Goal: Communication & Community: Participate in discussion

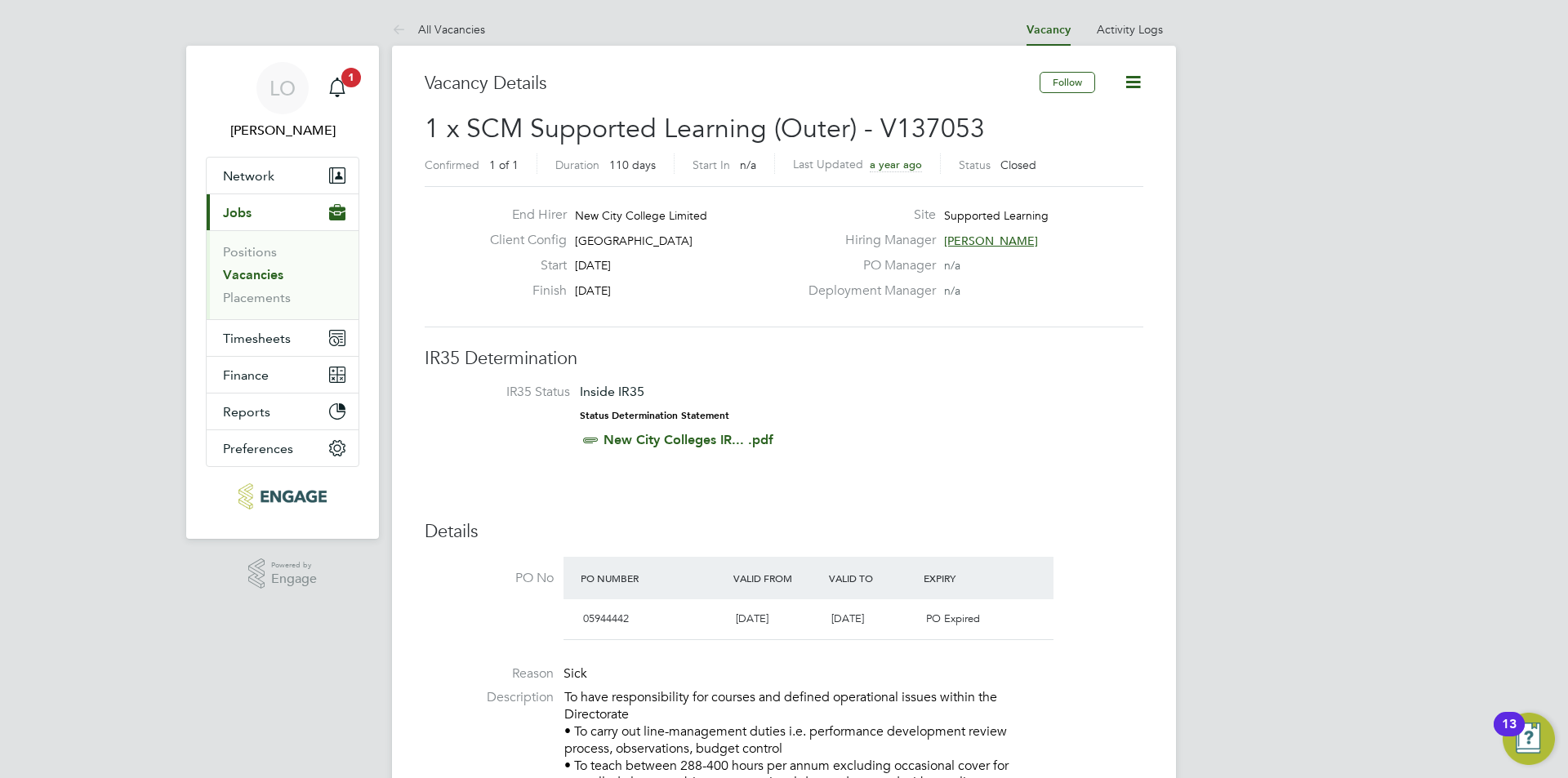
click at [583, 124] on span "1 x SCM Supported Learning (Outer) - V137053" at bounding box center [704, 128] width 560 height 31
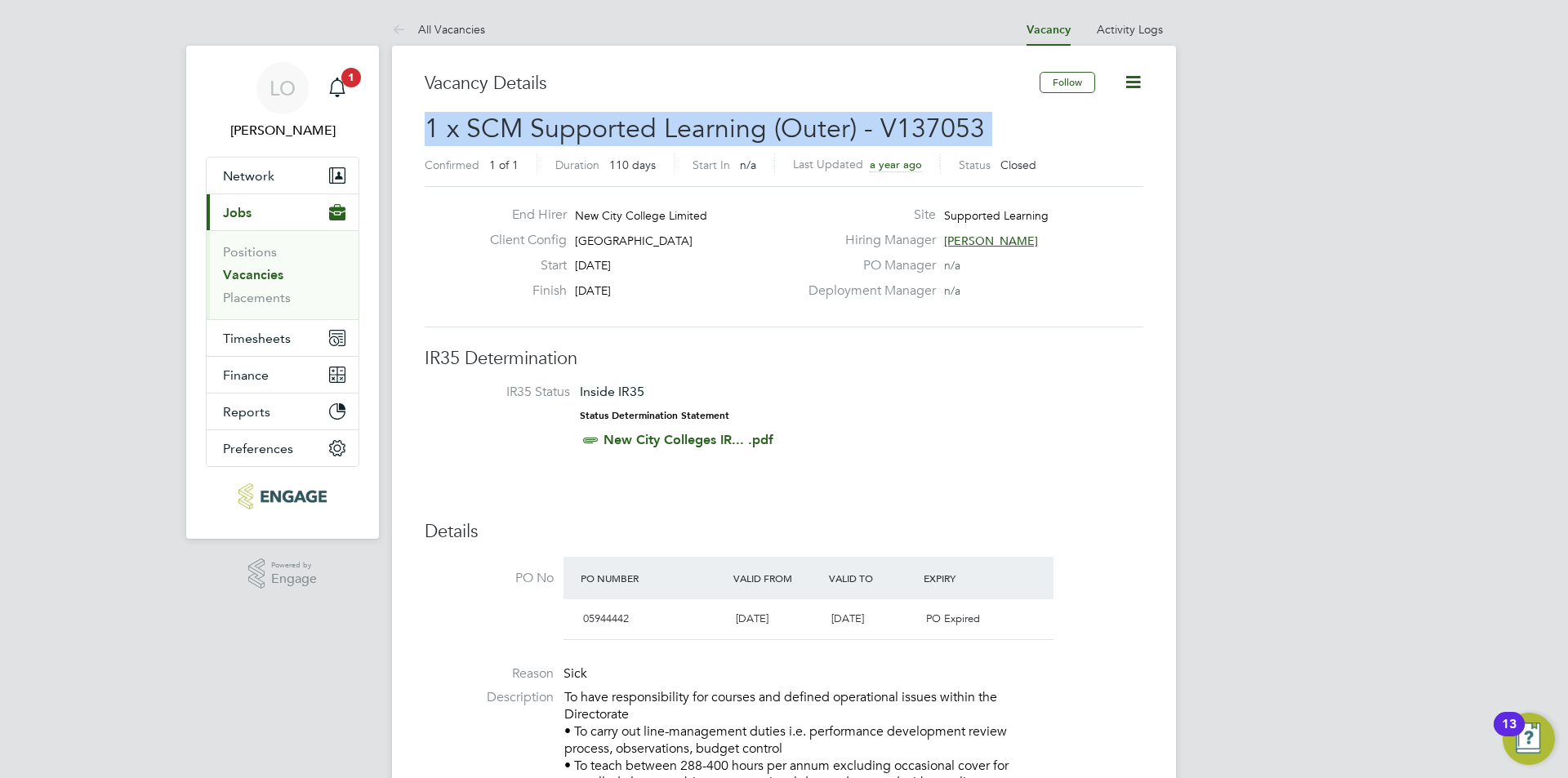
drag, startPoint x: 583, startPoint y: 124, endPoint x: 613, endPoint y: 128, distance: 30.3
click at [584, 126] on span "1 x SCM Supported Learning (Outer) - V137053" at bounding box center [704, 128] width 560 height 31
click at [719, 130] on span "1 x SCM Supported Learning (Outer) - V137053" at bounding box center [704, 128] width 560 height 31
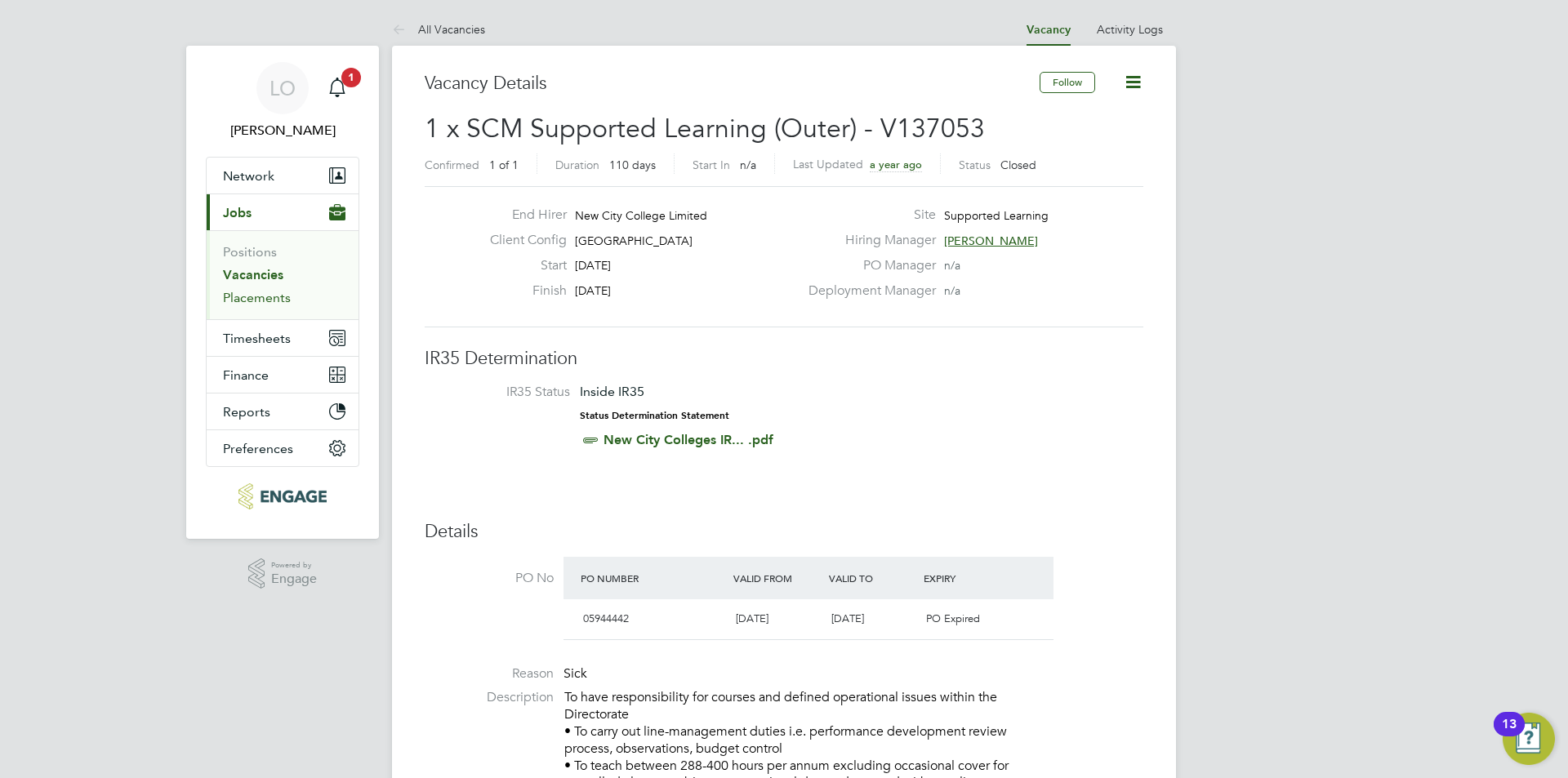
click at [249, 296] on link "Placements" at bounding box center [256, 298] width 67 height 16
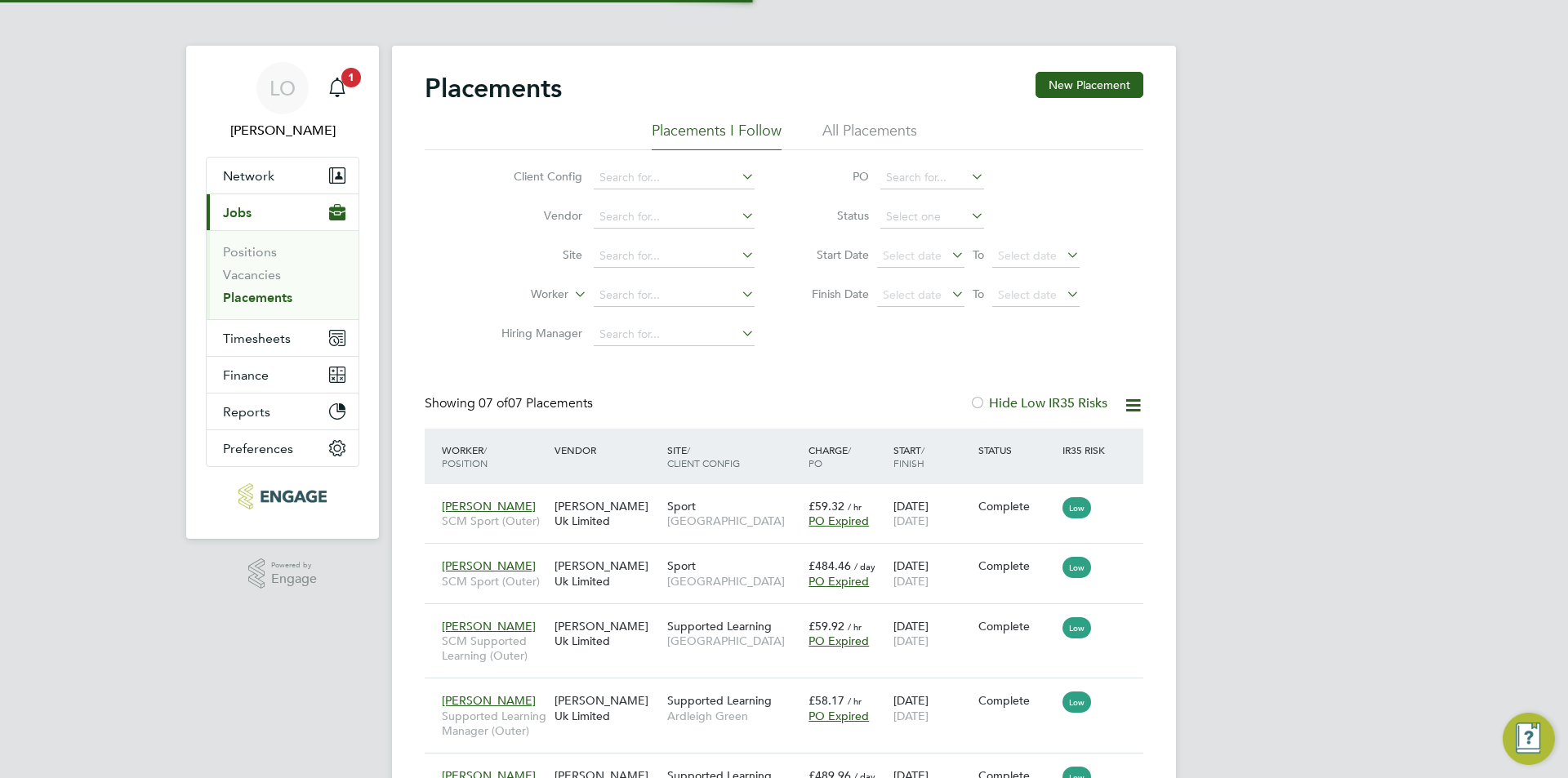
scroll to position [61, 114]
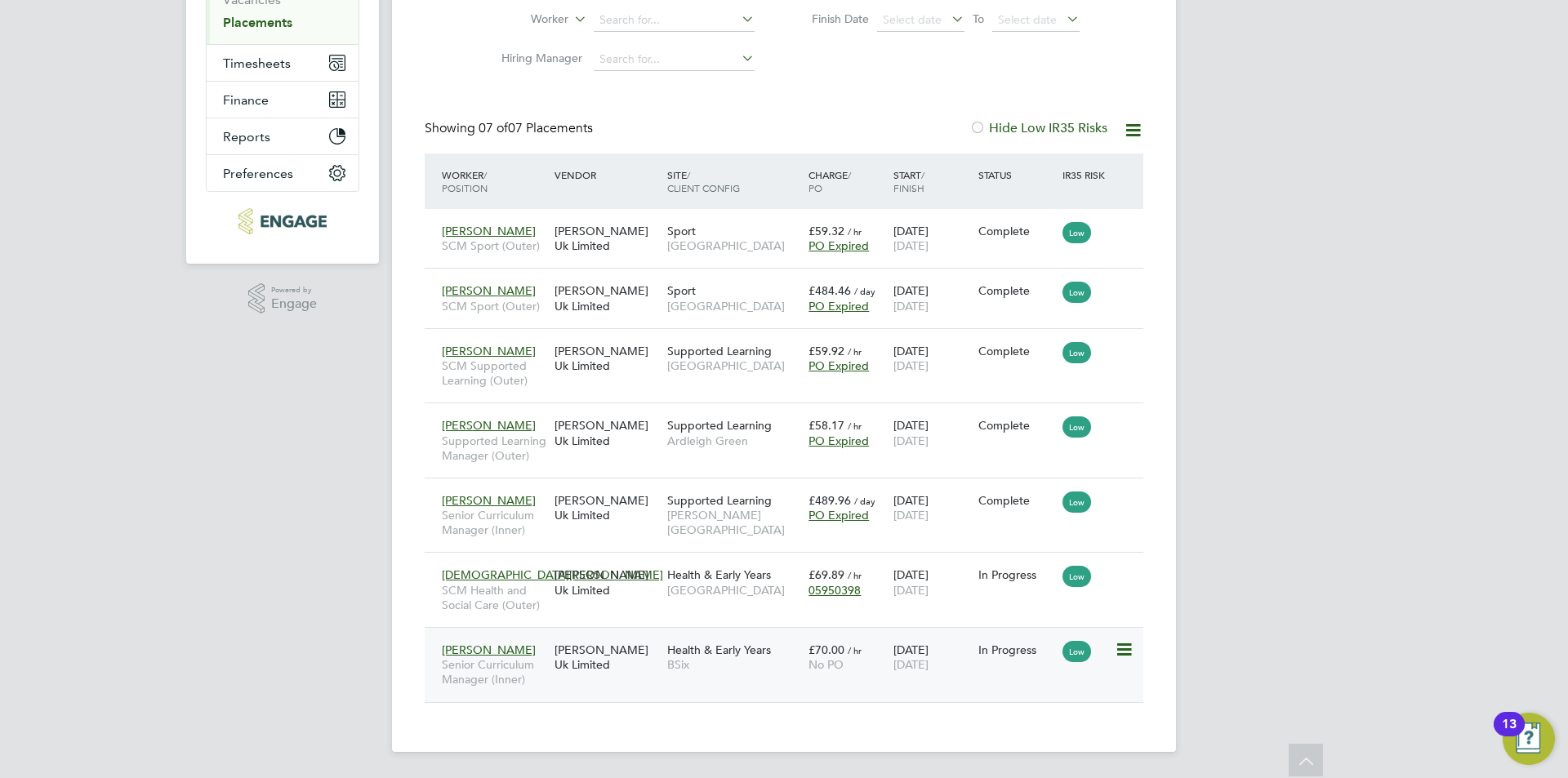
click at [616, 654] on div "[PERSON_NAME] Uk Limited" at bounding box center [606, 656] width 113 height 45
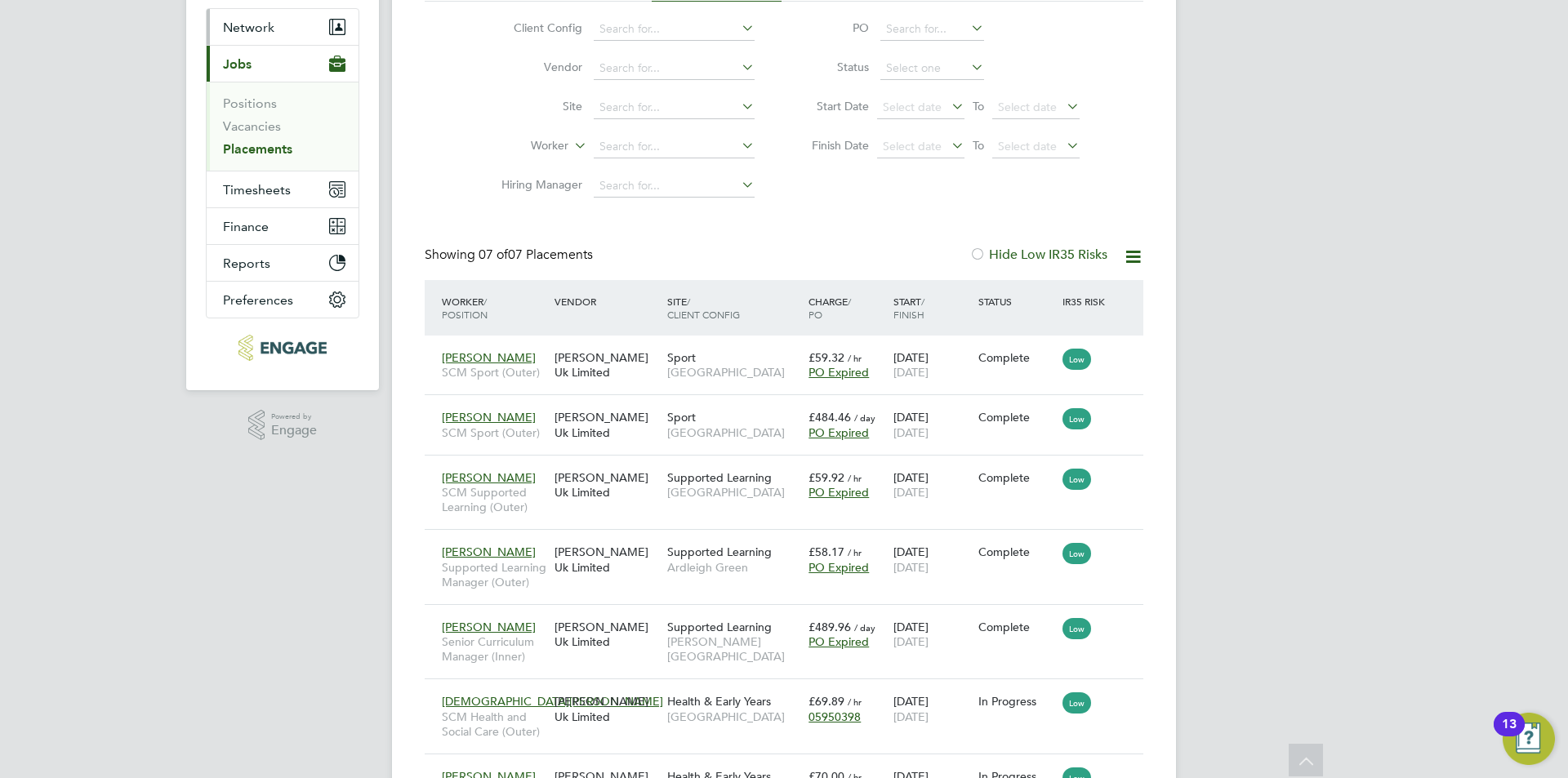
scroll to position [30, 0]
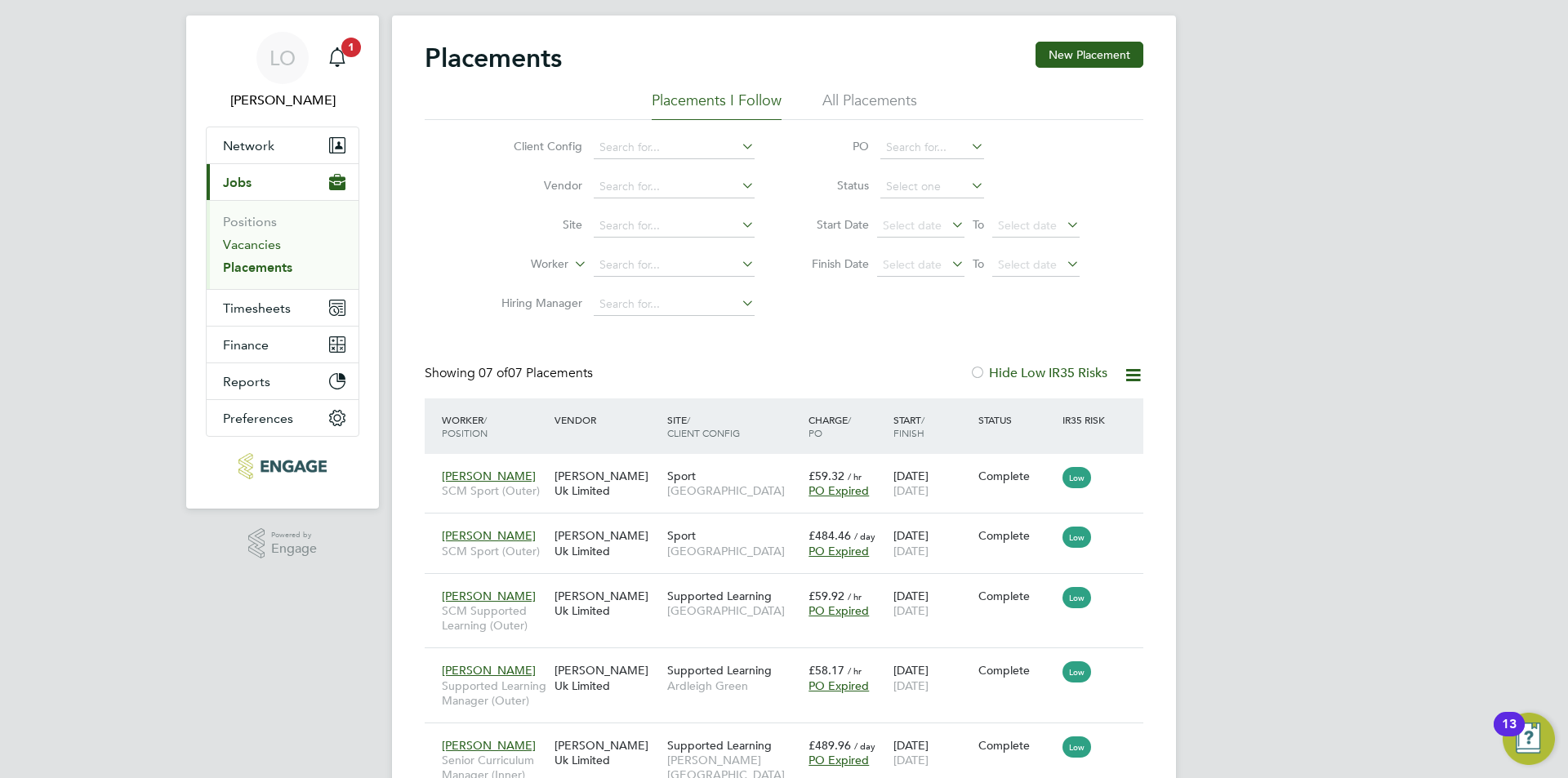
click at [252, 241] on link "Vacancies" at bounding box center [251, 244] width 58 height 16
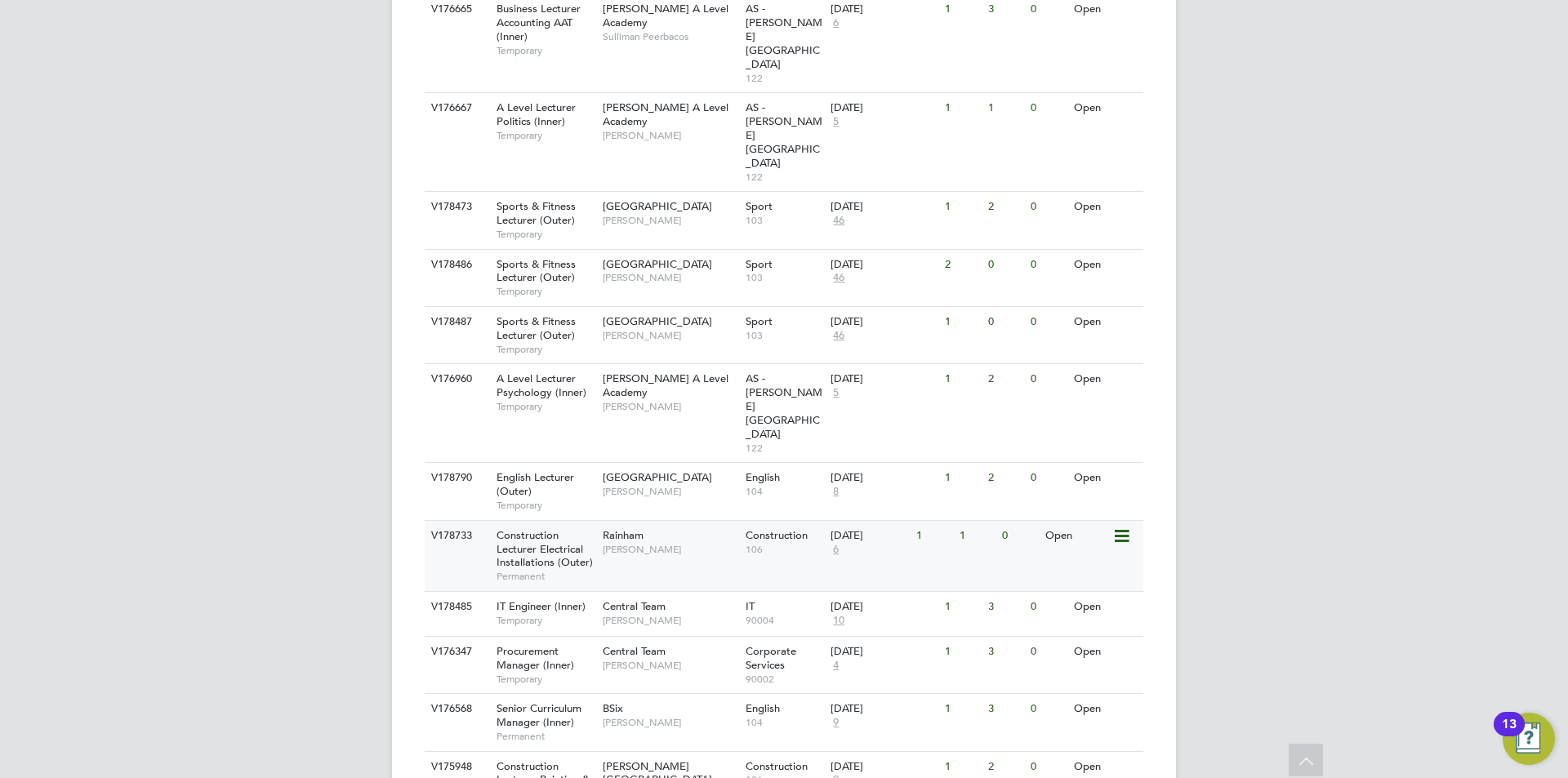
scroll to position [1591, 0]
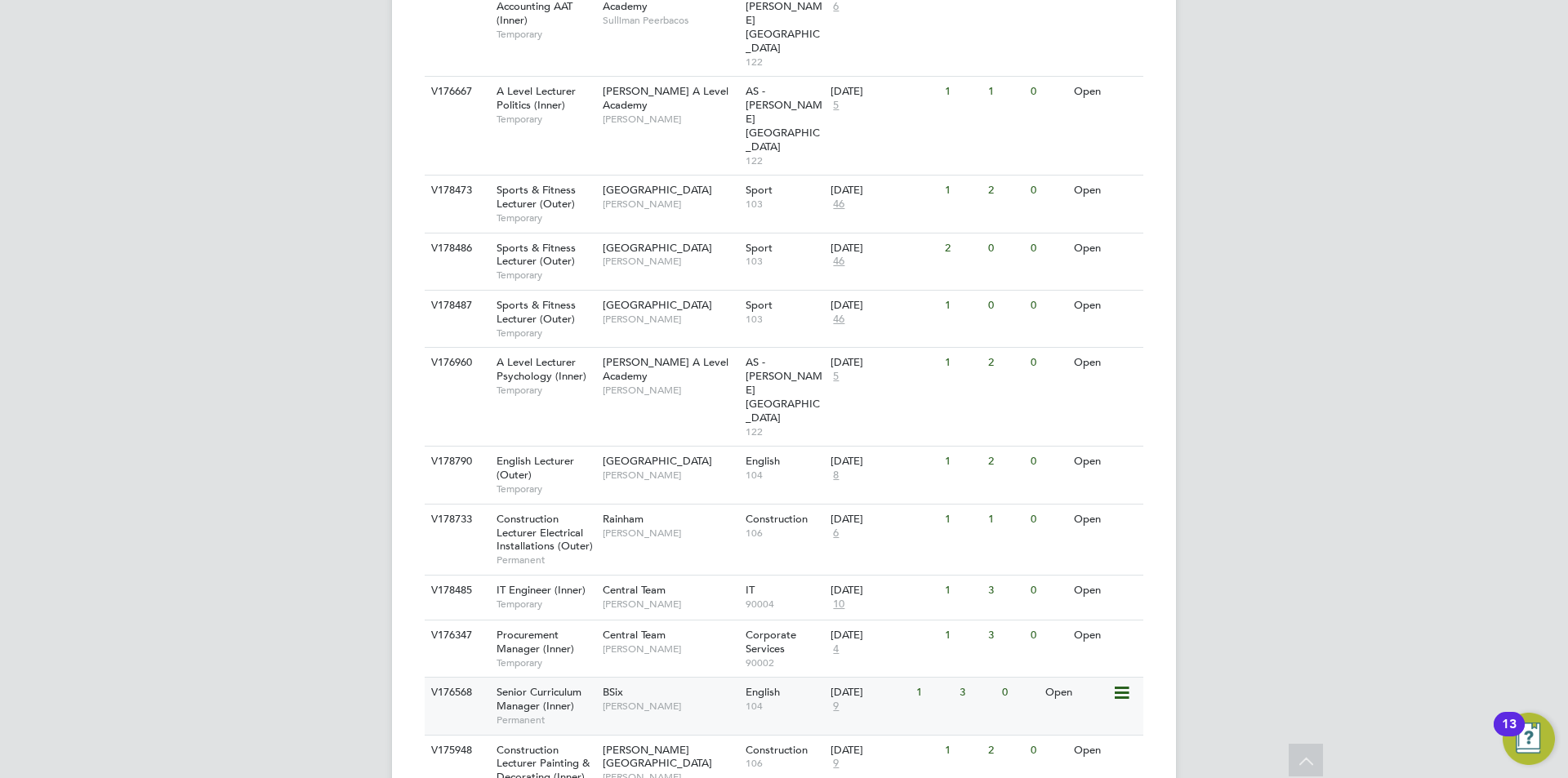
click at [622, 685] on span "BSix" at bounding box center [613, 691] width 20 height 14
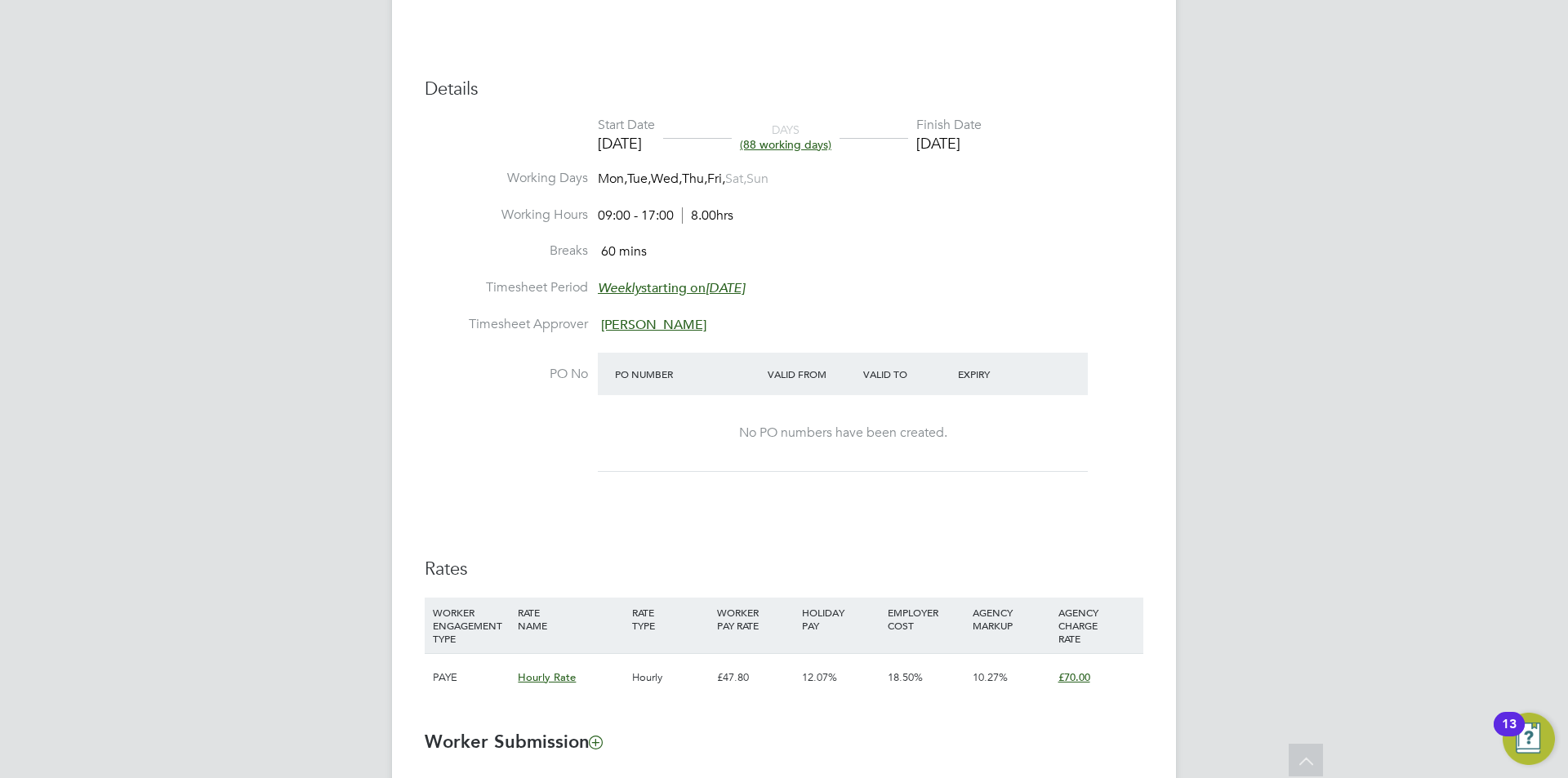
scroll to position [816, 0]
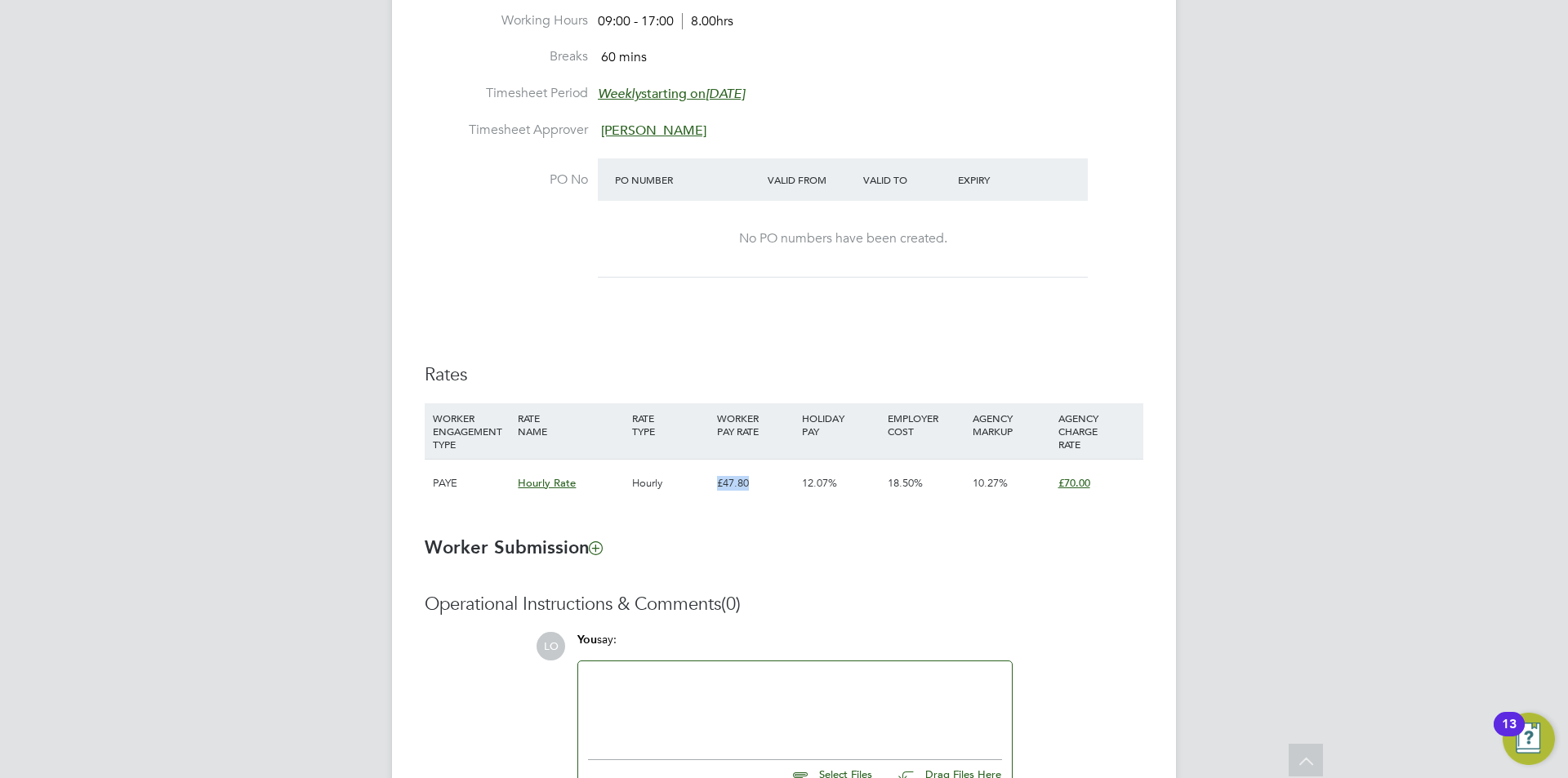
drag, startPoint x: 717, startPoint y: 480, endPoint x: 782, endPoint y: 482, distance: 65.0
click at [782, 482] on div "£47.80" at bounding box center [755, 482] width 85 height 47
click at [781, 482] on div "£47.80" at bounding box center [755, 482] width 85 height 47
click at [962, 476] on div "18.50%" at bounding box center [926, 482] width 85 height 47
click at [991, 486] on span "10.27%" at bounding box center [990, 482] width 35 height 14
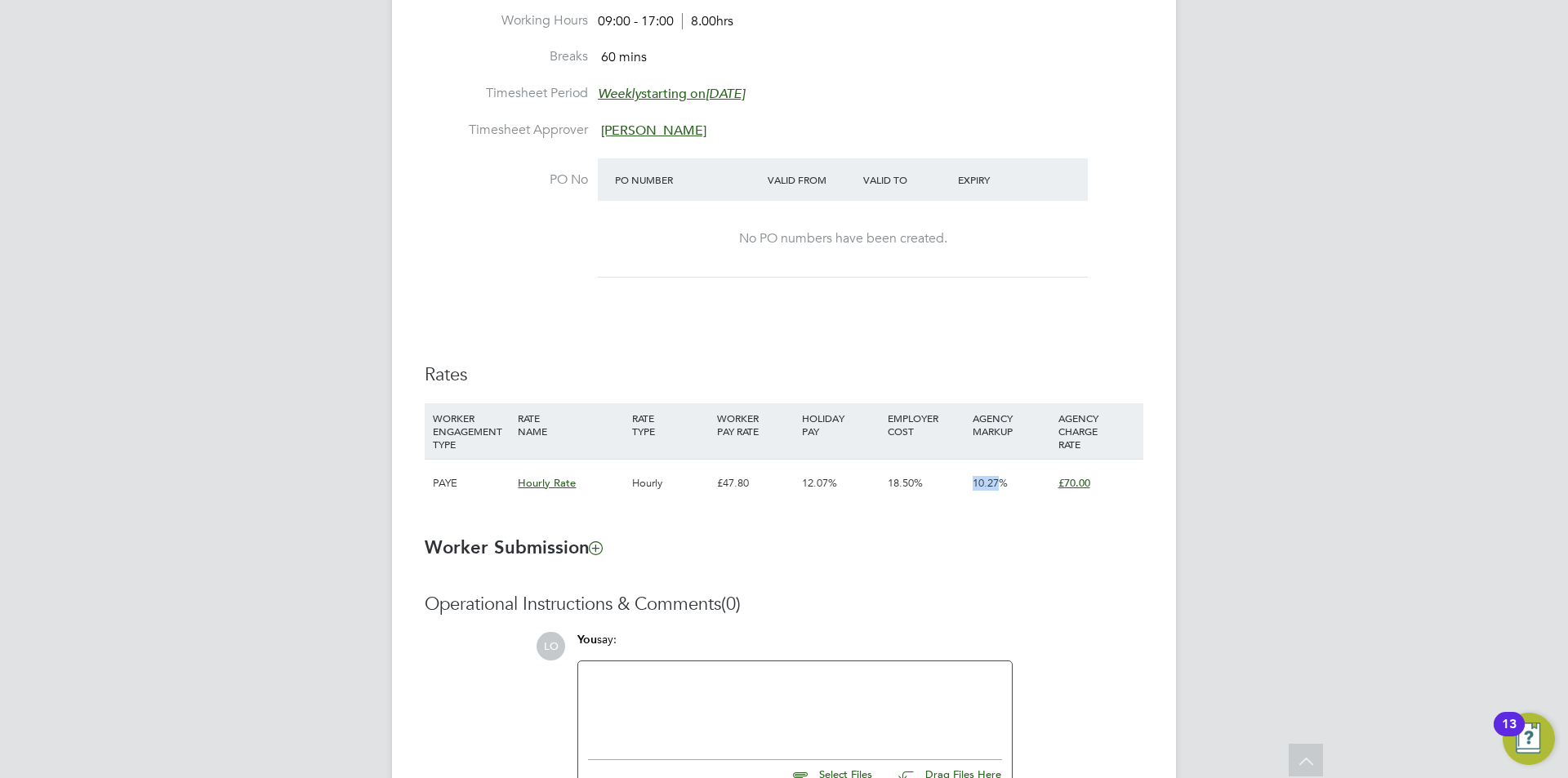
click at [991, 485] on span "10.27%" at bounding box center [990, 482] width 35 height 14
drag, startPoint x: 991, startPoint y: 485, endPoint x: 968, endPoint y: 489, distance: 23.3
click at [987, 486] on span "10.27%" at bounding box center [990, 482] width 35 height 14
click at [759, 489] on div "£47.80" at bounding box center [755, 482] width 85 height 47
click at [734, 488] on div "£47.80" at bounding box center [755, 482] width 85 height 47
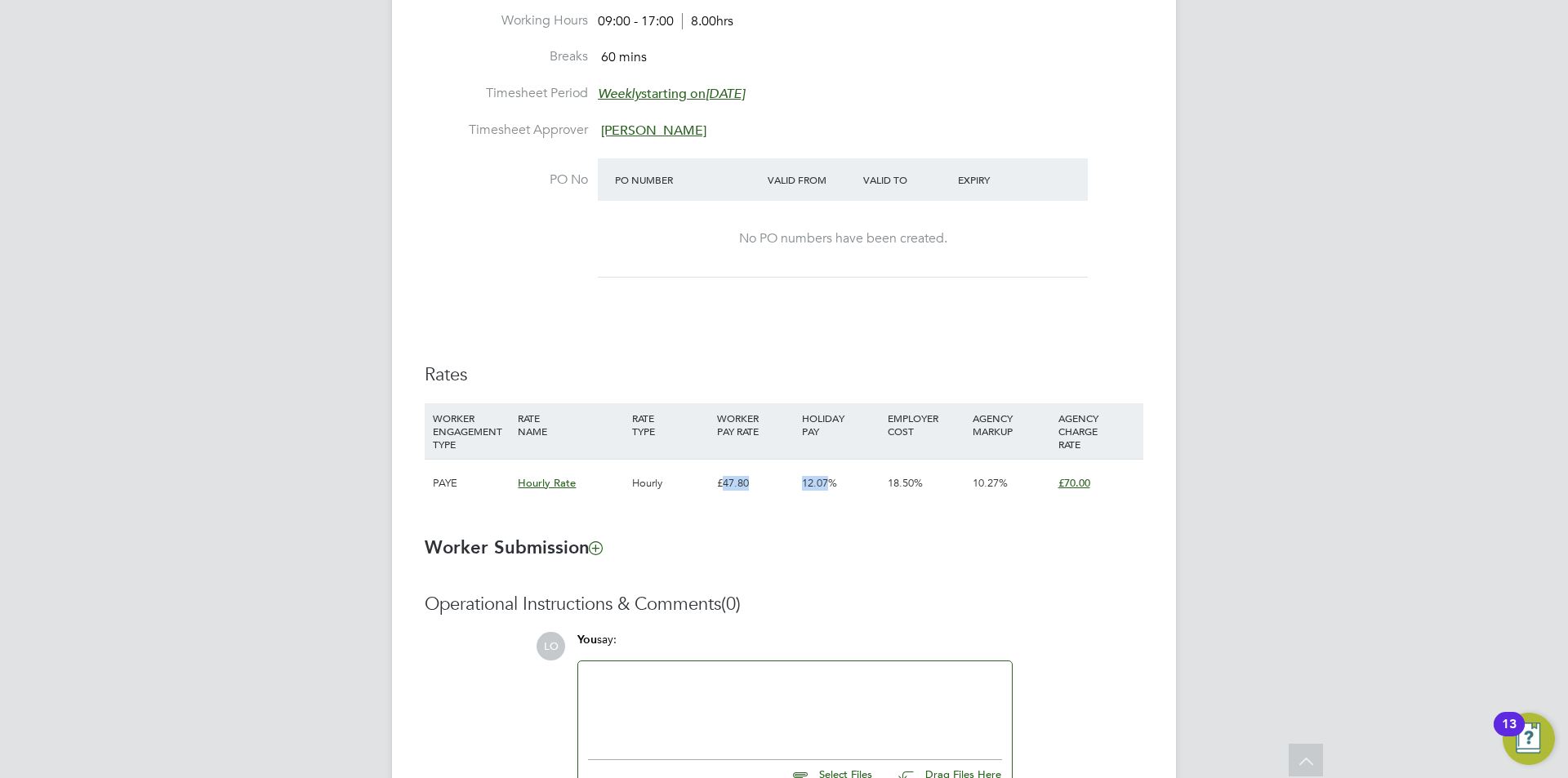
click at [734, 487] on div "£47.80" at bounding box center [755, 482] width 85 height 47
click at [719, 480] on div "£47.80" at bounding box center [755, 482] width 85 height 47
click at [643, 483] on div "Hourly" at bounding box center [670, 482] width 85 height 47
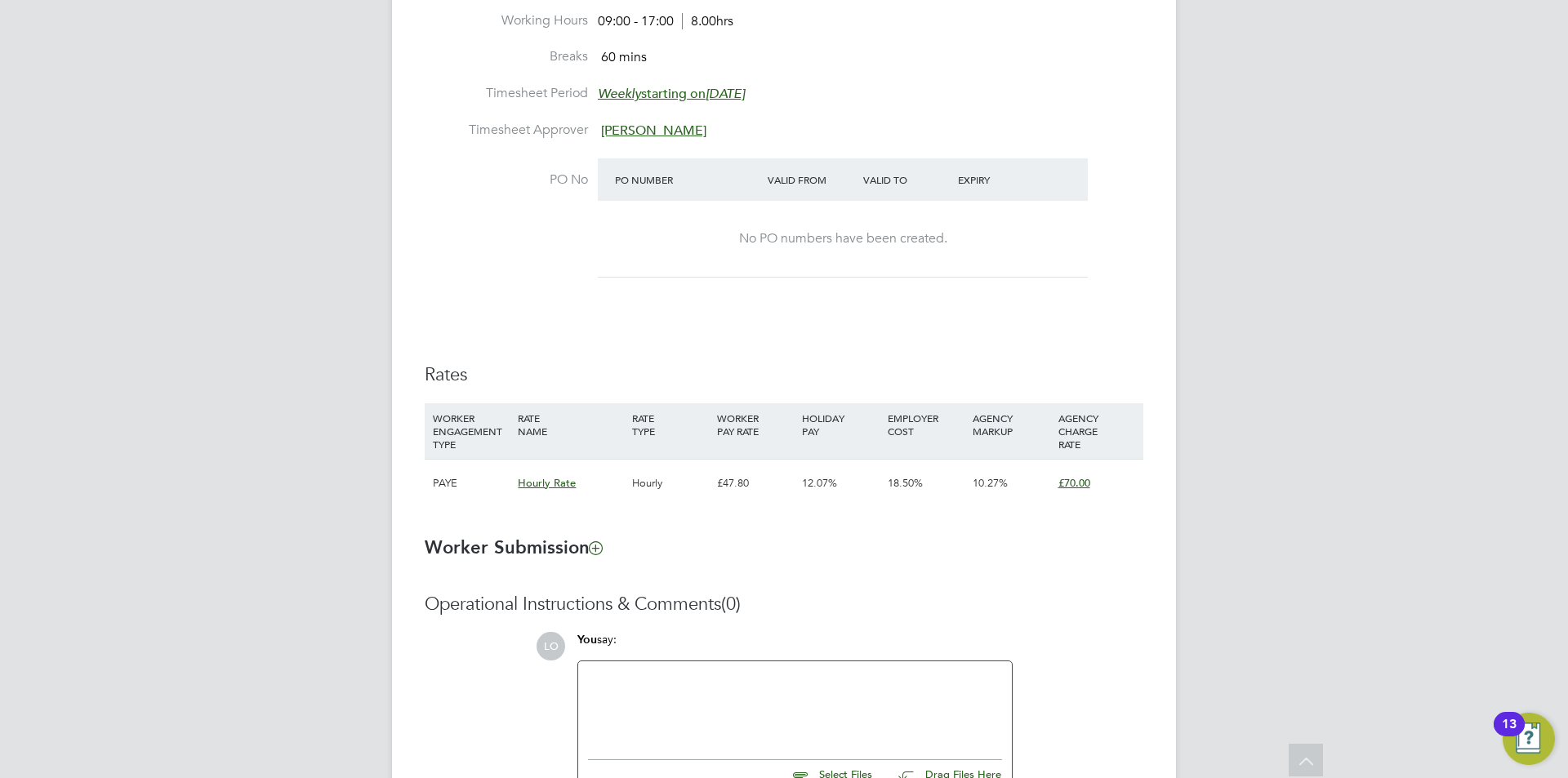
click at [455, 480] on div "PAYE" at bounding box center [472, 482] width 85 height 47
click at [657, 480] on div "Hourly" at bounding box center [670, 482] width 85 height 47
click at [490, 479] on div "PAYE" at bounding box center [472, 482] width 85 height 47
click at [557, 481] on span "Hourly Rate" at bounding box center [546, 482] width 58 height 14
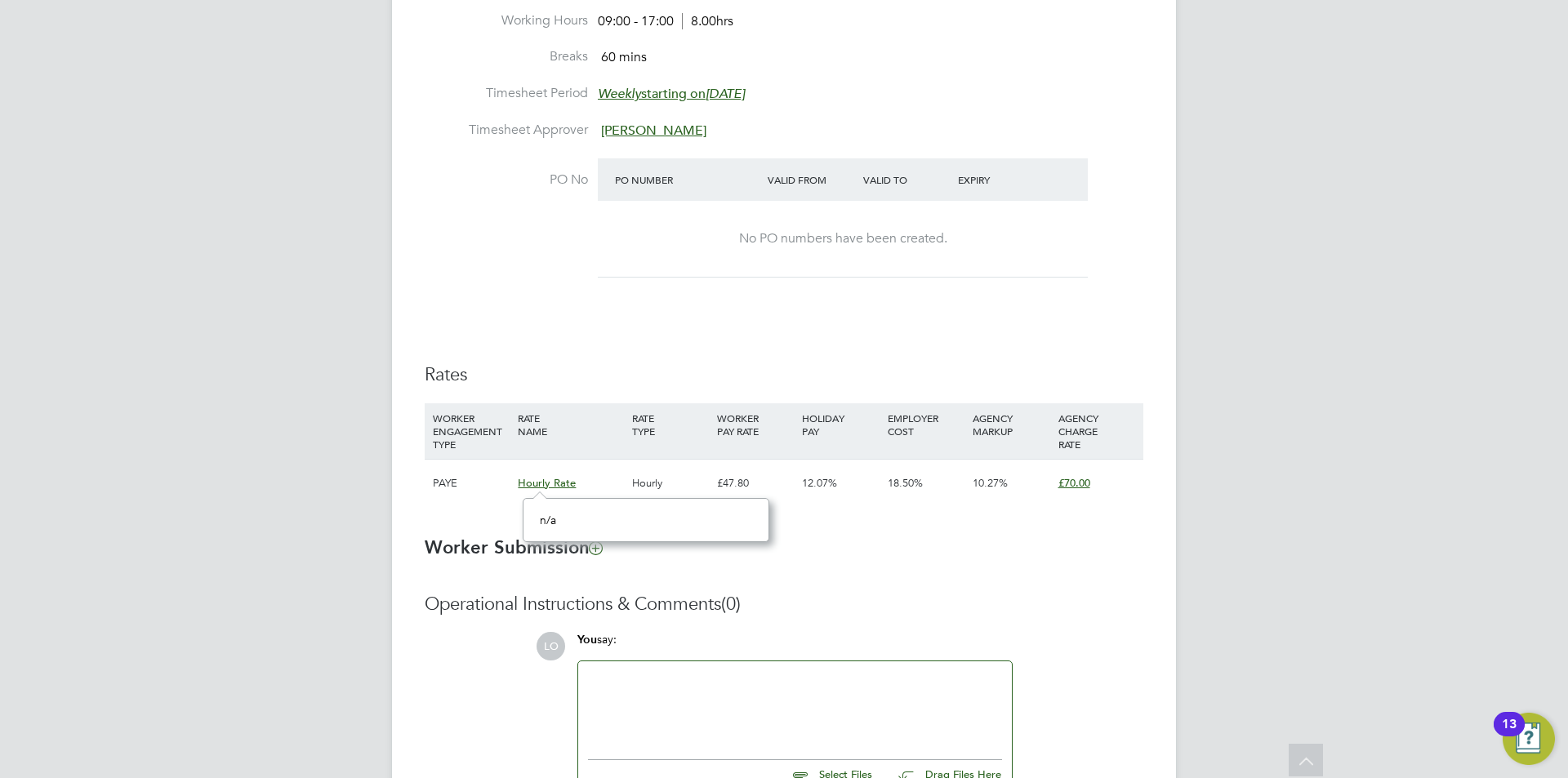
click at [571, 484] on span "Hourly Rate" at bounding box center [546, 482] width 58 height 14
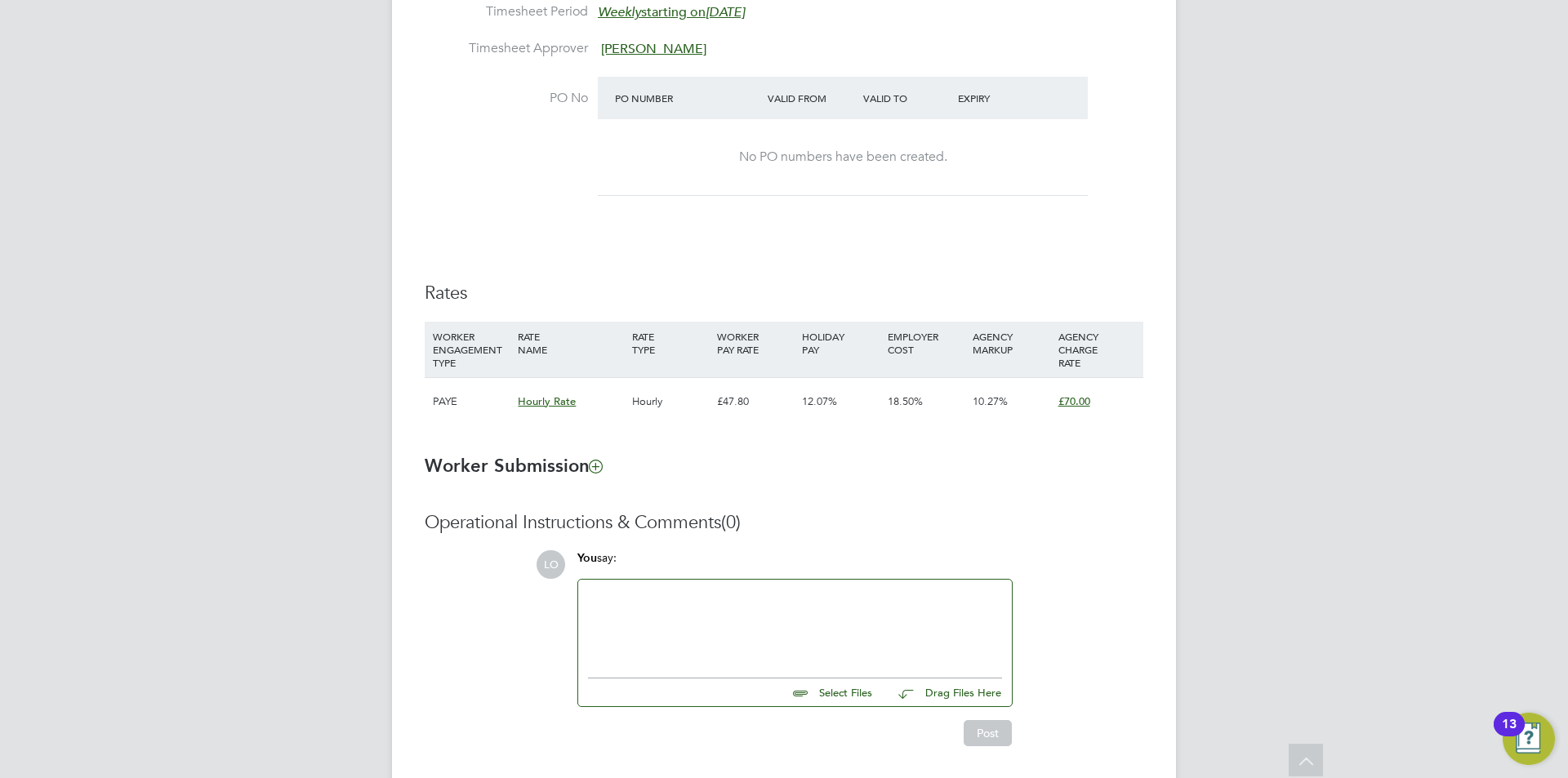
click at [552, 402] on span "Hourly Rate" at bounding box center [546, 401] width 58 height 14
click at [1089, 406] on span "£70.00" at bounding box center [1074, 401] width 31 height 14
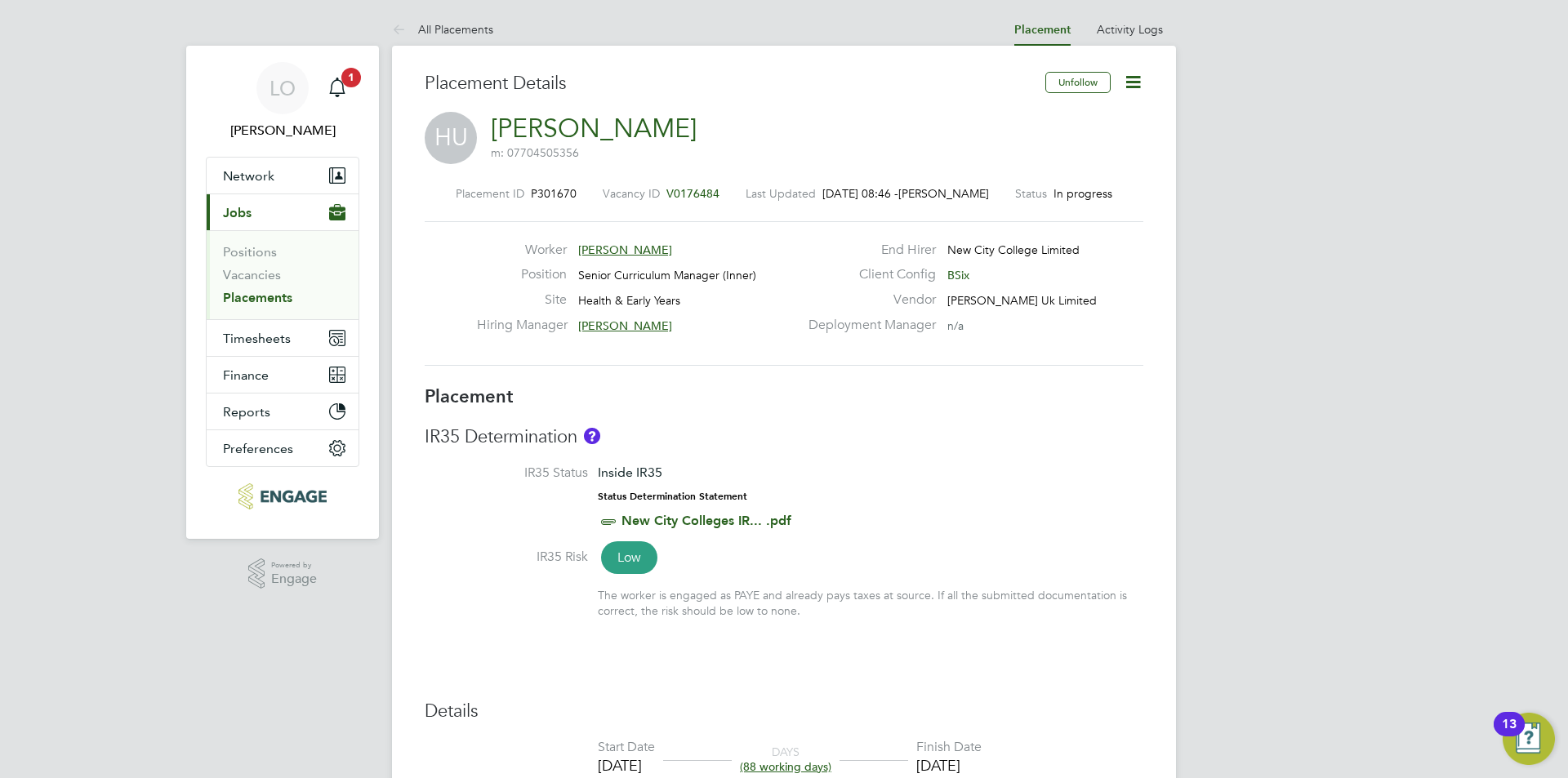
click at [1139, 83] on icon at bounding box center [1133, 82] width 20 height 20
click at [1059, 119] on li "Edit Placement e" at bounding box center [1080, 120] width 120 height 23
type input "Roslyn O'Garro"
type input "[DATE]"
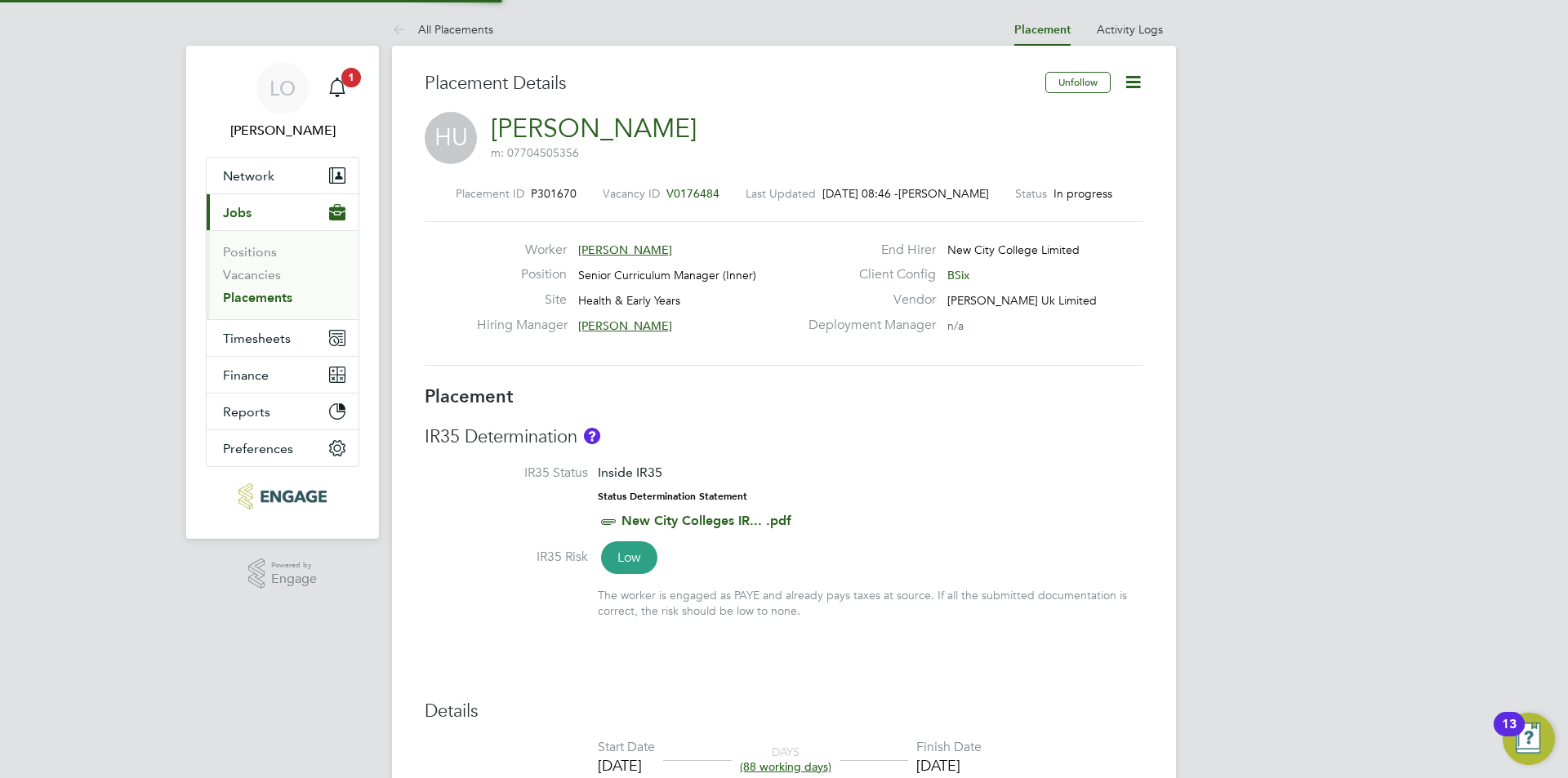
type input "20 Dec 2025"
type input "09:00"
type input "17:00"
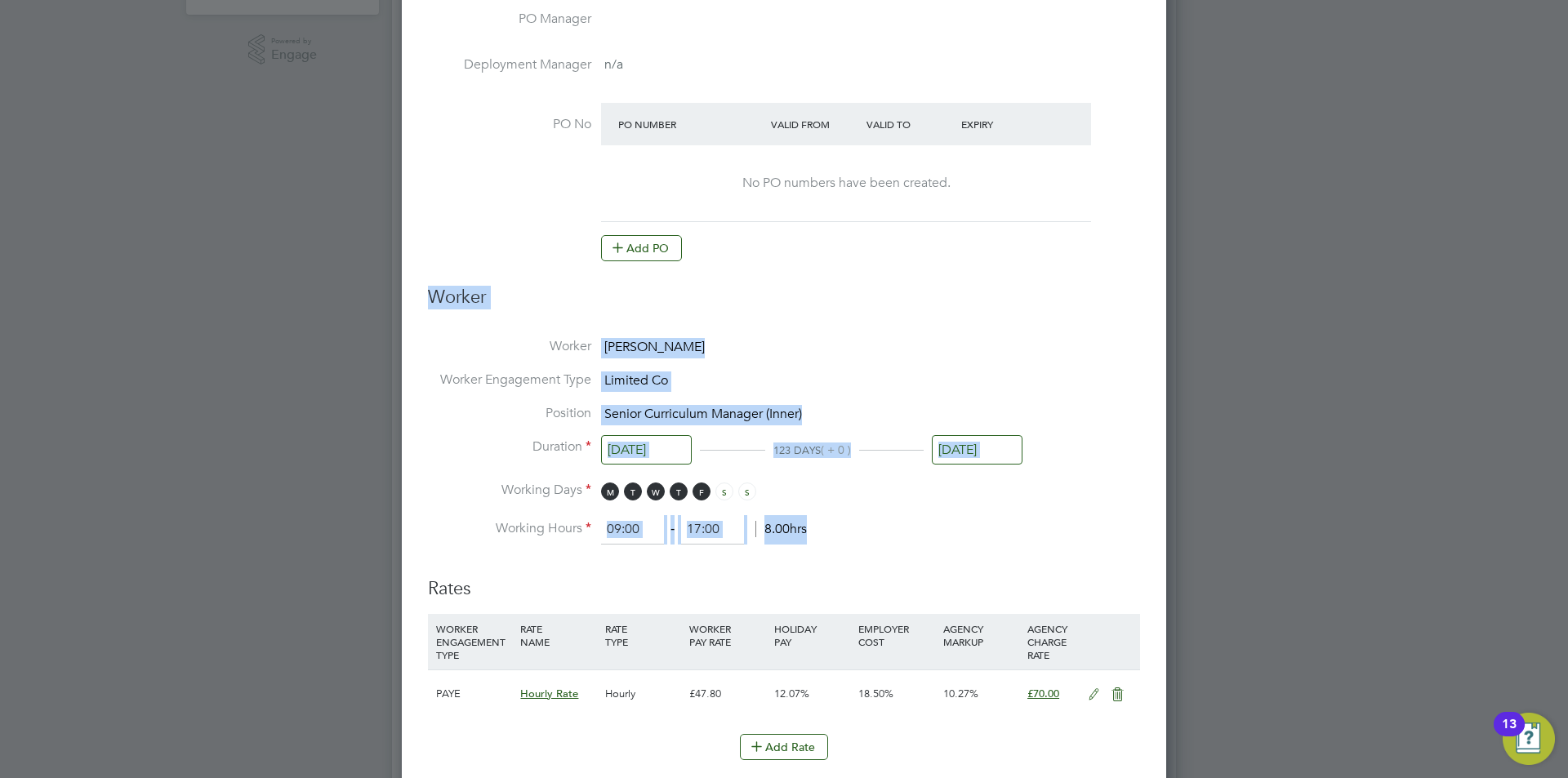
drag, startPoint x: 813, startPoint y: 528, endPoint x: 426, endPoint y: 285, distance: 457.0
click at [426, 285] on div "Edit Placement of Hasan Urus Mandatory Fields Deployment End Hirer New City Col…" at bounding box center [784, 444] width 765 height 1812
click at [426, 290] on div "Edit Placement of Hasan Urus Mandatory Fields Deployment End Hirer New City Col…" at bounding box center [784, 444] width 765 height 1812
drag, startPoint x: 427, startPoint y: 290, endPoint x: 876, endPoint y: 546, distance: 516.9
click at [876, 546] on div "Edit Placement of Hasan Urus Mandatory Fields Deployment End Hirer New City Col…" at bounding box center [784, 444] width 765 height 1812
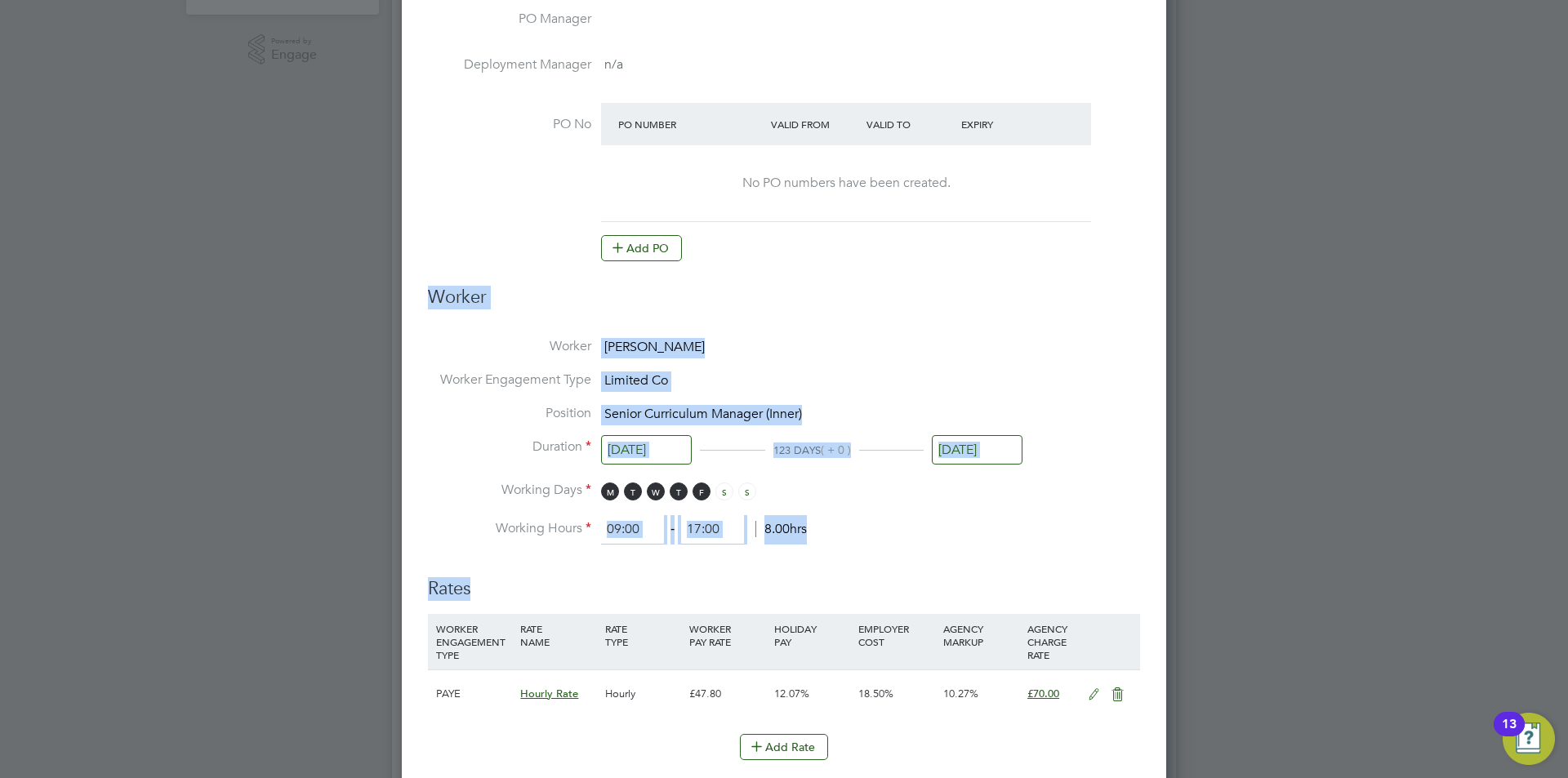
click at [876, 546] on ng-form "Deployment End Hirer New City College Limited Client Config BSix Vendor Morgan …" at bounding box center [784, 475] width 712 height 1684
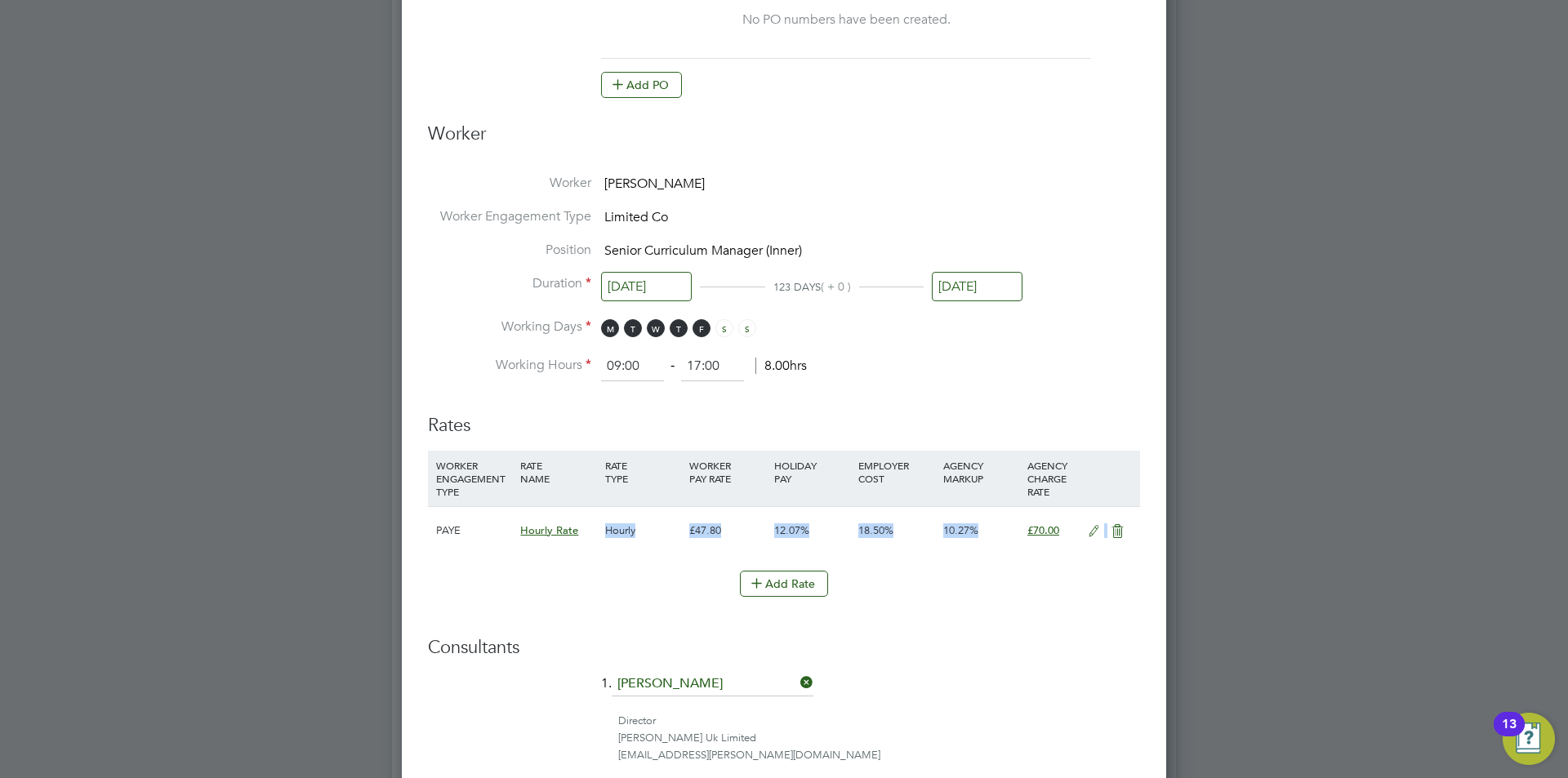
click at [567, 572] on ul "WORKER ENGAGEMENT TYPE RATE NAME RATE TYPE WORKER PAY RATE HOLIDAY PAY EMPLOYER…" at bounding box center [784, 532] width 712 height 163
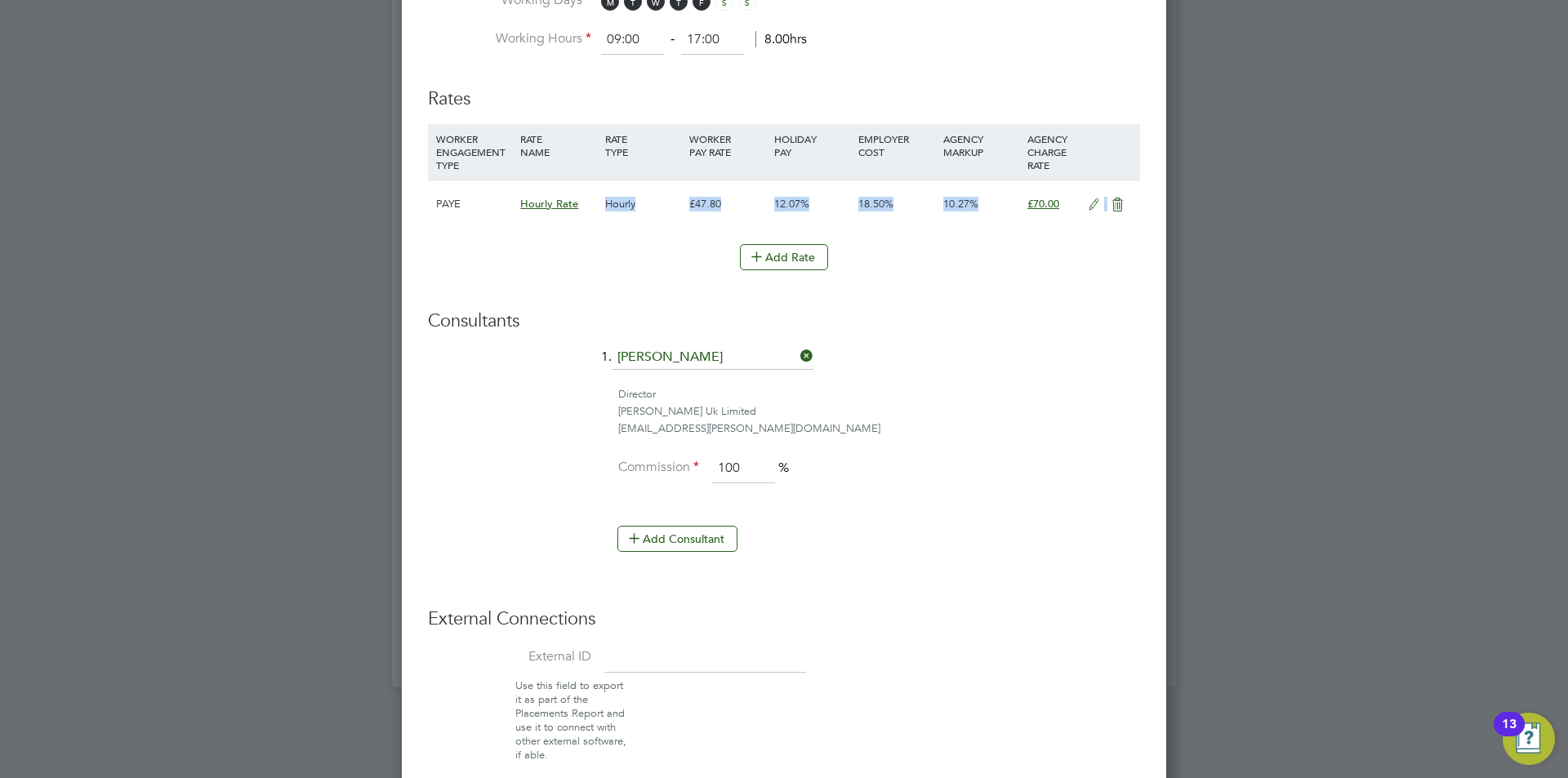
click at [1186, 555] on div at bounding box center [784, 389] width 1568 height 778
click at [997, 542] on li "Add Consultant" at bounding box center [790, 547] width 699 height 43
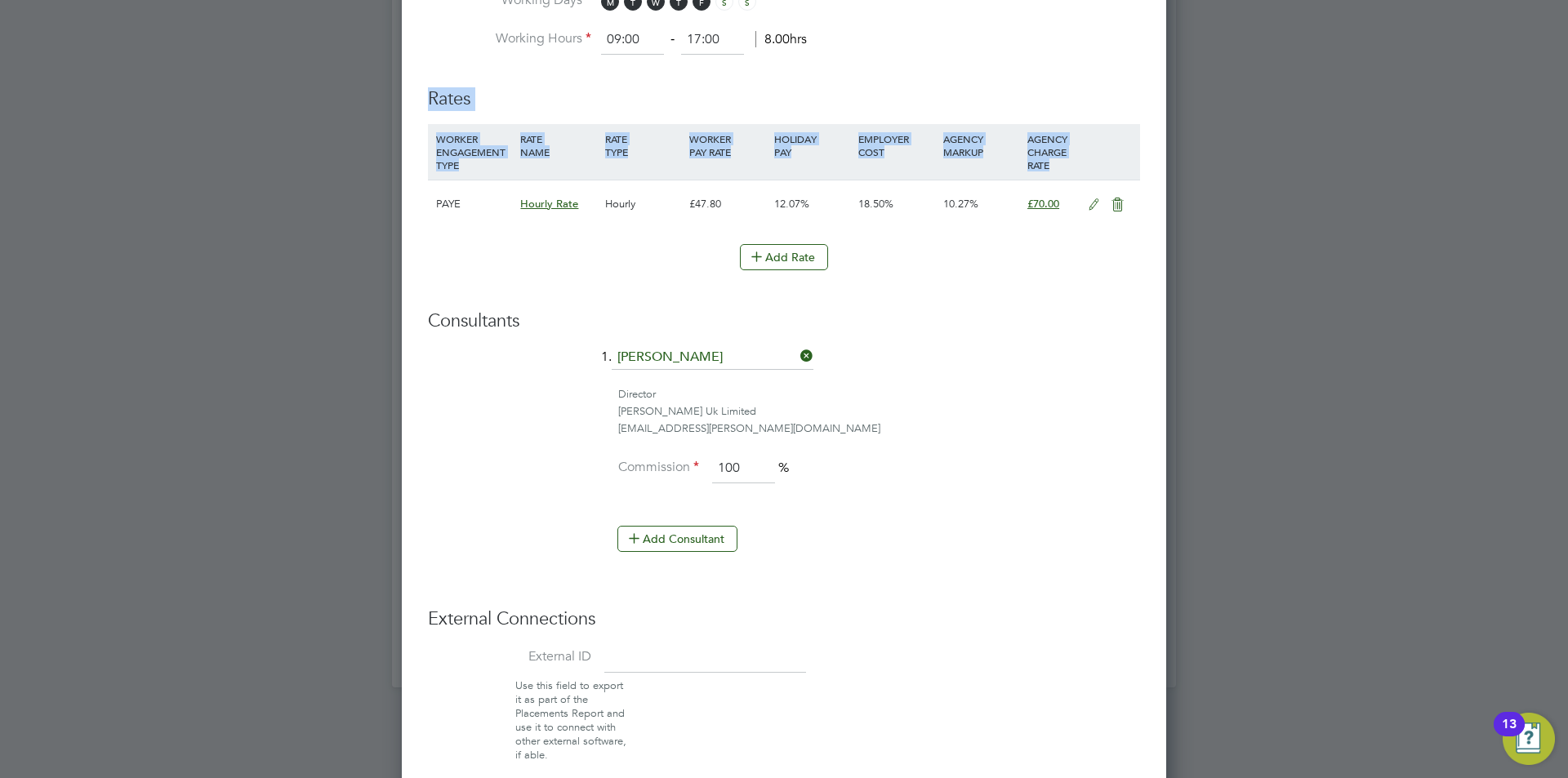
drag, startPoint x: 1060, startPoint y: 159, endPoint x: 413, endPoint y: 102, distance: 649.5
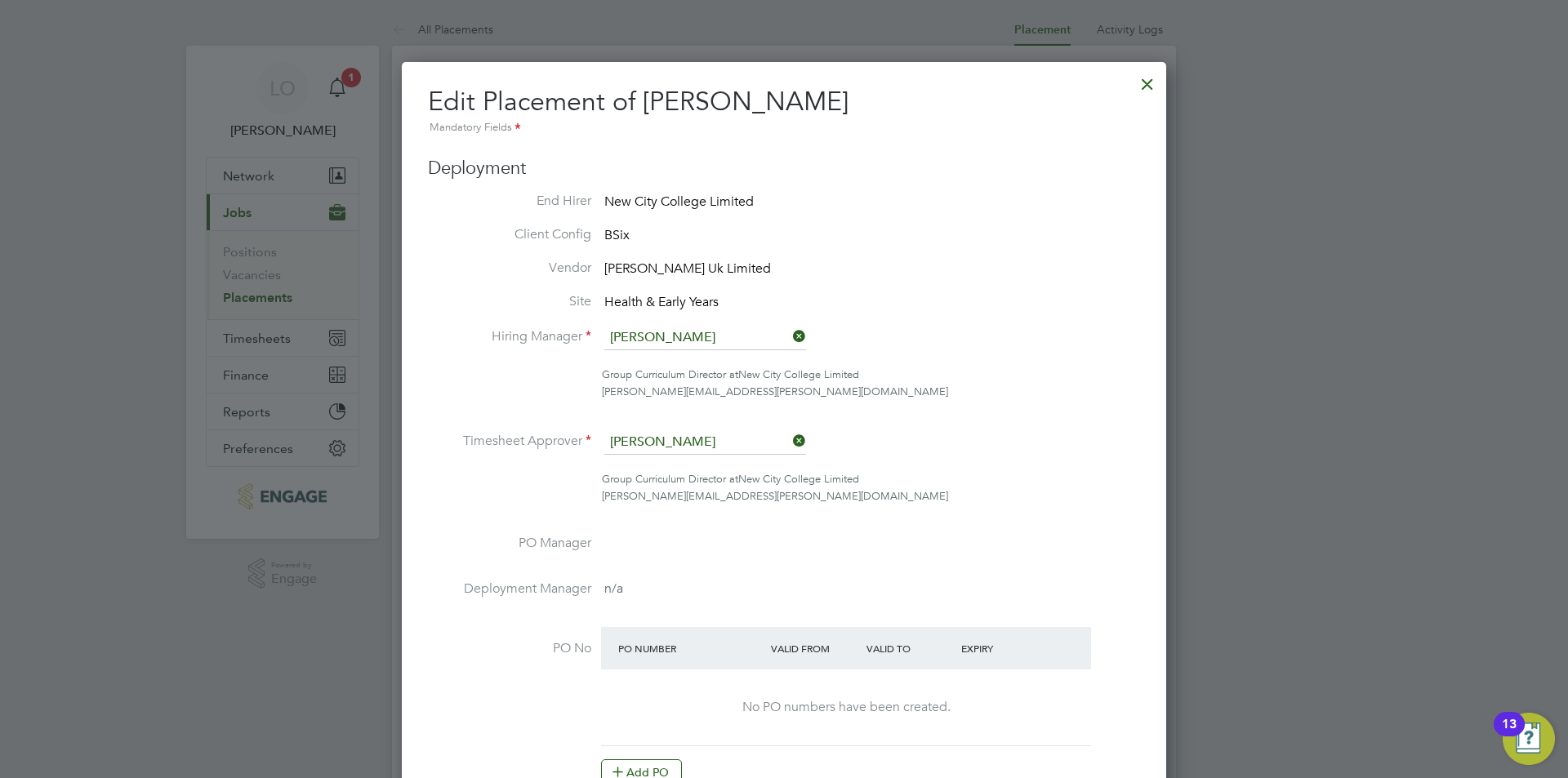
click at [1145, 88] on div at bounding box center [1147, 80] width 30 height 30
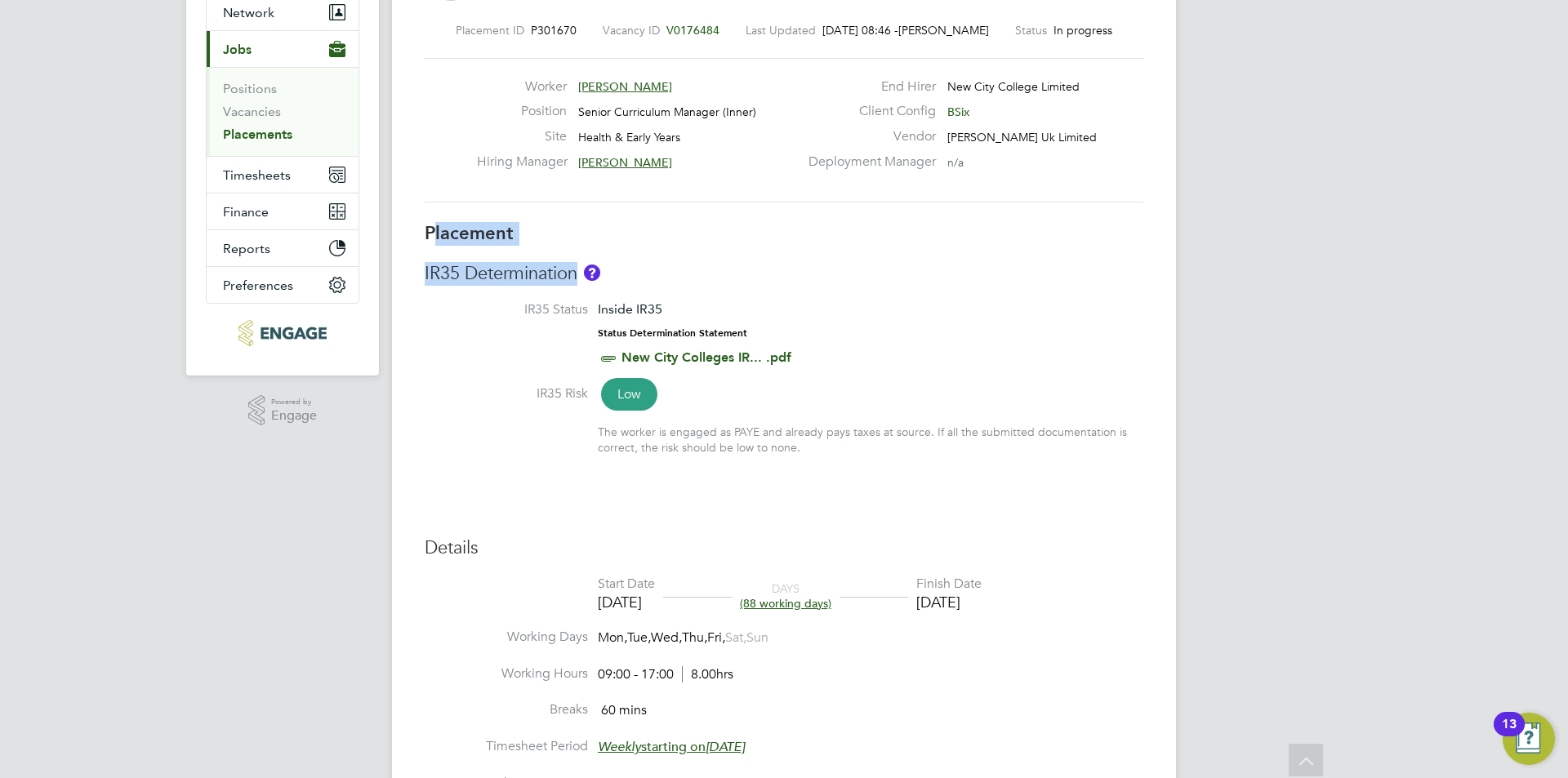
drag, startPoint x: 430, startPoint y: 234, endPoint x: 580, endPoint y: 276, distance: 155.8
click at [580, 276] on div "Placement IR35 Determination IR35 Status Inside IR35 Status Determination State…" at bounding box center [783, 699] width 718 height 954
click at [580, 276] on h3 "IR35 Determination" at bounding box center [783, 274] width 718 height 24
drag, startPoint x: 578, startPoint y: 274, endPoint x: 413, endPoint y: 234, distance: 169.8
click at [413, 234] on div "Placement Details Unfollow HU Hasan Urus m: 07704505356 Placement ID P301670 Va…" at bounding box center [784, 710] width 784 height 1655
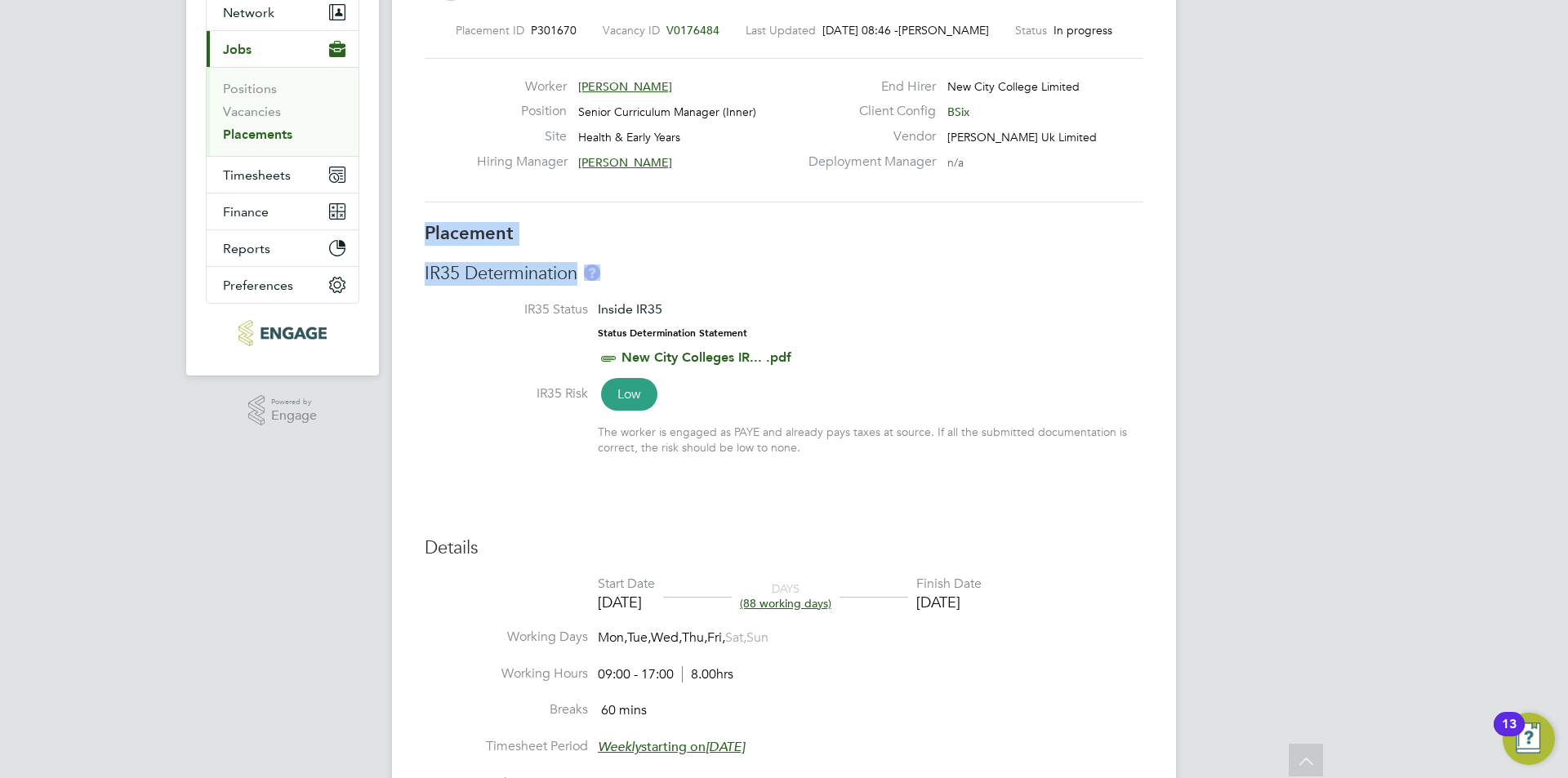
click at [413, 234] on div "Placement Details Unfollow HU Hasan Urus m: 07704505356 Placement ID P301670 Va…" at bounding box center [784, 710] width 784 height 1655
drag, startPoint x: 416, startPoint y: 225, endPoint x: 529, endPoint y: 256, distance: 117.2
click at [635, 324] on div "Placement Details Unfollow HU Hasan Urus m: 07704505356 Placement ID P301670 Va…" at bounding box center [784, 710] width 784 height 1655
click at [533, 244] on h3 "Placement" at bounding box center [783, 234] width 718 height 24
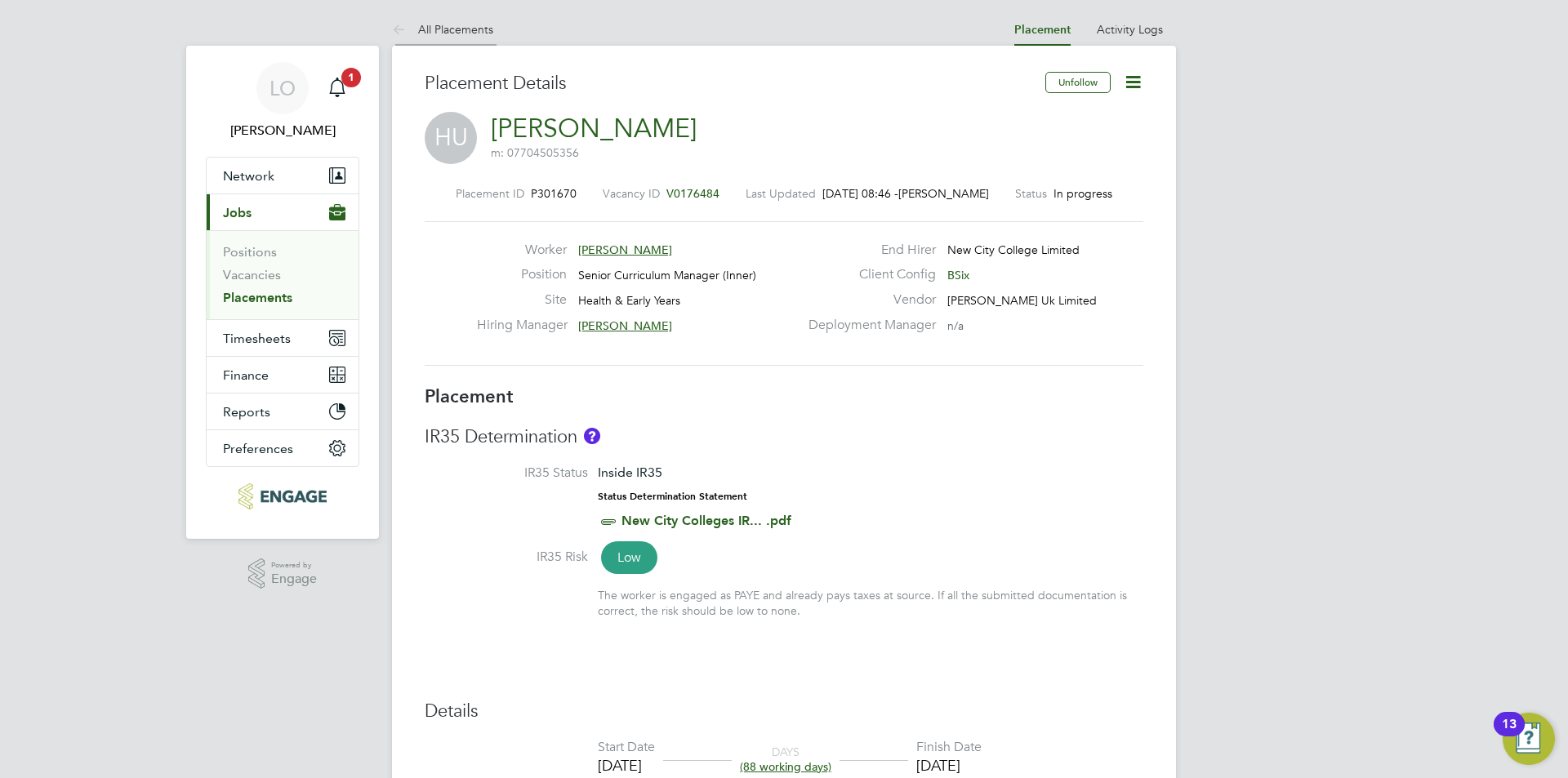
click at [398, 27] on icon at bounding box center [402, 30] width 20 height 20
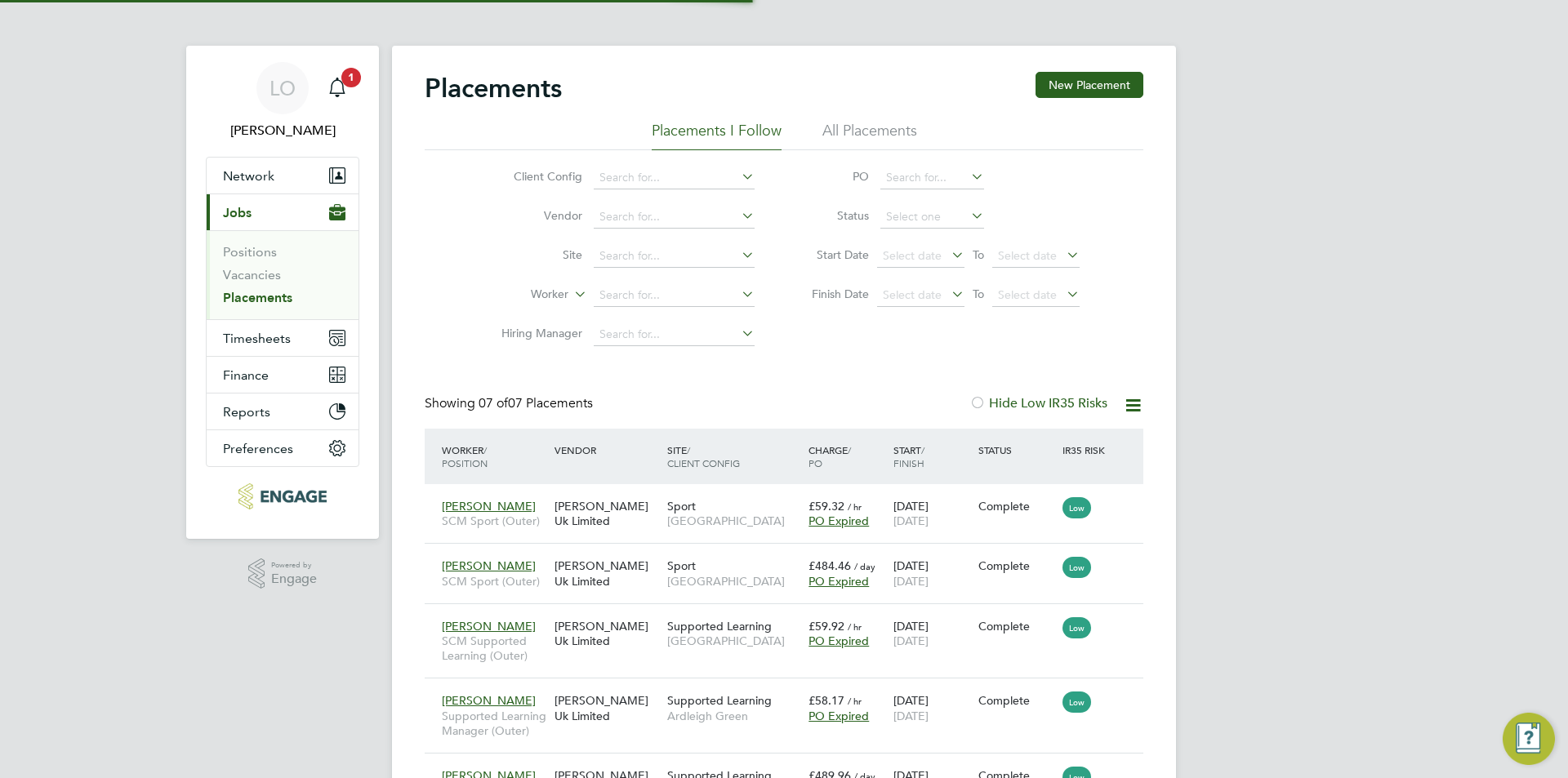
scroll to position [47, 142]
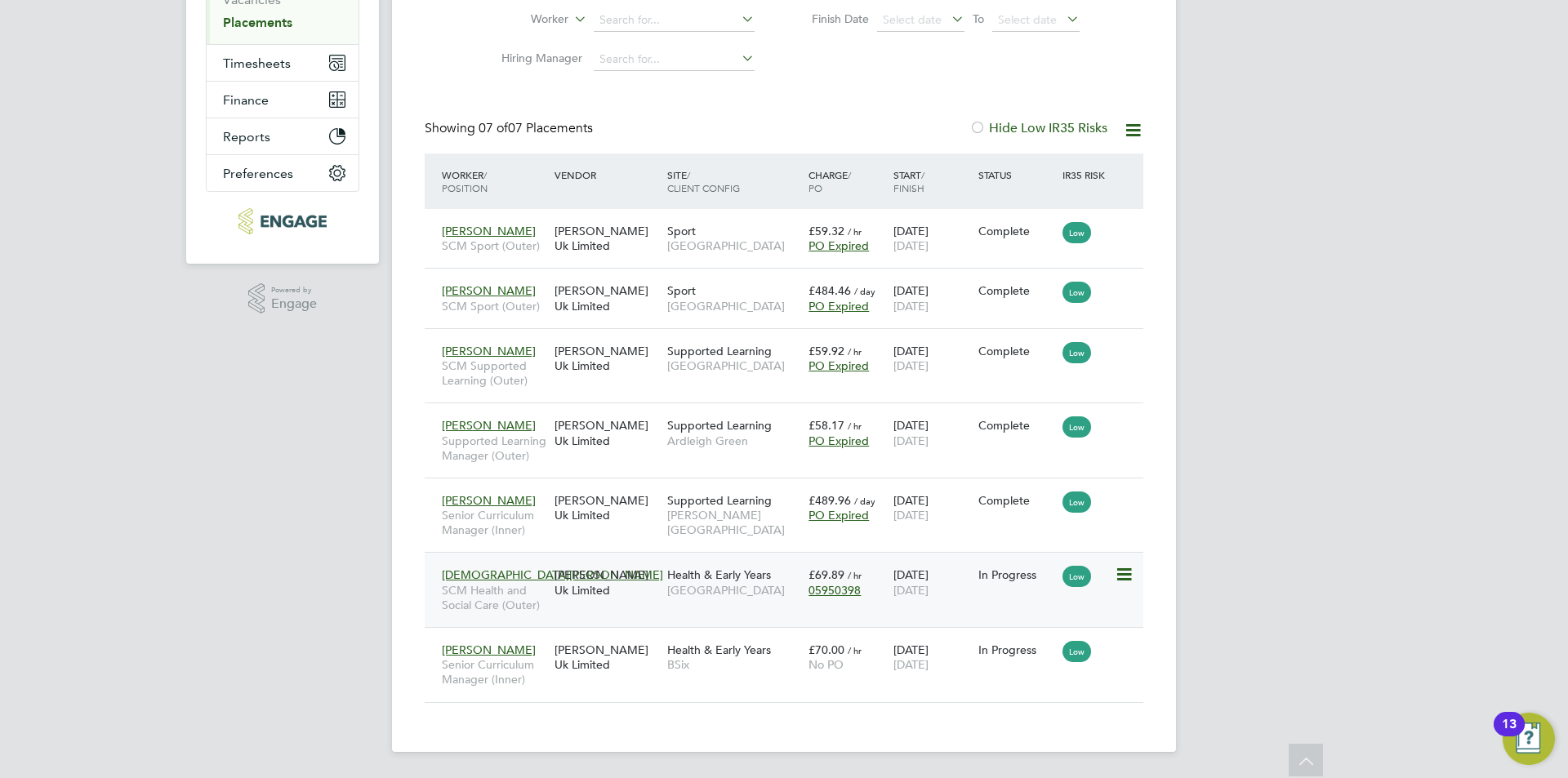
click at [680, 576] on span "Health & Early Years" at bounding box center [719, 575] width 104 height 15
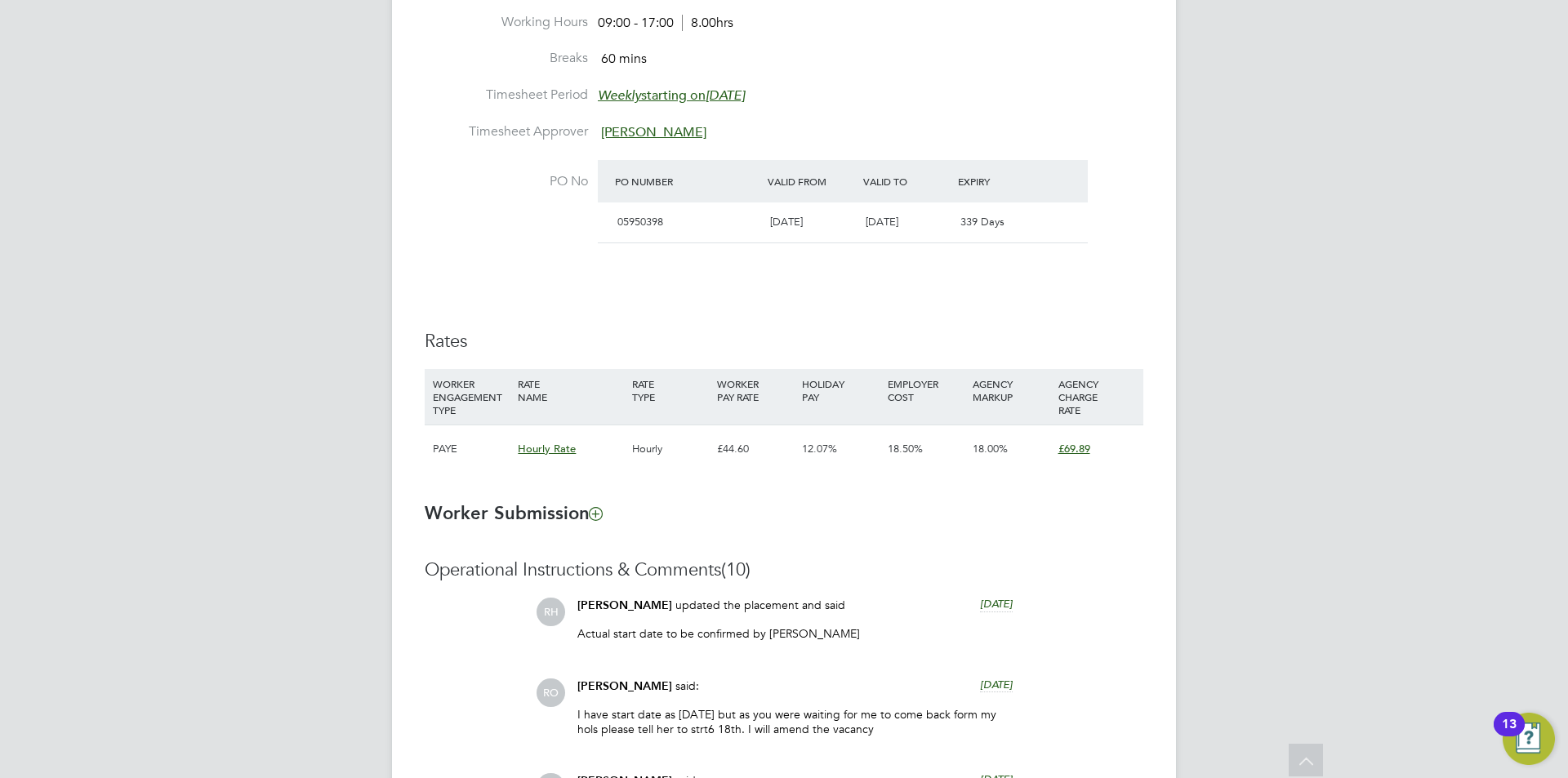
scroll to position [816, 0]
drag, startPoint x: 716, startPoint y: 446, endPoint x: 795, endPoint y: 451, distance: 79.2
click at [818, 451] on div "PAYE Hourly Rate Hourly £44.60 12.07% 18.50% 18.00% £69.89" at bounding box center [783, 447] width 718 height 48
click at [753, 453] on div "£44.60" at bounding box center [755, 446] width 85 height 47
click at [818, 454] on div "12.07%" at bounding box center [840, 446] width 85 height 47
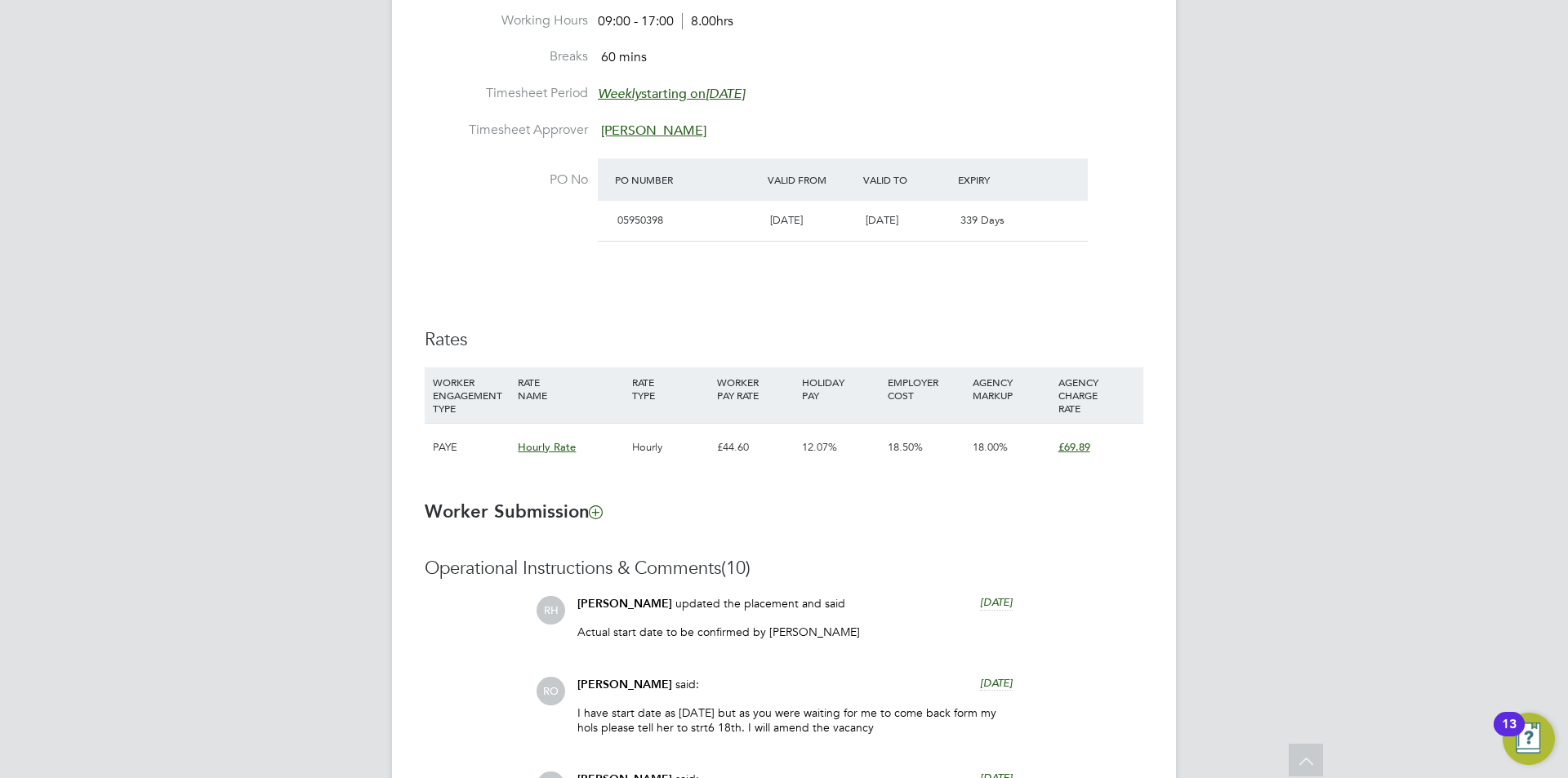
click at [816, 447] on span "12.07%" at bounding box center [819, 446] width 35 height 14
click at [715, 444] on div "£44.60" at bounding box center [755, 446] width 85 height 47
click at [643, 434] on div "Hourly" at bounding box center [670, 446] width 85 height 47
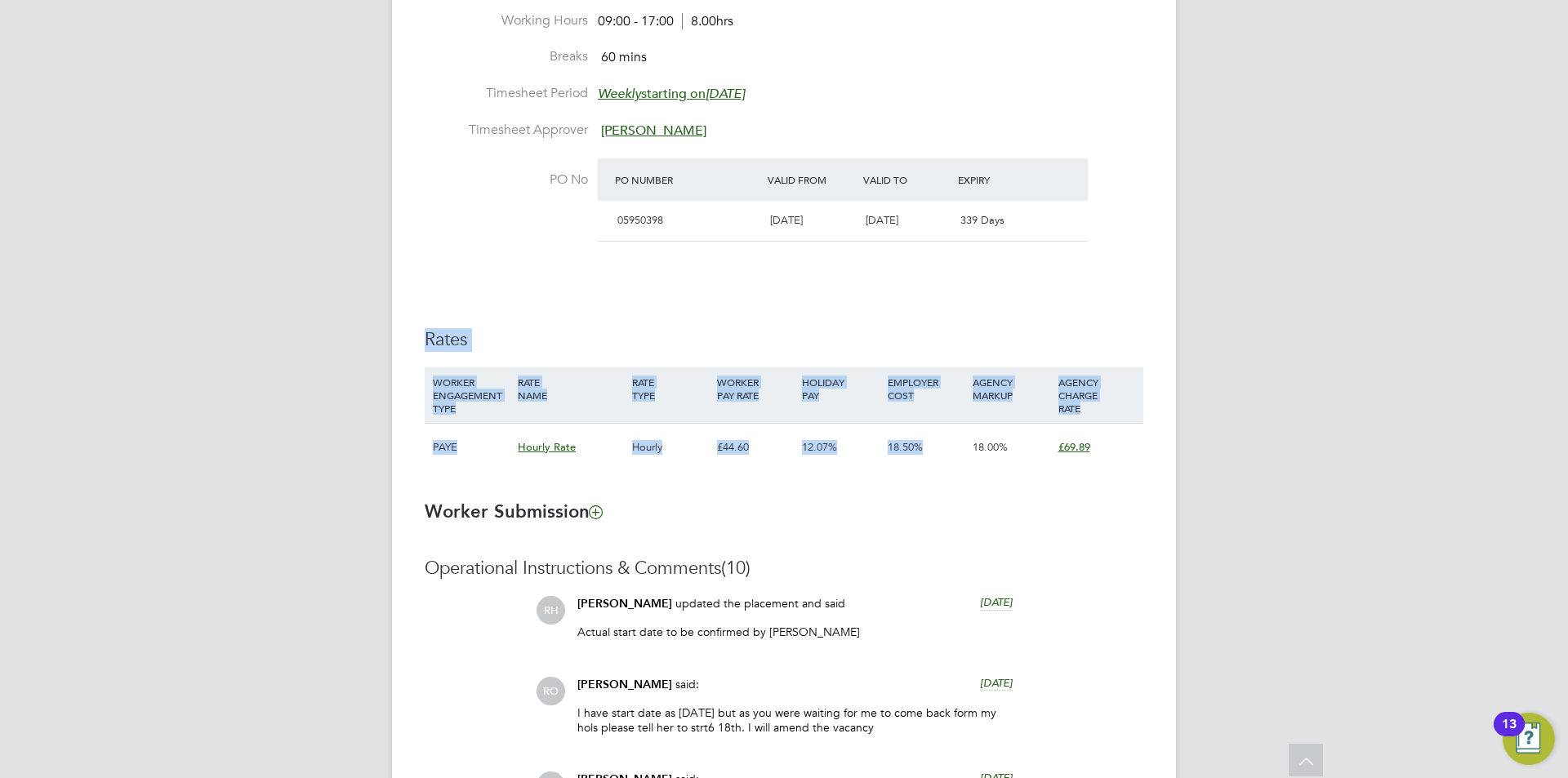
drag, startPoint x: 416, startPoint y: 335, endPoint x: 974, endPoint y: 458, distance: 571.4
click at [974, 458] on div "Placement Details Unfollow SJ Shaista Javed m: 07940 792842 Placement ID P30072…" at bounding box center [784, 566] width 784 height 2675
click at [778, 428] on div "£44.60" at bounding box center [755, 446] width 85 height 47
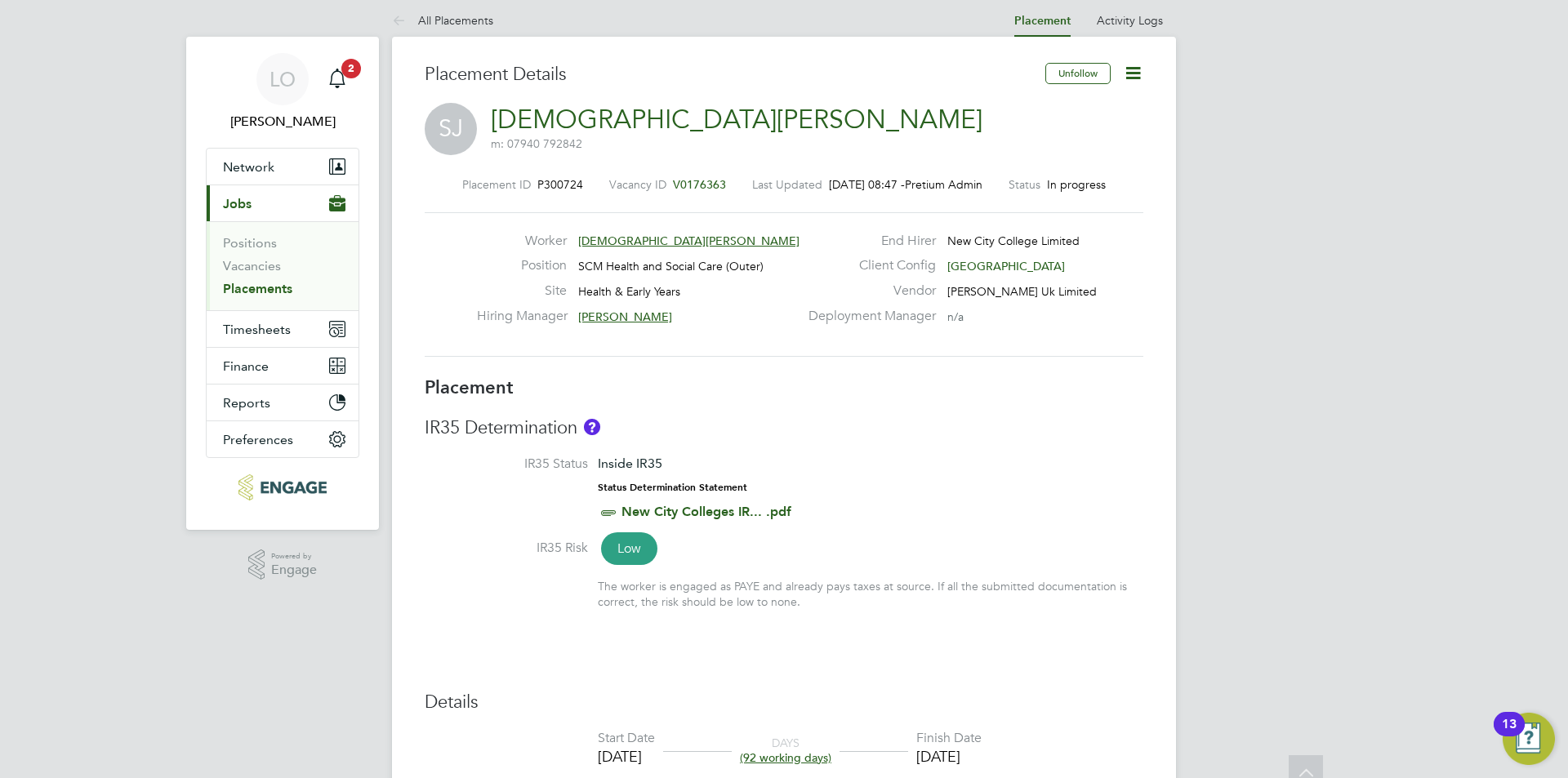
scroll to position [0, 0]
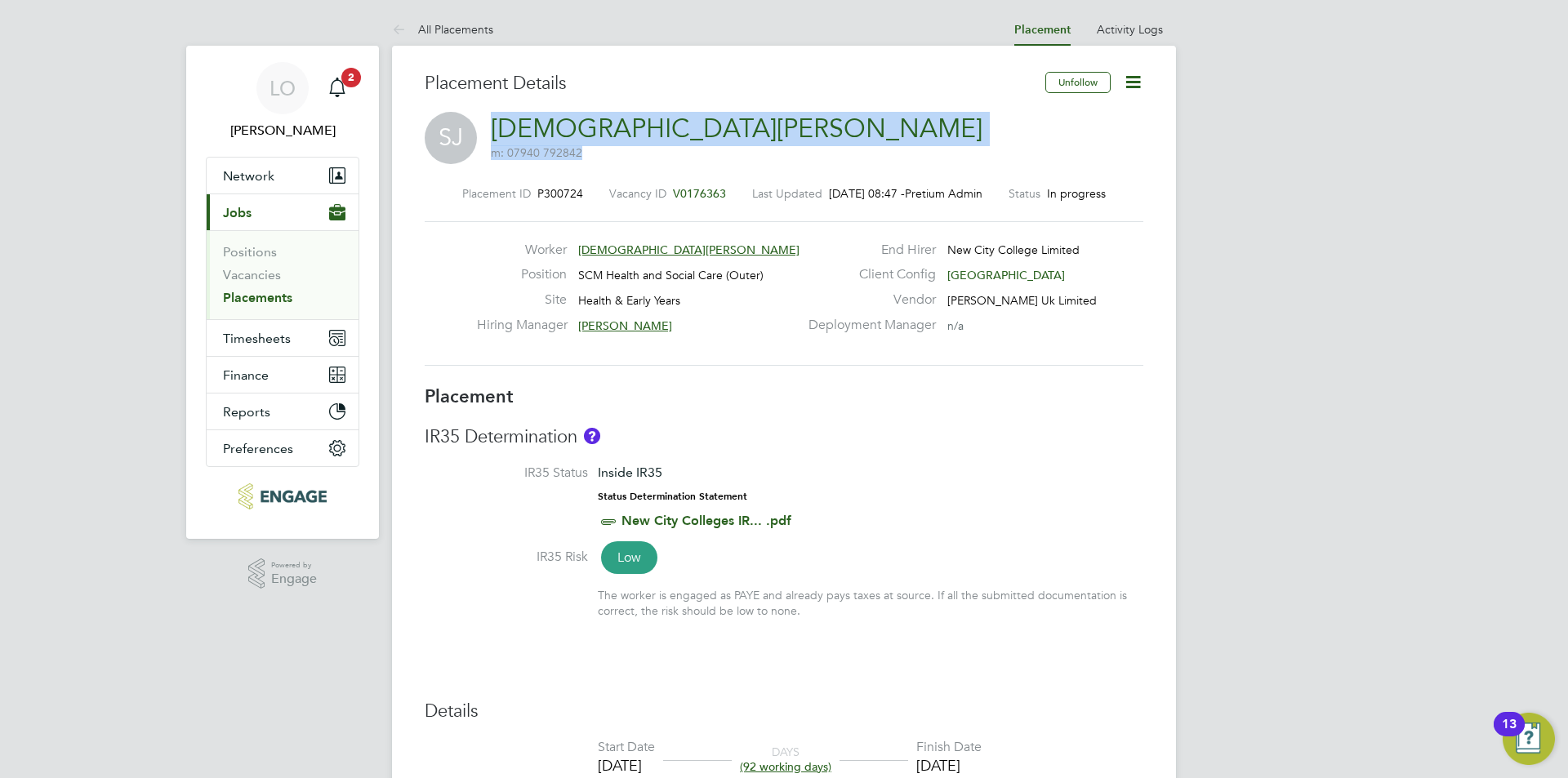
drag, startPoint x: 490, startPoint y: 124, endPoint x: 714, endPoint y: 130, distance: 224.1
click at [714, 130] on div "SJ Shaista Javed m: 07940 792842" at bounding box center [783, 140] width 718 height 55
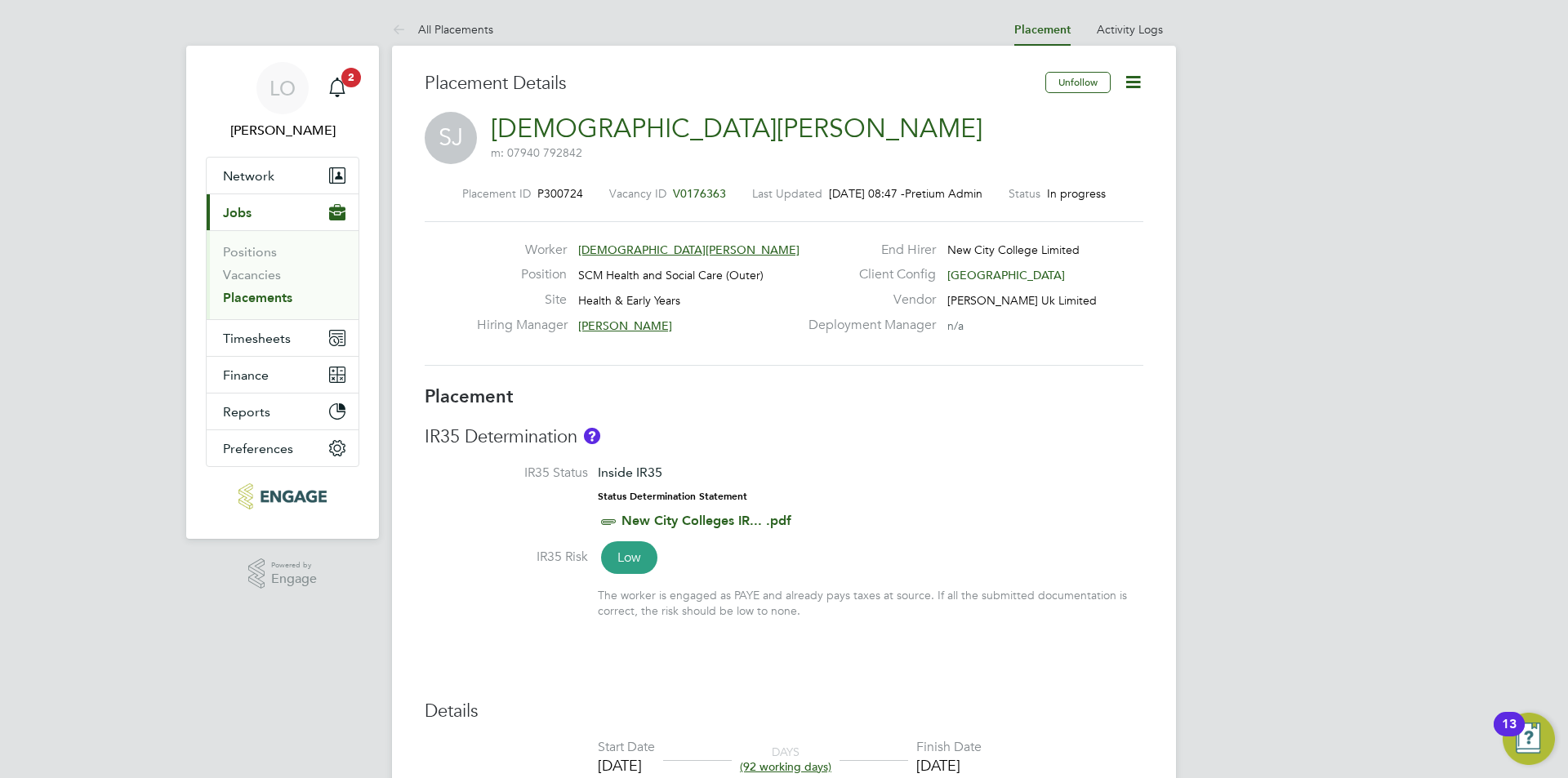
click at [714, 130] on div "SJ Shaista Javed m: 07940 792842" at bounding box center [783, 140] width 718 height 55
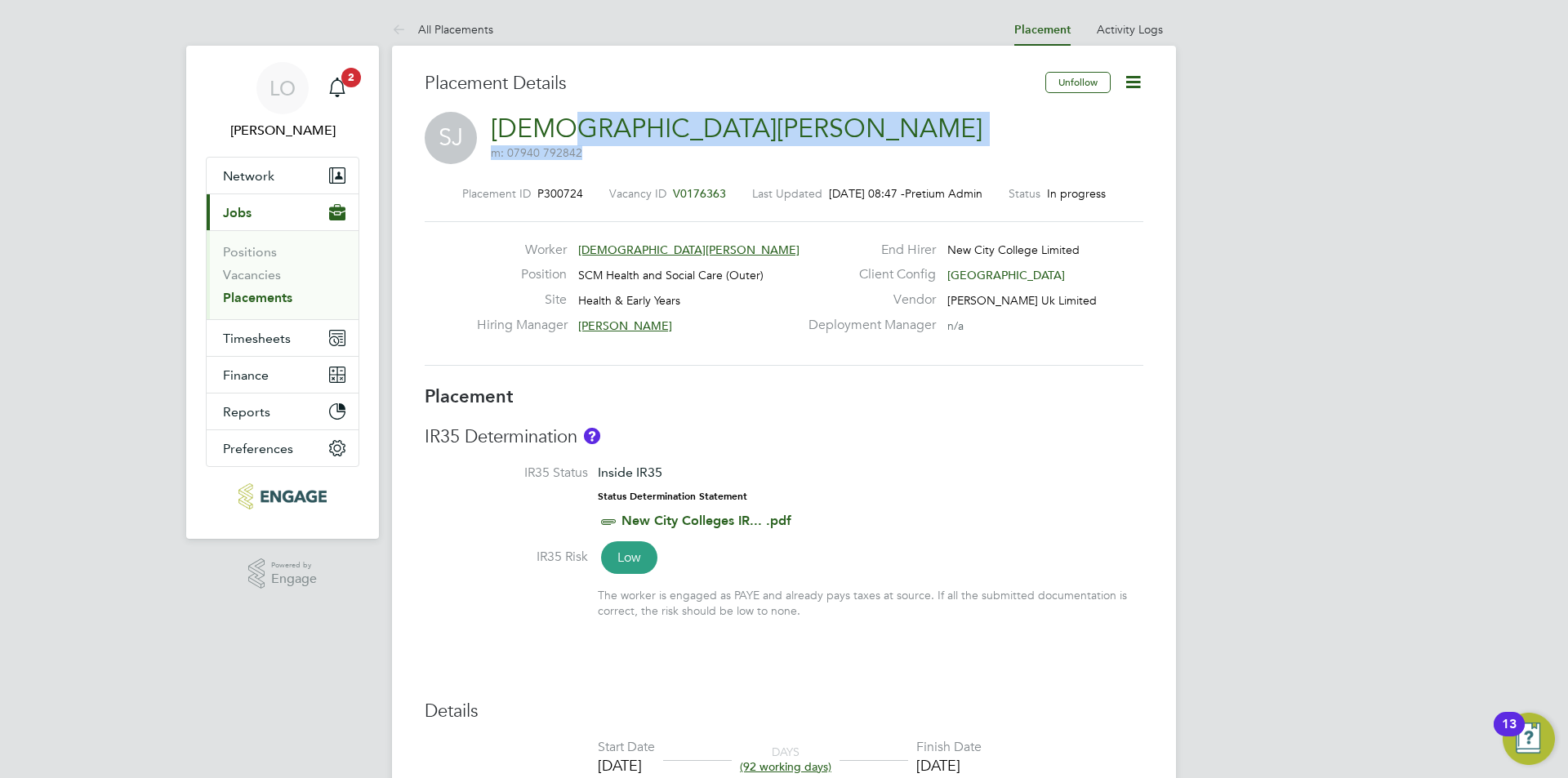
drag, startPoint x: 668, startPoint y: 126, endPoint x: 550, endPoint y: 126, distance: 118.0
click at [550, 126] on div "SJ Shaista Javed m: 07940 792842" at bounding box center [783, 140] width 718 height 55
click at [577, 127] on link "Shaista Javed" at bounding box center [737, 128] width 492 height 31
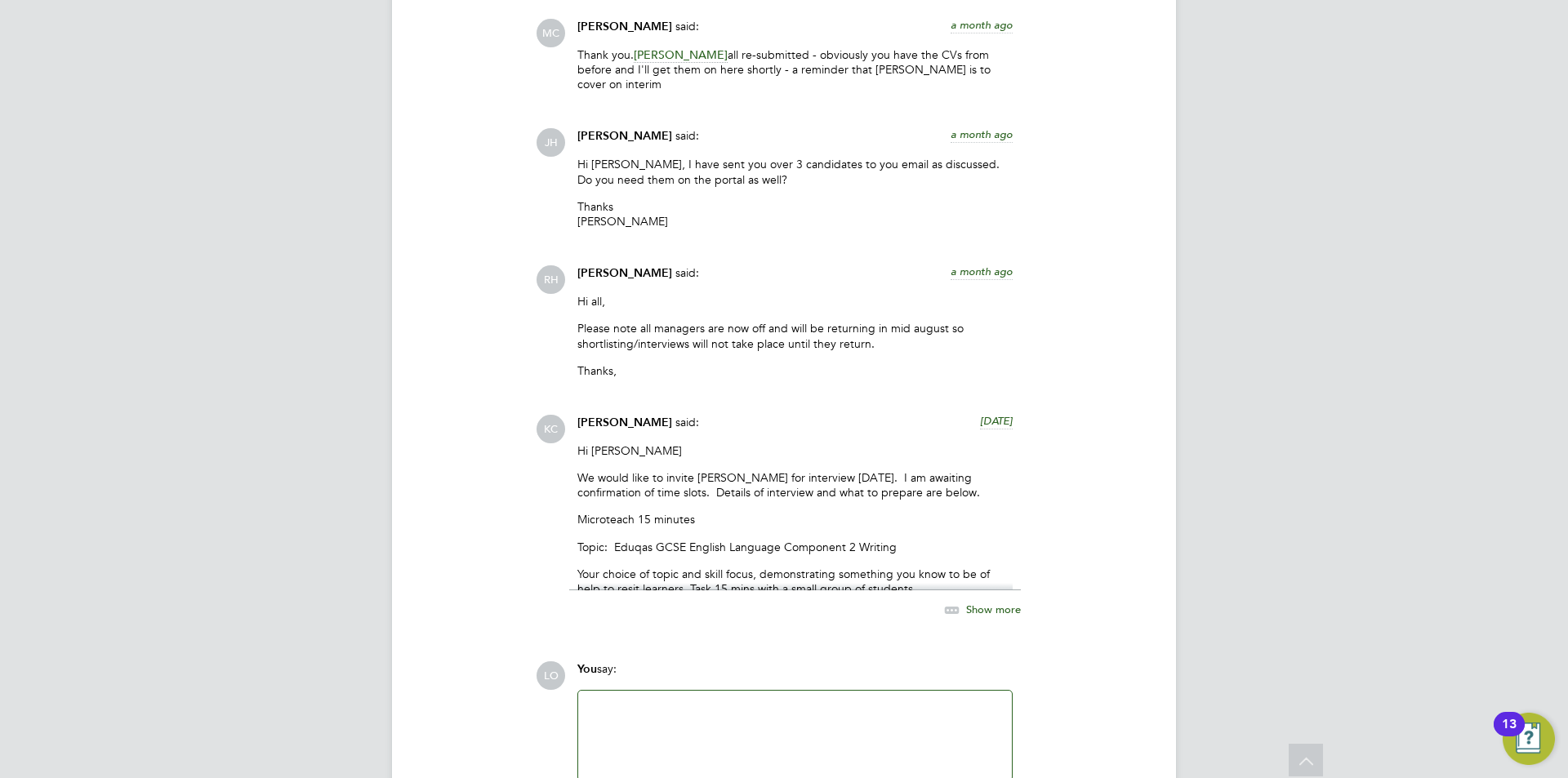
scroll to position [2605, 0]
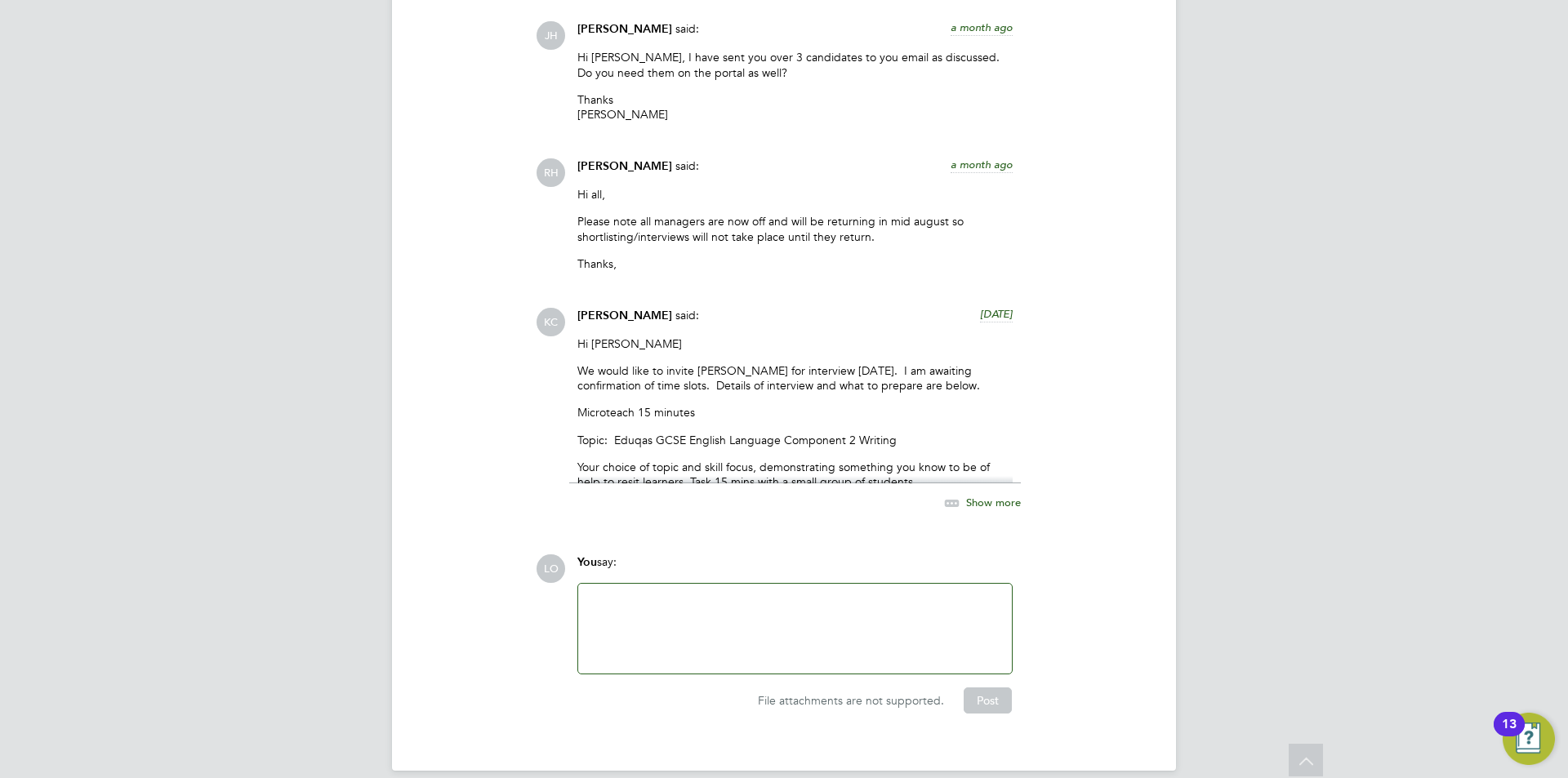
click at [1002, 494] on span "Show more" at bounding box center [993, 501] width 55 height 14
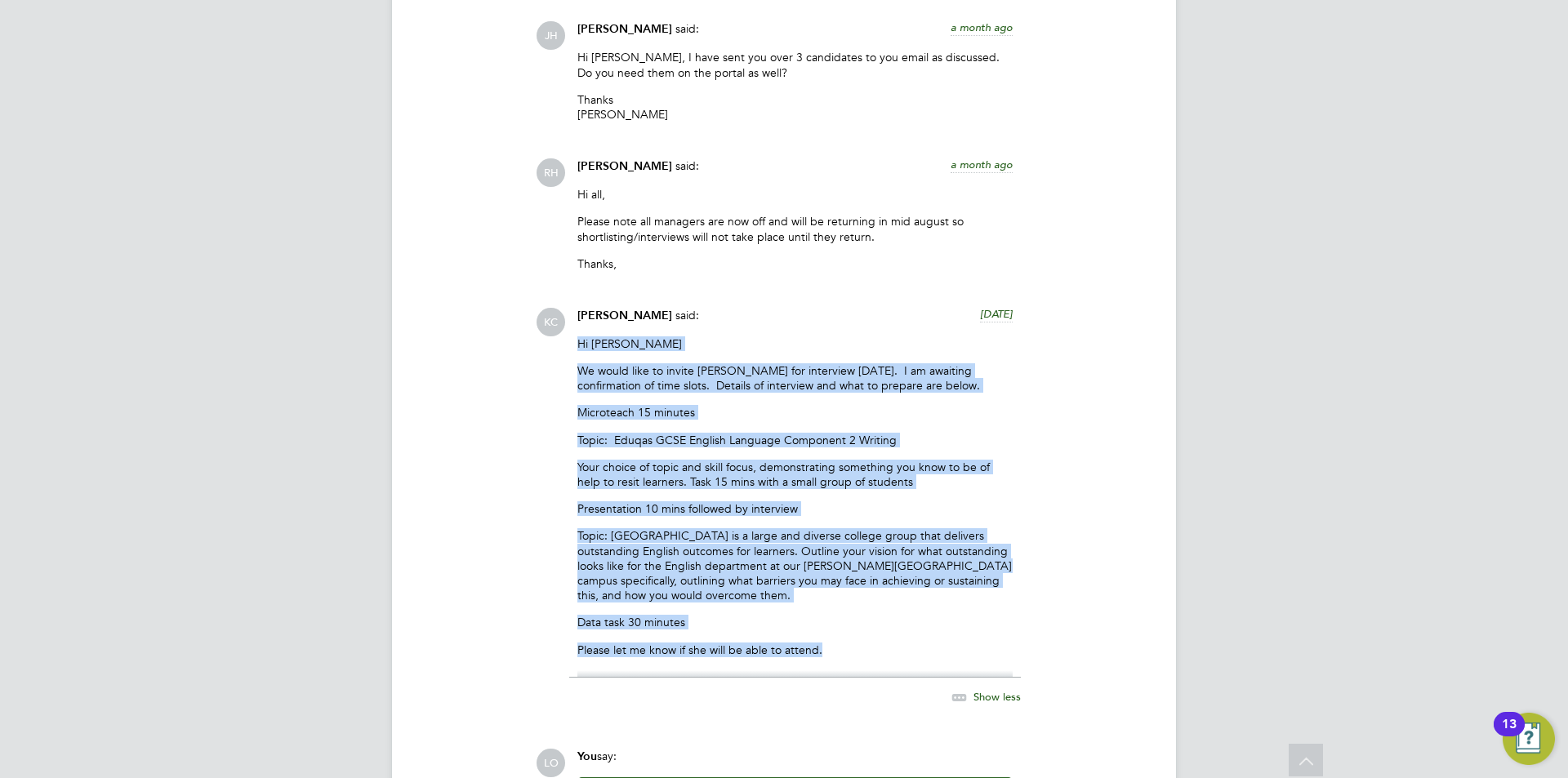
drag, startPoint x: 578, startPoint y: 322, endPoint x: 849, endPoint y: 632, distance: 411.8
click at [849, 632] on div "Hi [PERSON_NAME] We would like to invite [PERSON_NAME] for interview [DATE]. I …" at bounding box center [794, 506] width 435 height 341
click at [849, 642] on p "Please let me know if she will be able to attend." at bounding box center [794, 650] width 435 height 15
drag, startPoint x: 848, startPoint y: 632, endPoint x: 581, endPoint y: 325, distance: 406.9
click at [581, 336] on div "Hi Mark We would like to invite Rachel for interview next Thursday. I am awaiti…" at bounding box center [794, 506] width 435 height 341
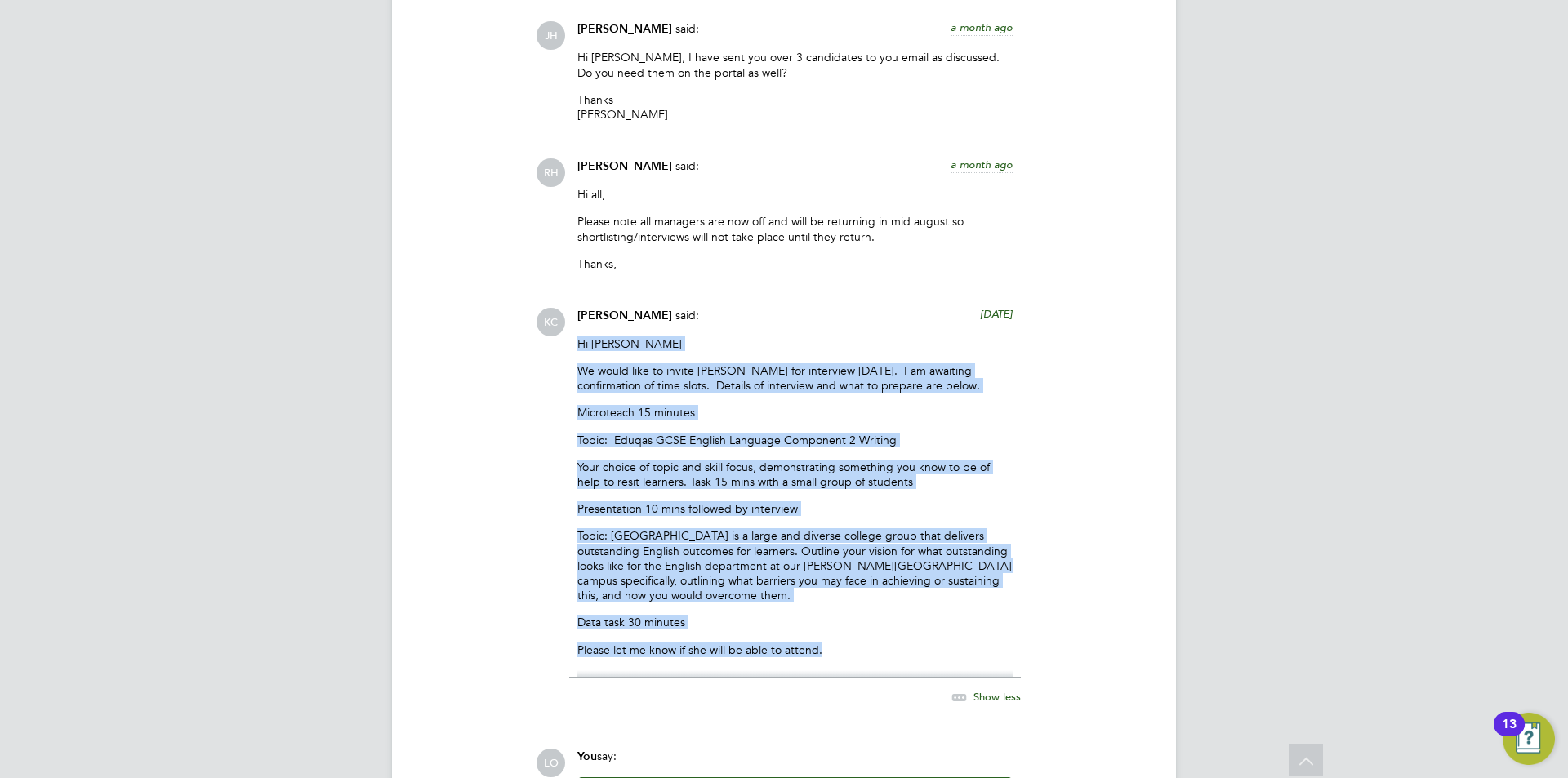
click at [579, 336] on p "Hi [PERSON_NAME]" at bounding box center [794, 344] width 435 height 15
drag, startPoint x: 571, startPoint y: 324, endPoint x: 888, endPoint y: 634, distance: 443.4
click at [888, 634] on div "Kerry Cattle said: 4 days ago Hi Mark We would like to invite Rachel for interv…" at bounding box center [795, 516] width 451 height 416
click at [888, 642] on p "Please let me know if she will be able to attend." at bounding box center [794, 650] width 435 height 15
drag, startPoint x: 888, startPoint y: 634, endPoint x: 660, endPoint y: 367, distance: 351.1
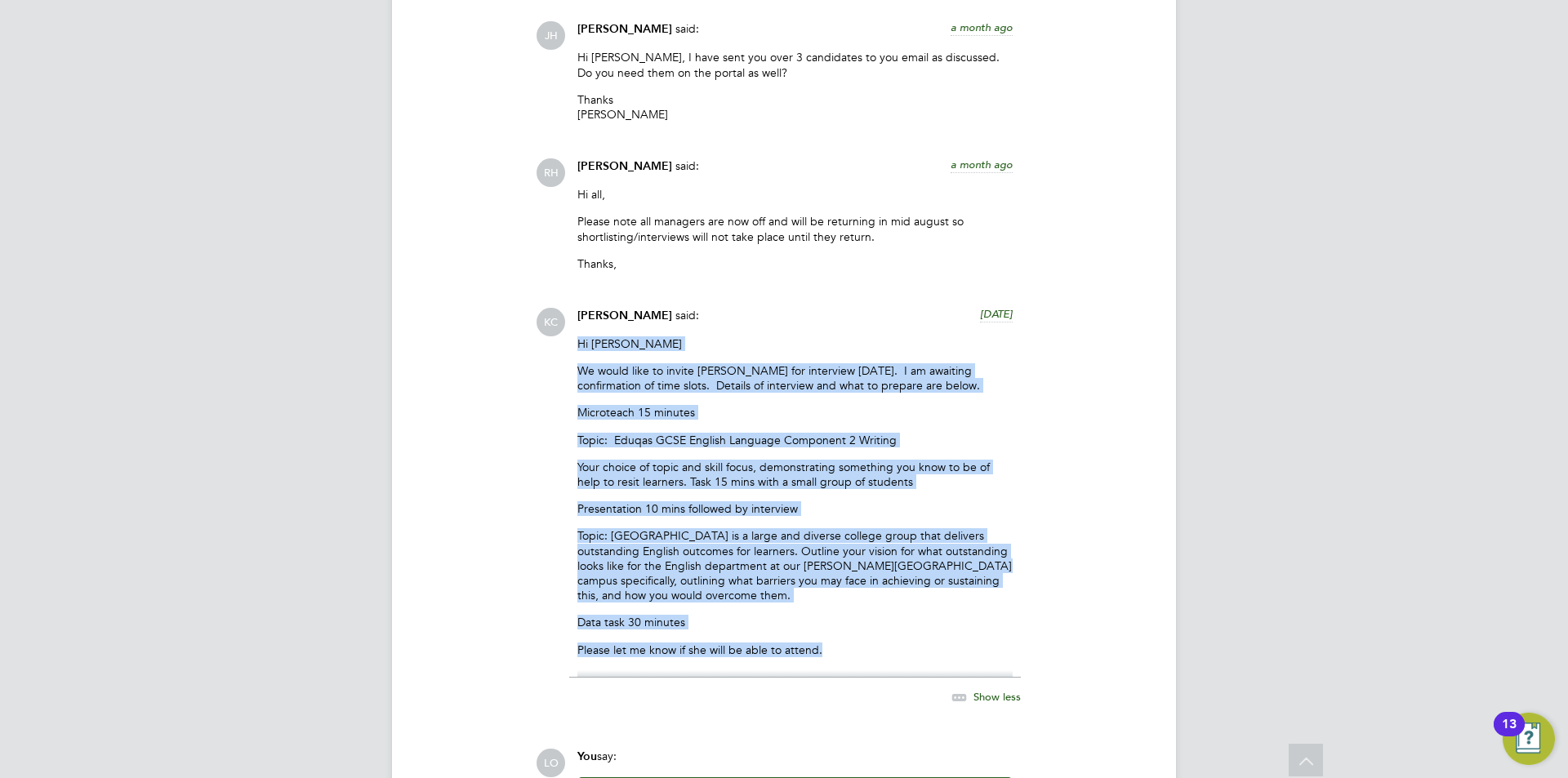
click at [570, 328] on div "Kerry Cattle said: 4 days ago Hi Mark We would like to invite Rachel for interv…" at bounding box center [795, 516] width 451 height 416
click at [816, 363] on p "We would like to invite [PERSON_NAME] for interview [DATE]. I am awaiting confi…" at bounding box center [794, 378] width 435 height 30
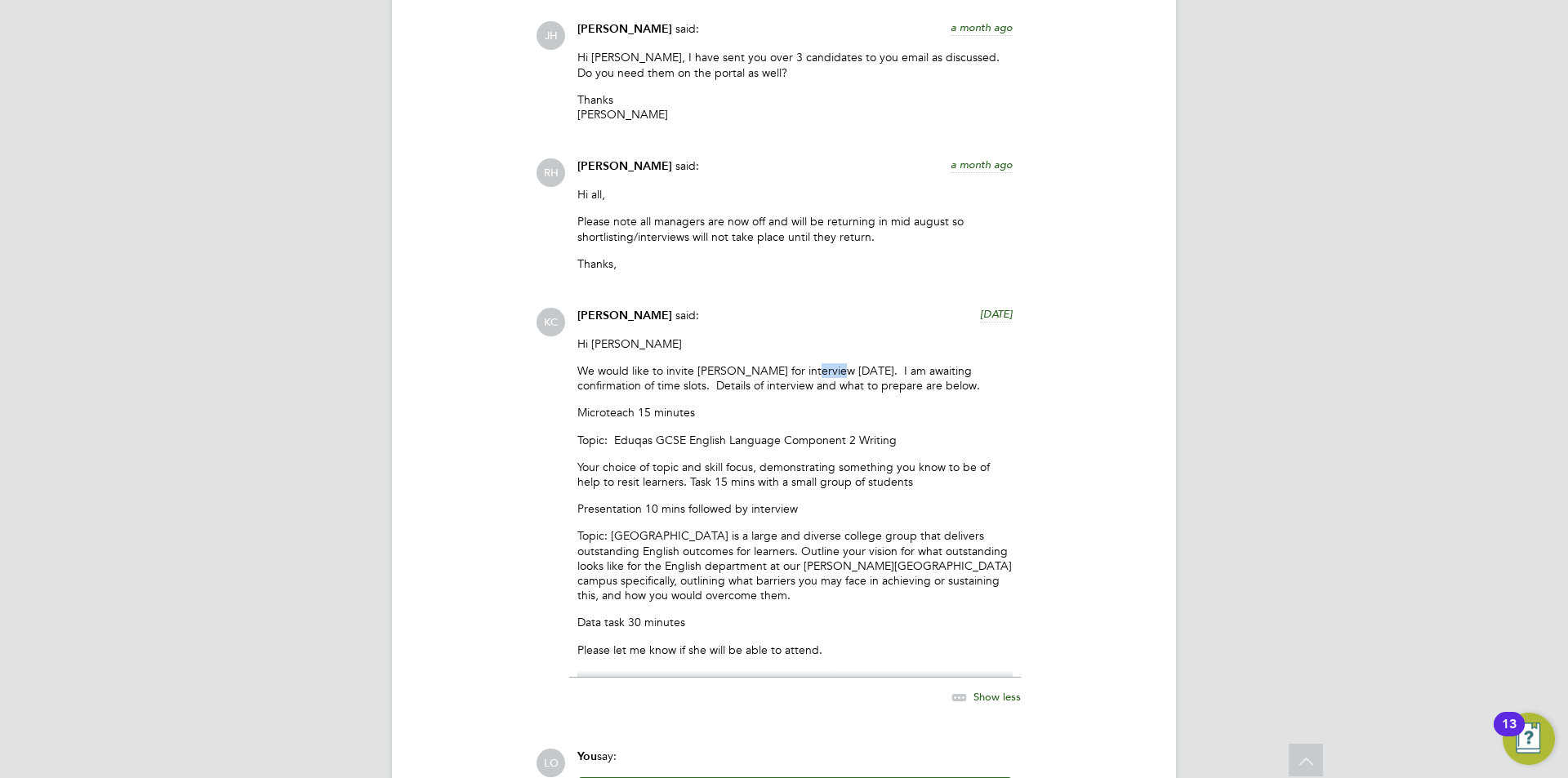
click at [816, 363] on p "We would like to invite [PERSON_NAME] for interview [DATE]. I am awaiting confi…" at bounding box center [794, 378] width 435 height 30
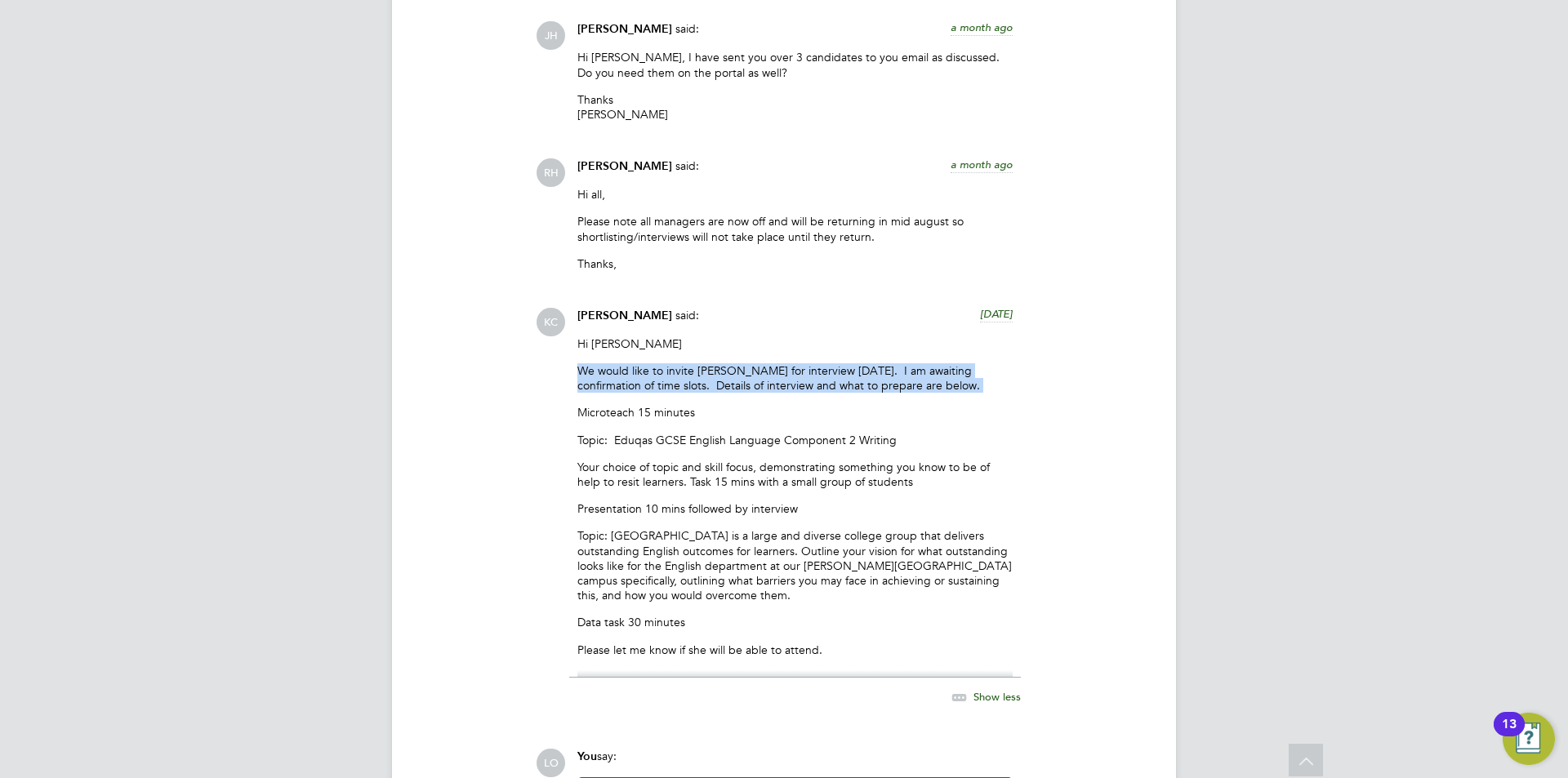
click at [816, 363] on p "We would like to invite [PERSON_NAME] for interview [DATE]. I am awaiting confi…" at bounding box center [794, 378] width 435 height 30
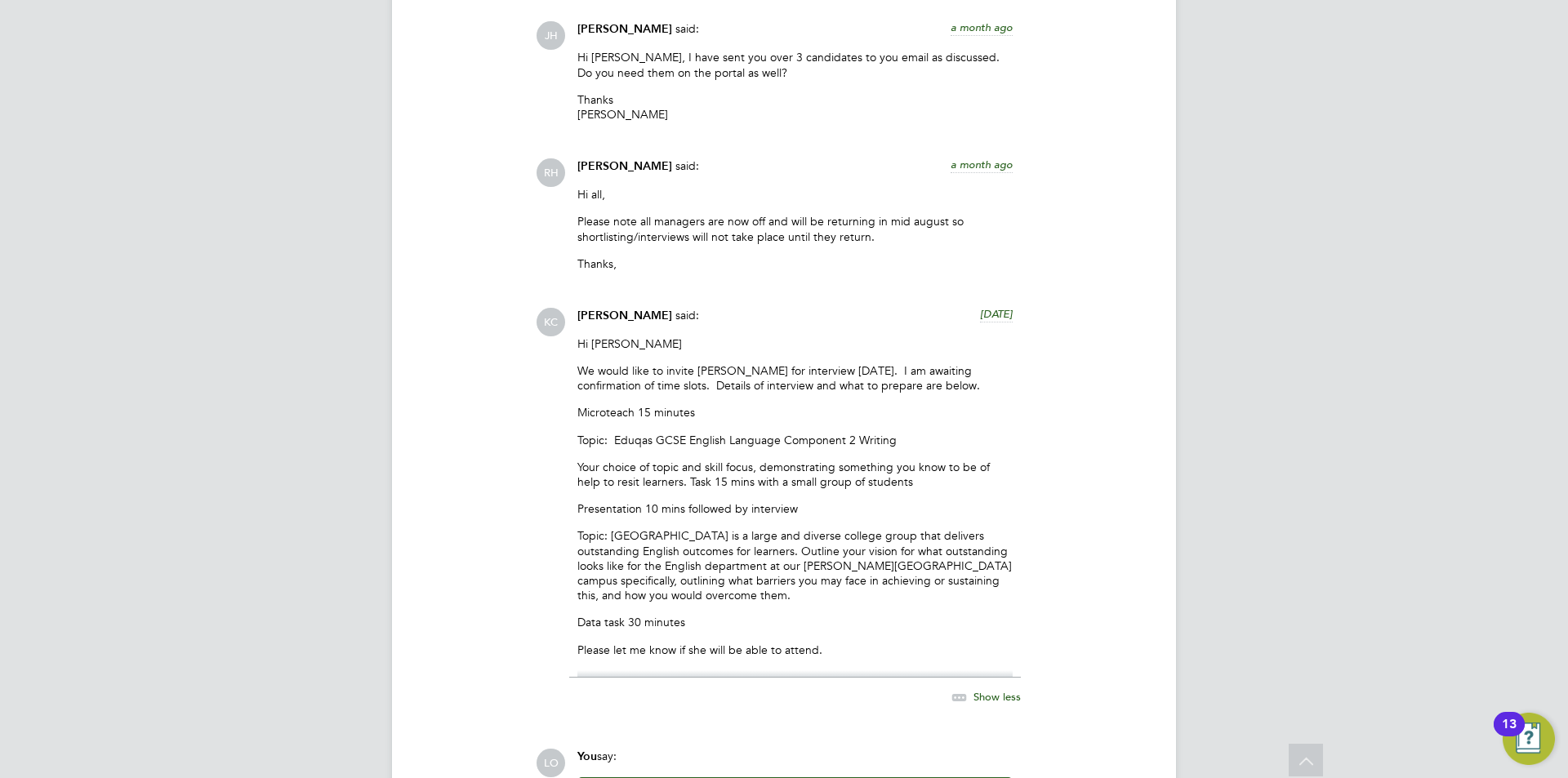
click at [796, 432] on p "Topic: Eduqas GCSE English Language Component 2 Writing" at bounding box center [794, 440] width 435 height 15
click at [812, 501] on p "Presentation 10 mins followed by interview" at bounding box center [794, 508] width 435 height 15
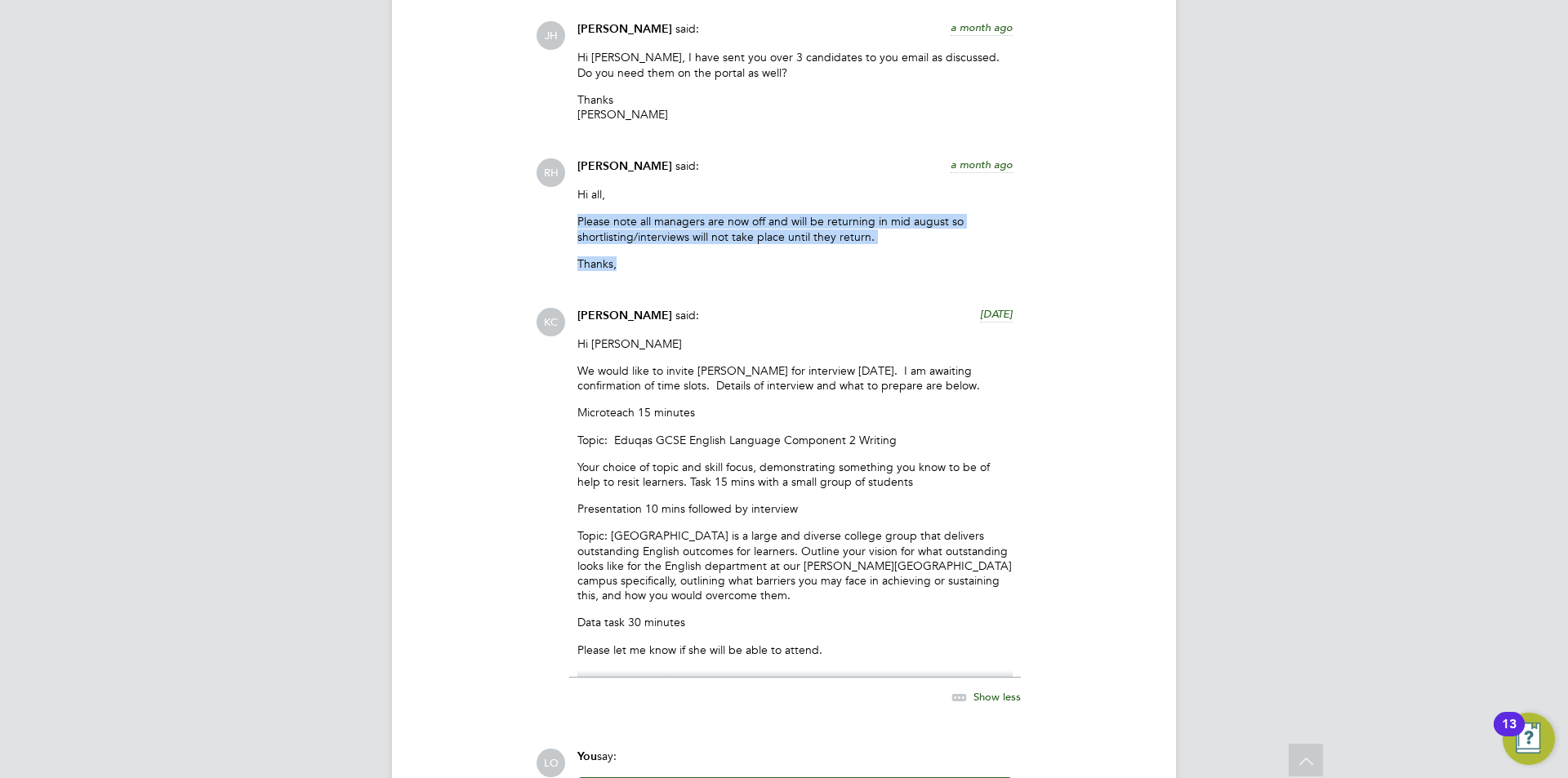
drag, startPoint x: 680, startPoint y: 249, endPoint x: 570, endPoint y: 197, distance: 121.7
click at [570, 198] on div "Rufena Haque said: a month ago Hi all, Please note all managers are now off and…" at bounding box center [795, 220] width 451 height 125
click at [729, 228] on div "Hi all, Please note all managers are now off and will be returning in mid augus…" at bounding box center [794, 235] width 435 height 96
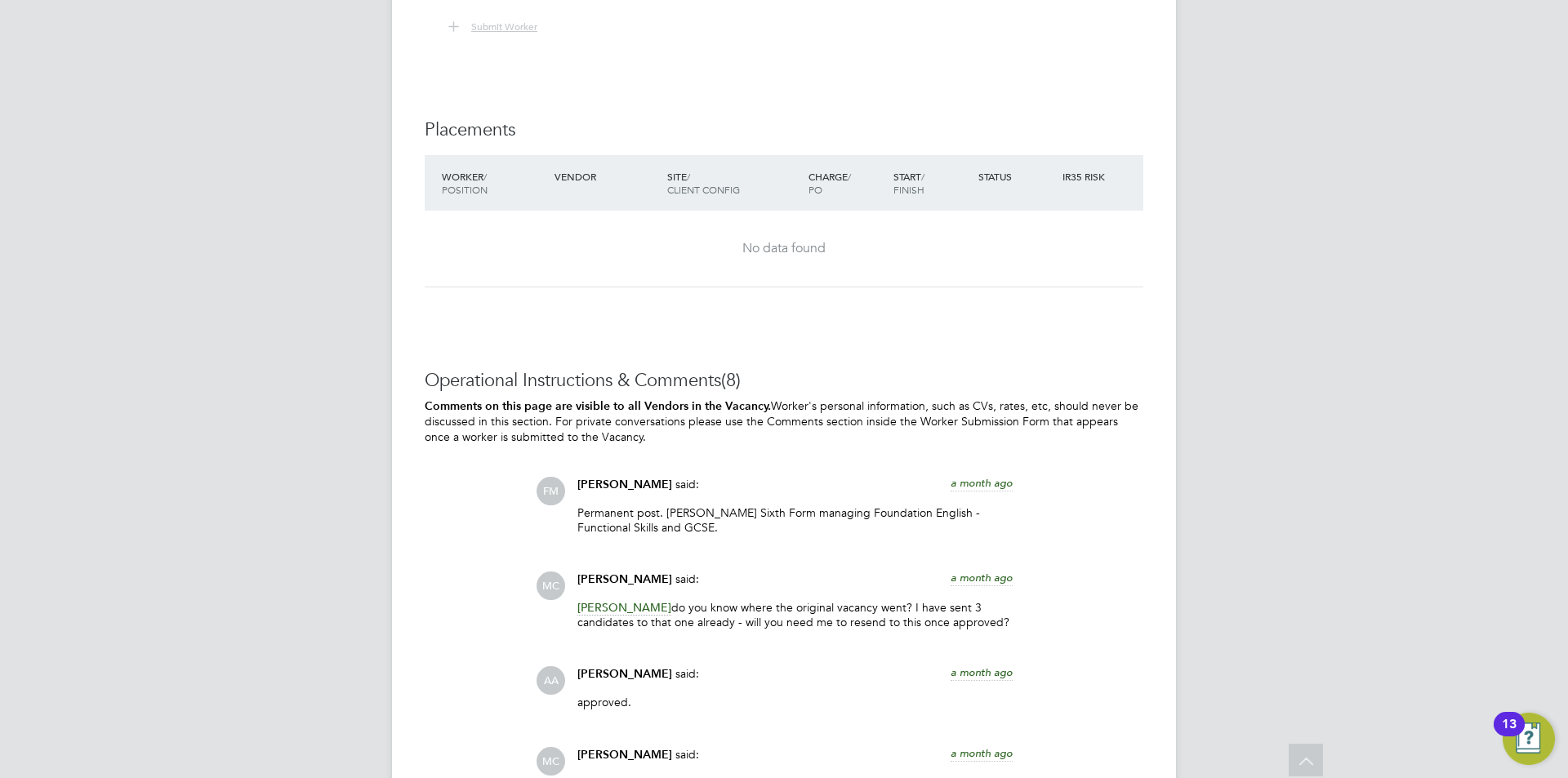
scroll to position [1463, 0]
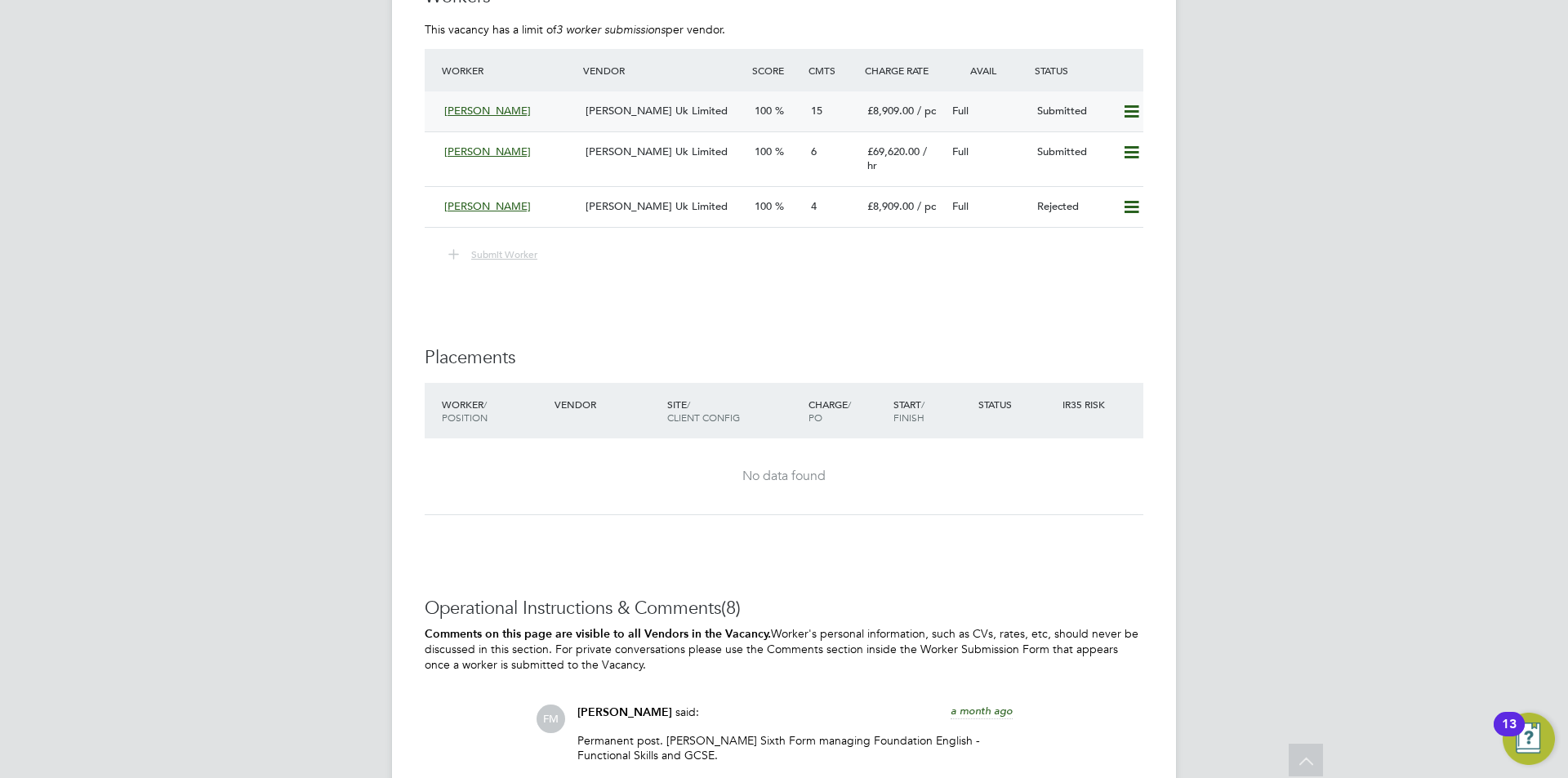
click at [680, 103] on span "[PERSON_NAME] Uk Limited" at bounding box center [656, 110] width 142 height 14
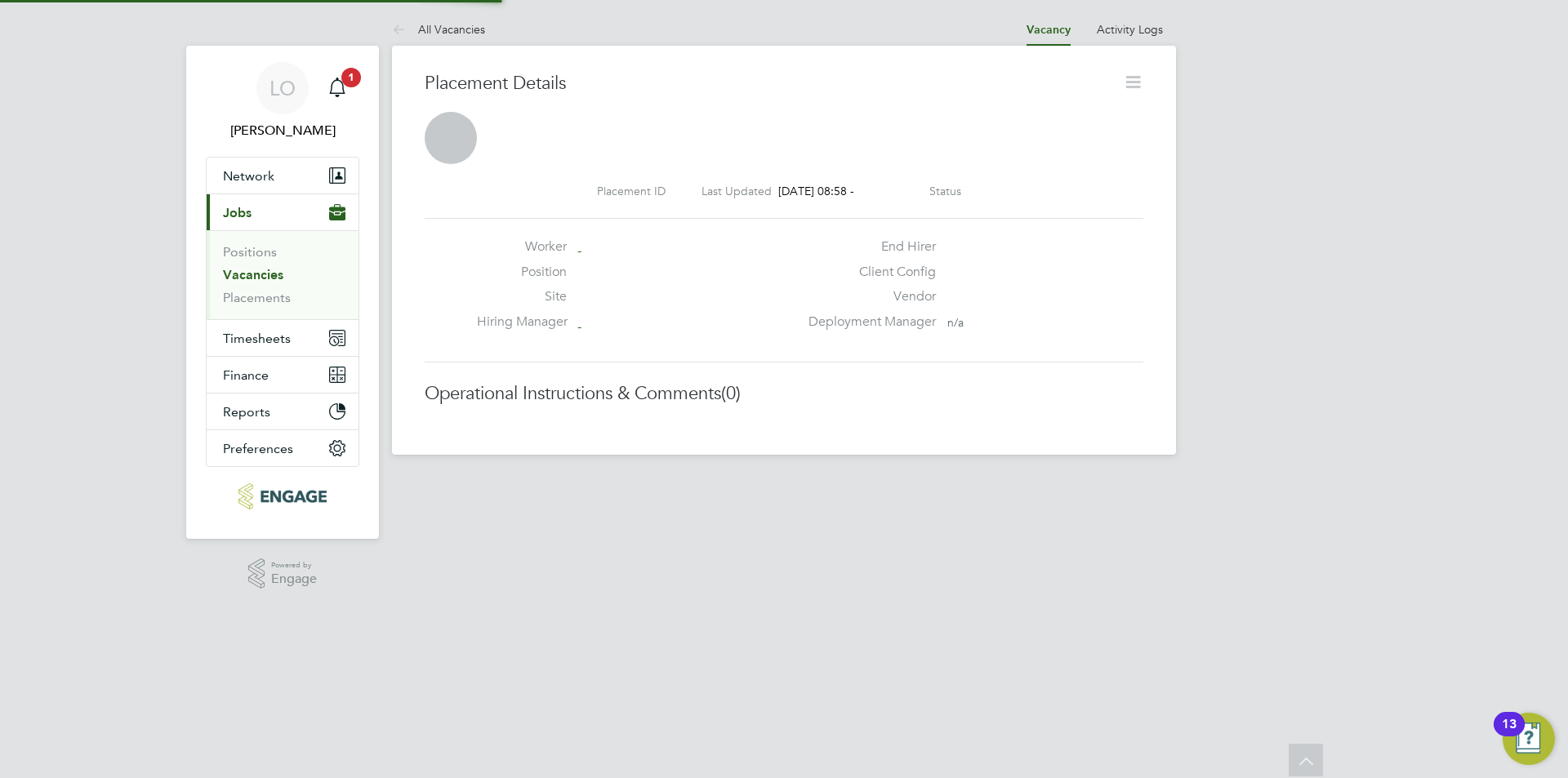
scroll to position [16, 130]
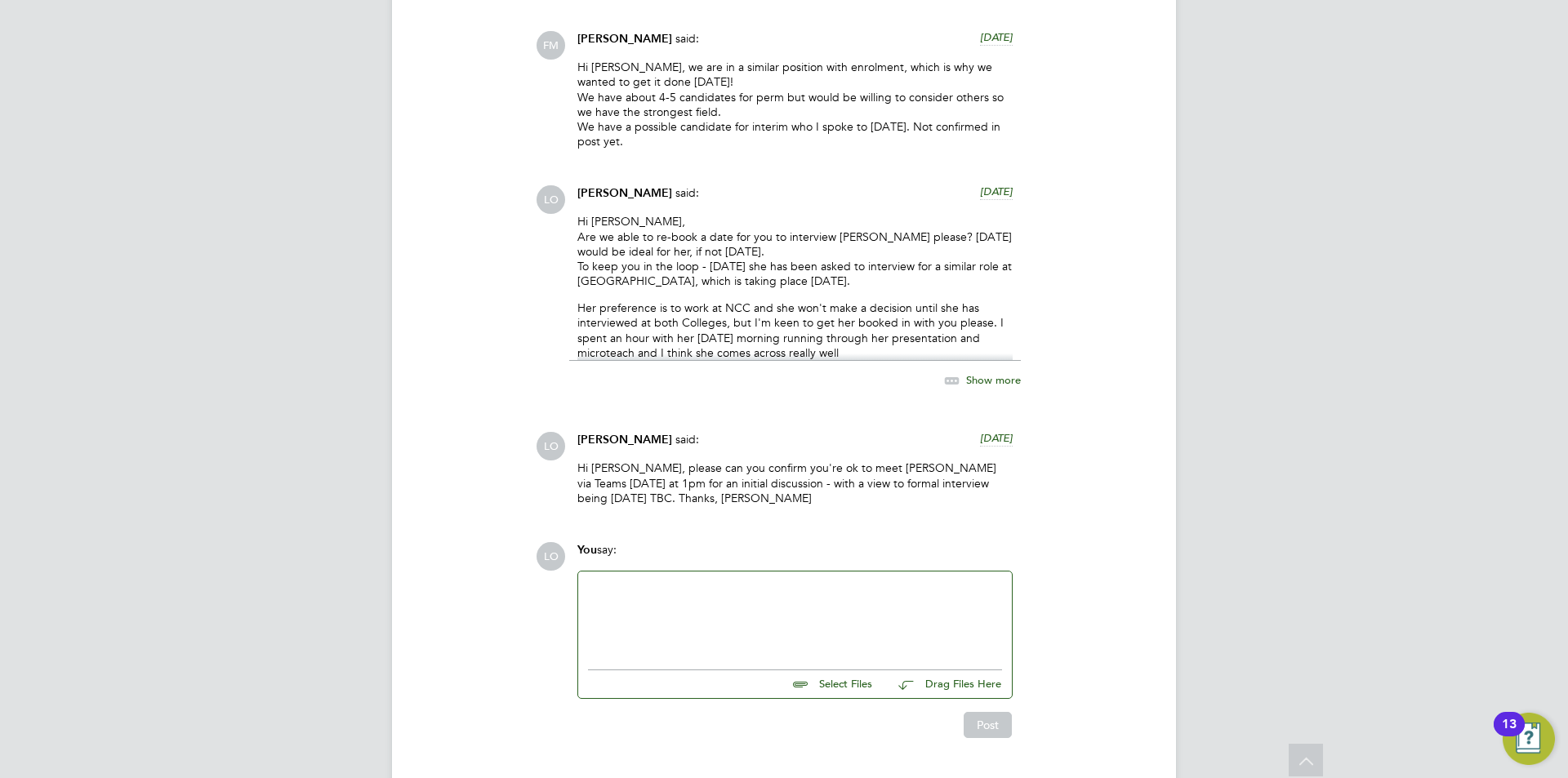
click at [661, 581] on div at bounding box center [795, 616] width 414 height 70
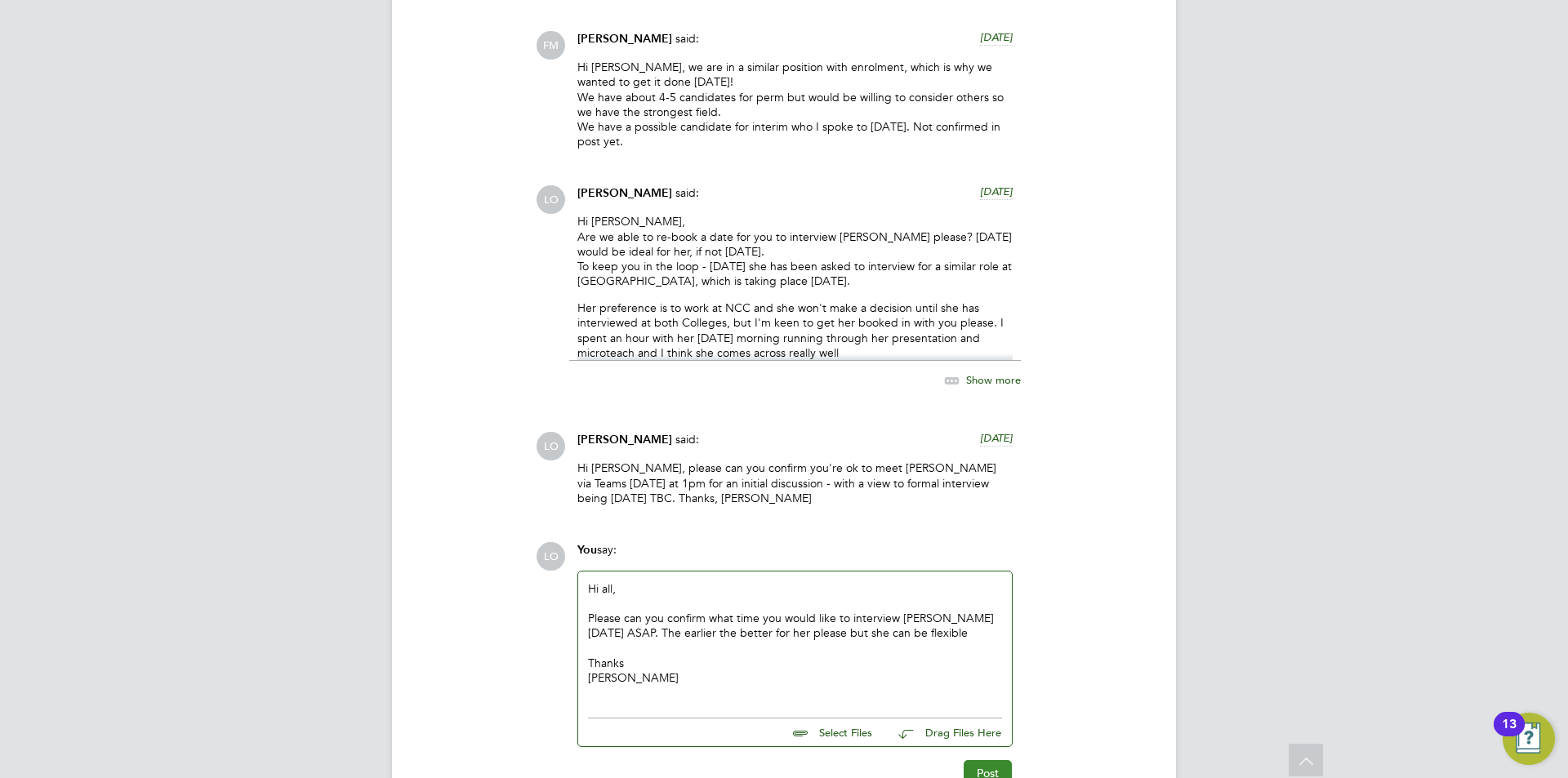
click at [987, 760] on button "Post" at bounding box center [987, 772] width 48 height 26
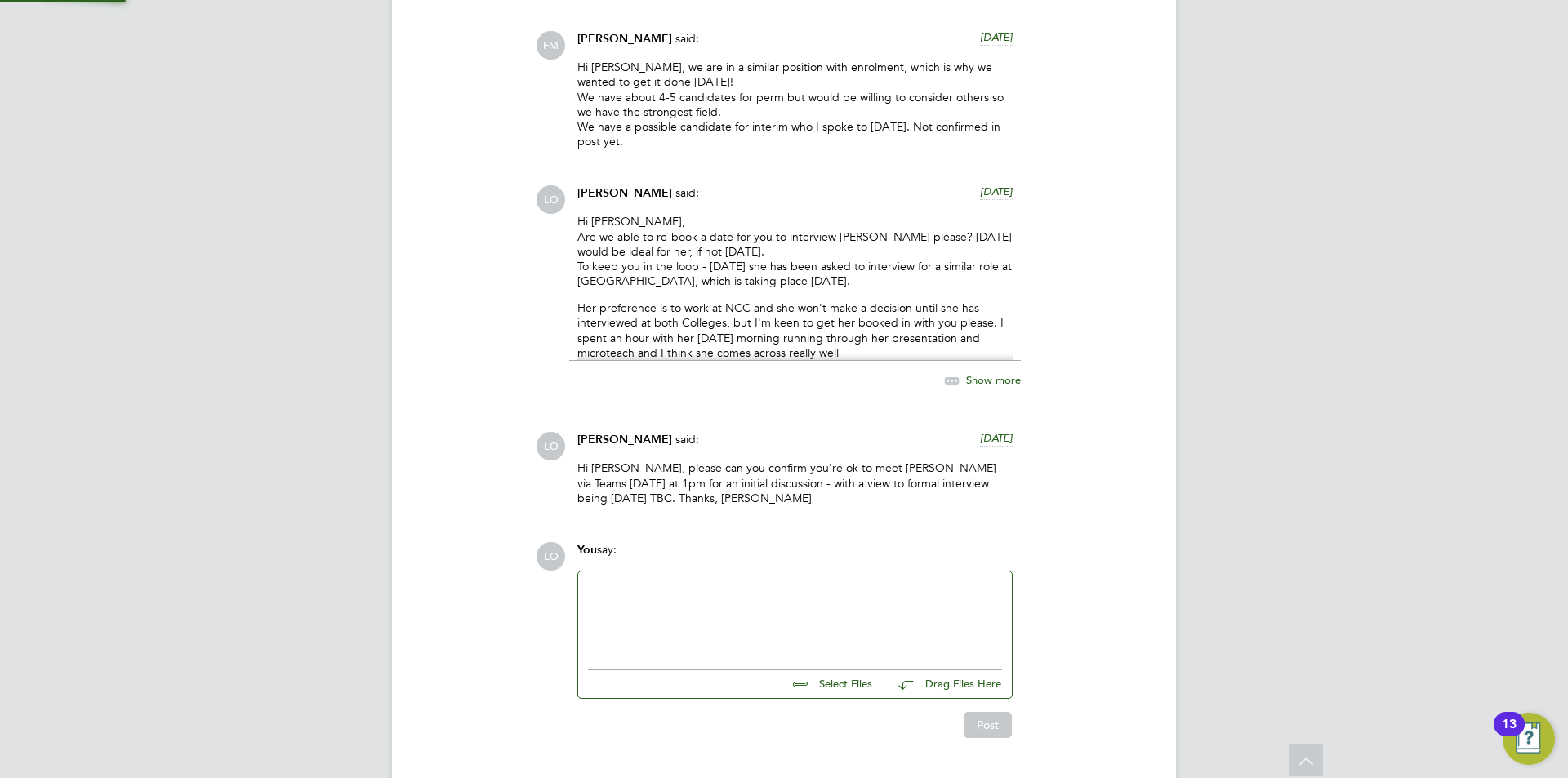
scroll to position [3765, 0]
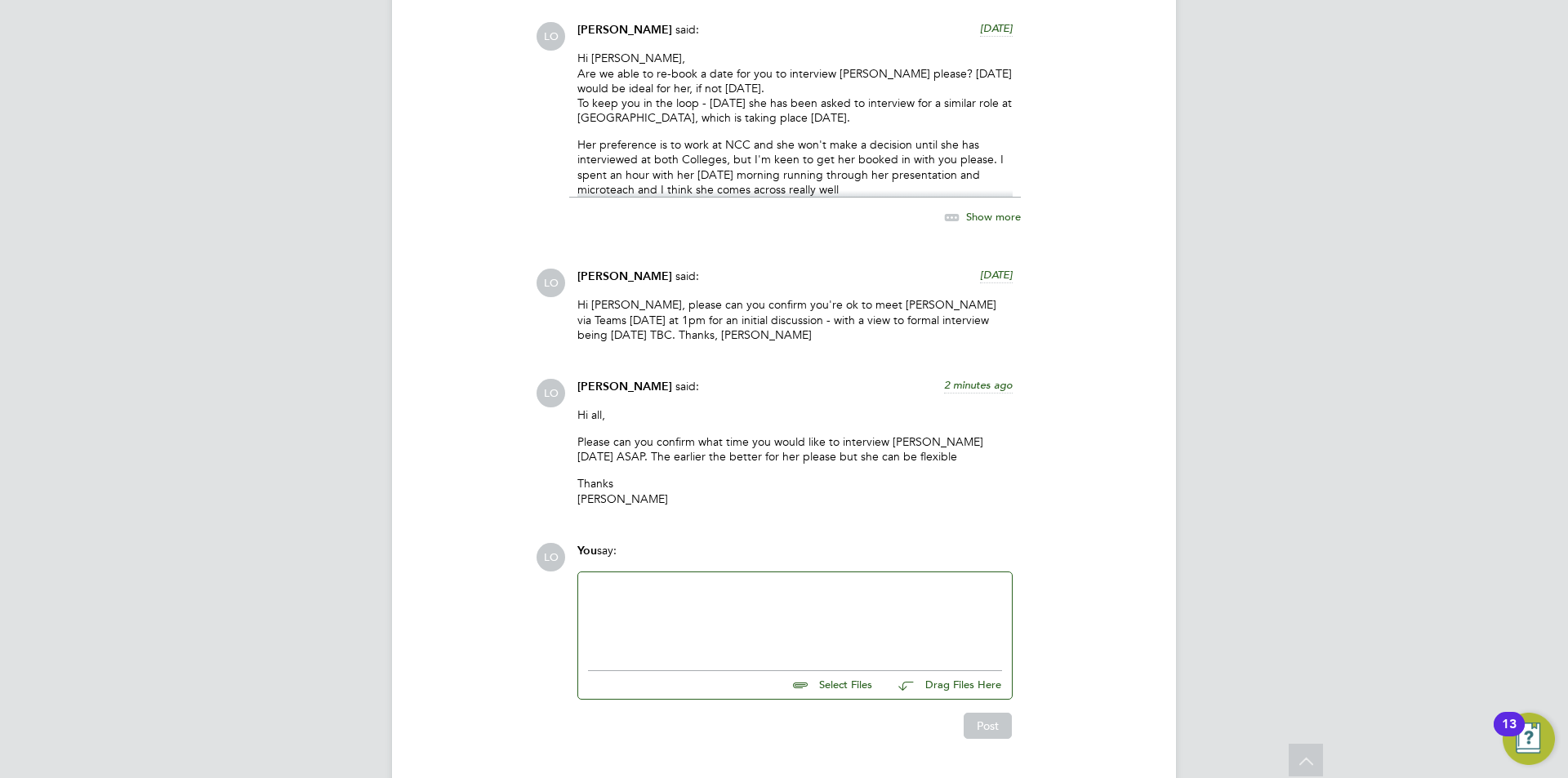
click at [799, 298] on p "Hi [PERSON_NAME], please can you confirm you're ok to meet [PERSON_NAME] via Te…" at bounding box center [794, 320] width 435 height 45
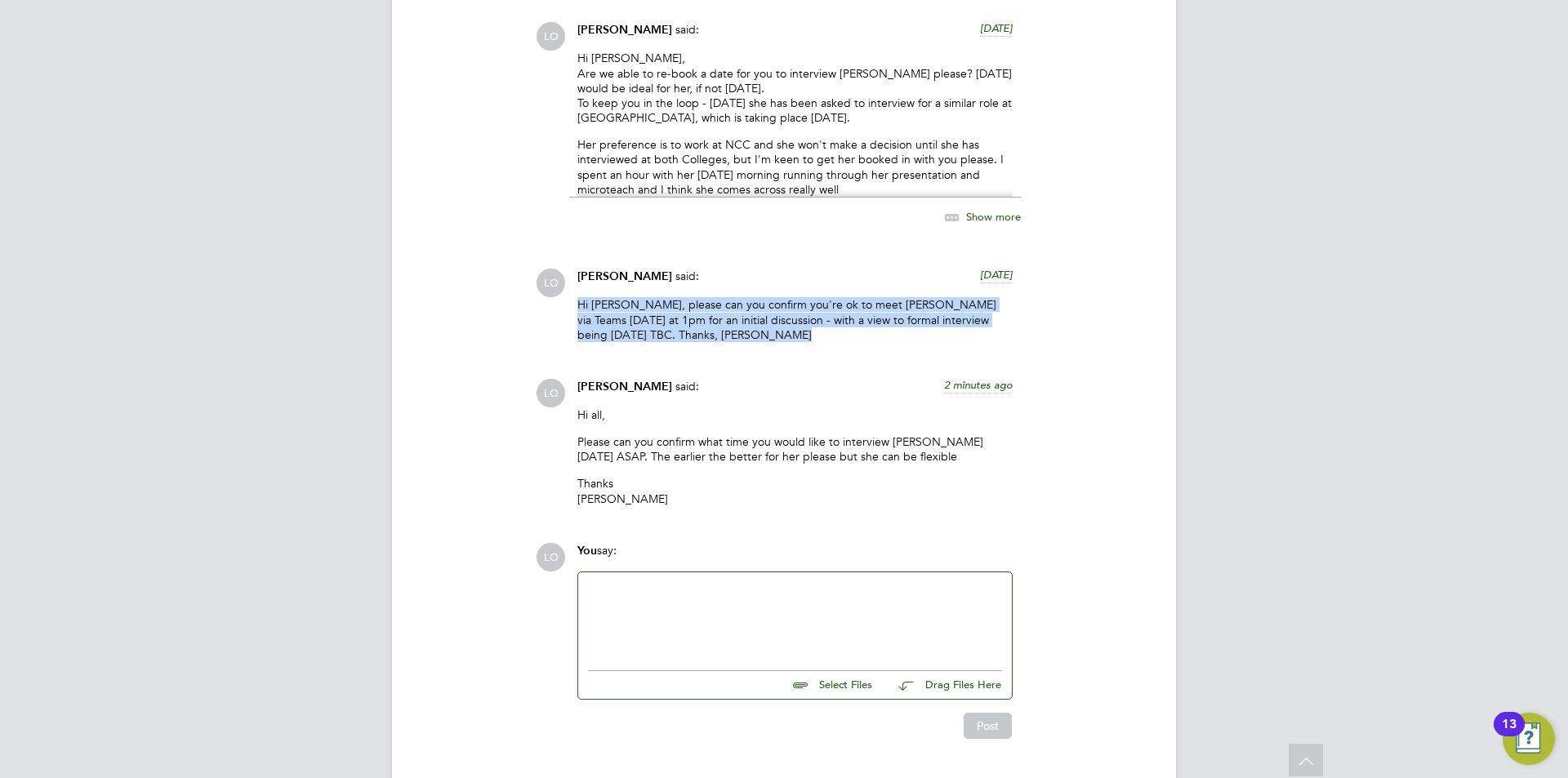
click at [799, 298] on p "Hi [PERSON_NAME], please can you confirm you're ok to meet [PERSON_NAME] via Te…" at bounding box center [794, 320] width 435 height 45
click at [814, 298] on p "Hi [PERSON_NAME], please can you confirm you're ok to meet [PERSON_NAME] via Te…" at bounding box center [794, 320] width 435 height 45
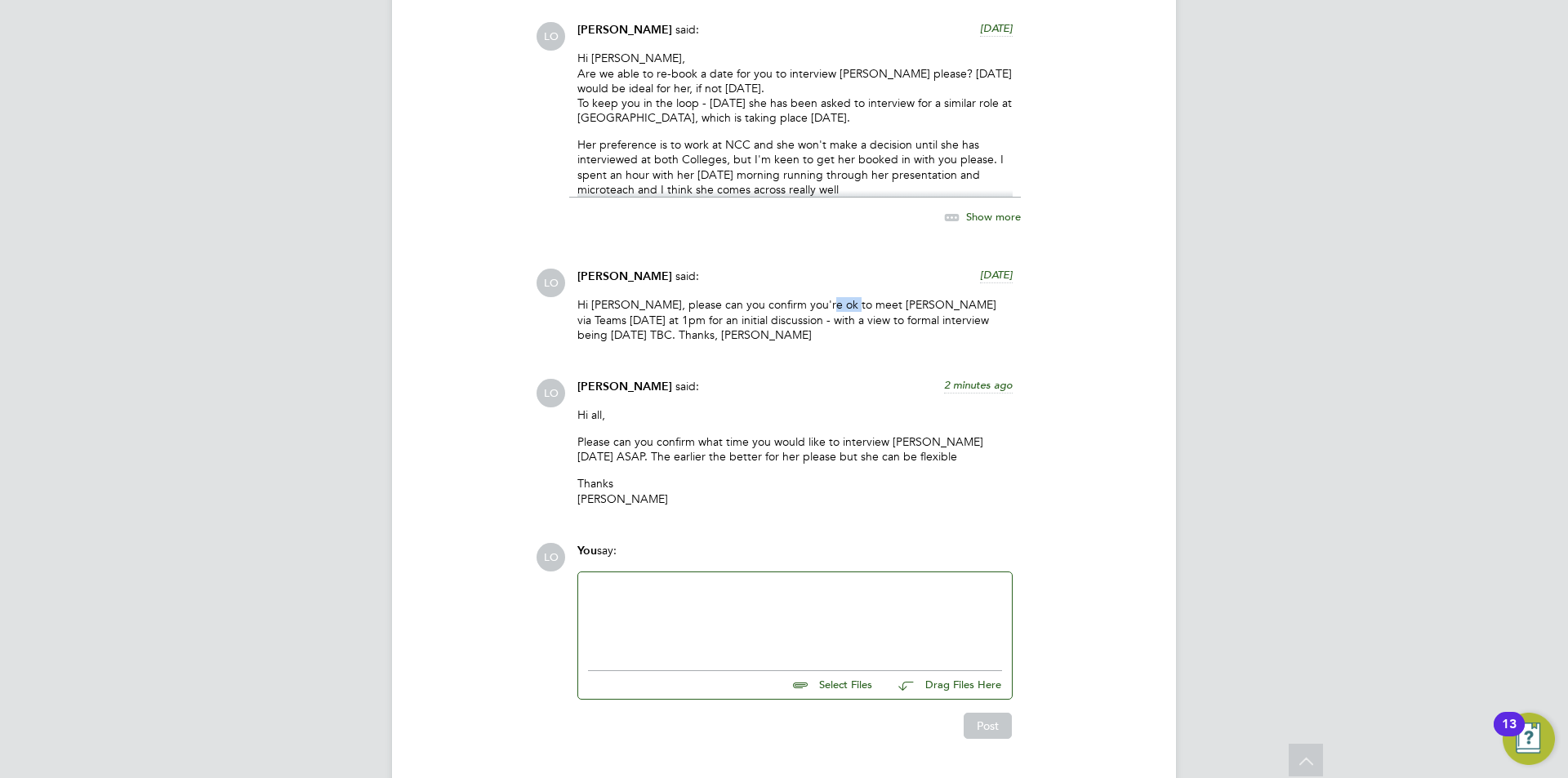
click at [814, 298] on p "Hi [PERSON_NAME], please can you confirm you're ok to meet [PERSON_NAME] via Te…" at bounding box center [794, 320] width 435 height 45
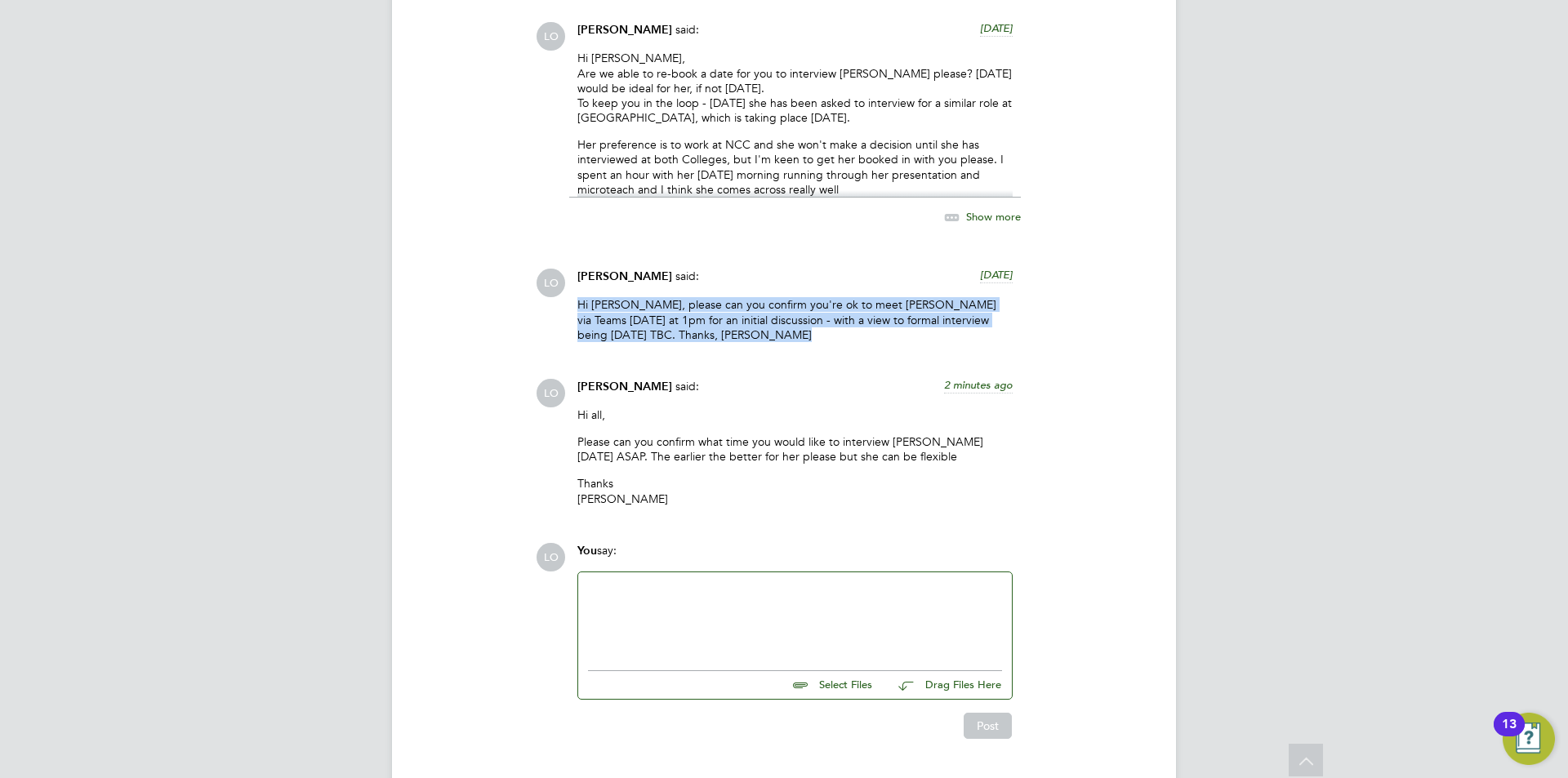
click at [814, 298] on p "Hi [PERSON_NAME], please can you confirm you're ok to meet [PERSON_NAME] via Te…" at bounding box center [794, 320] width 435 height 45
click at [812, 298] on p "Hi [PERSON_NAME], please can you confirm you're ok to meet [PERSON_NAME] via Te…" at bounding box center [794, 320] width 435 height 45
drag, startPoint x: 681, startPoint y: 280, endPoint x: 562, endPoint y: 221, distance: 132.8
click at [577, 269] on div "Luke O'Neill said: 5 days ago Hi Fiona, please can you confirm you're ok to mee…" at bounding box center [795, 311] width 451 height 86
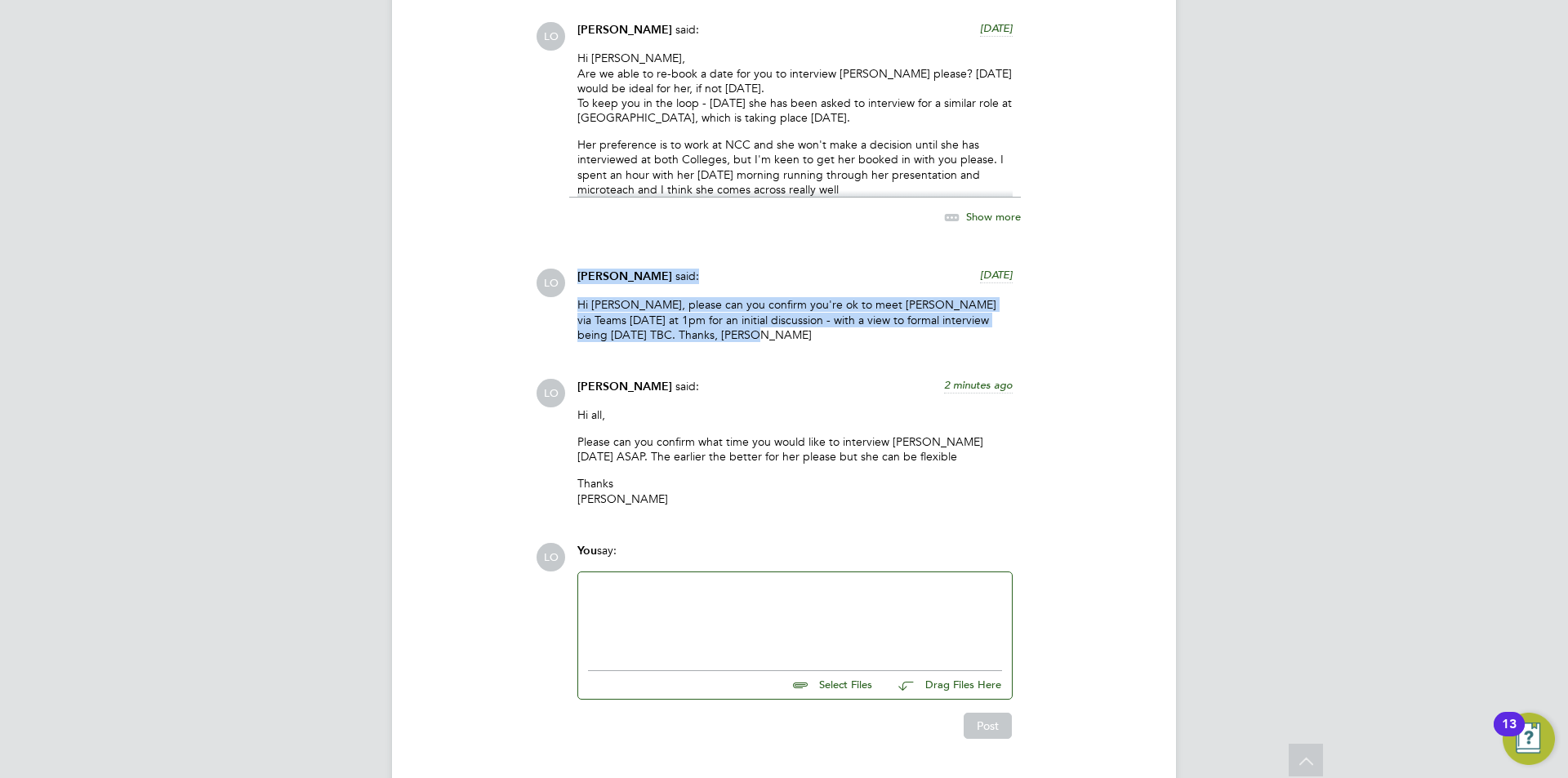
click at [607, 269] on span "[PERSON_NAME]" at bounding box center [624, 275] width 94 height 14
click at [604, 269] on span "[PERSON_NAME]" at bounding box center [624, 275] width 94 height 14
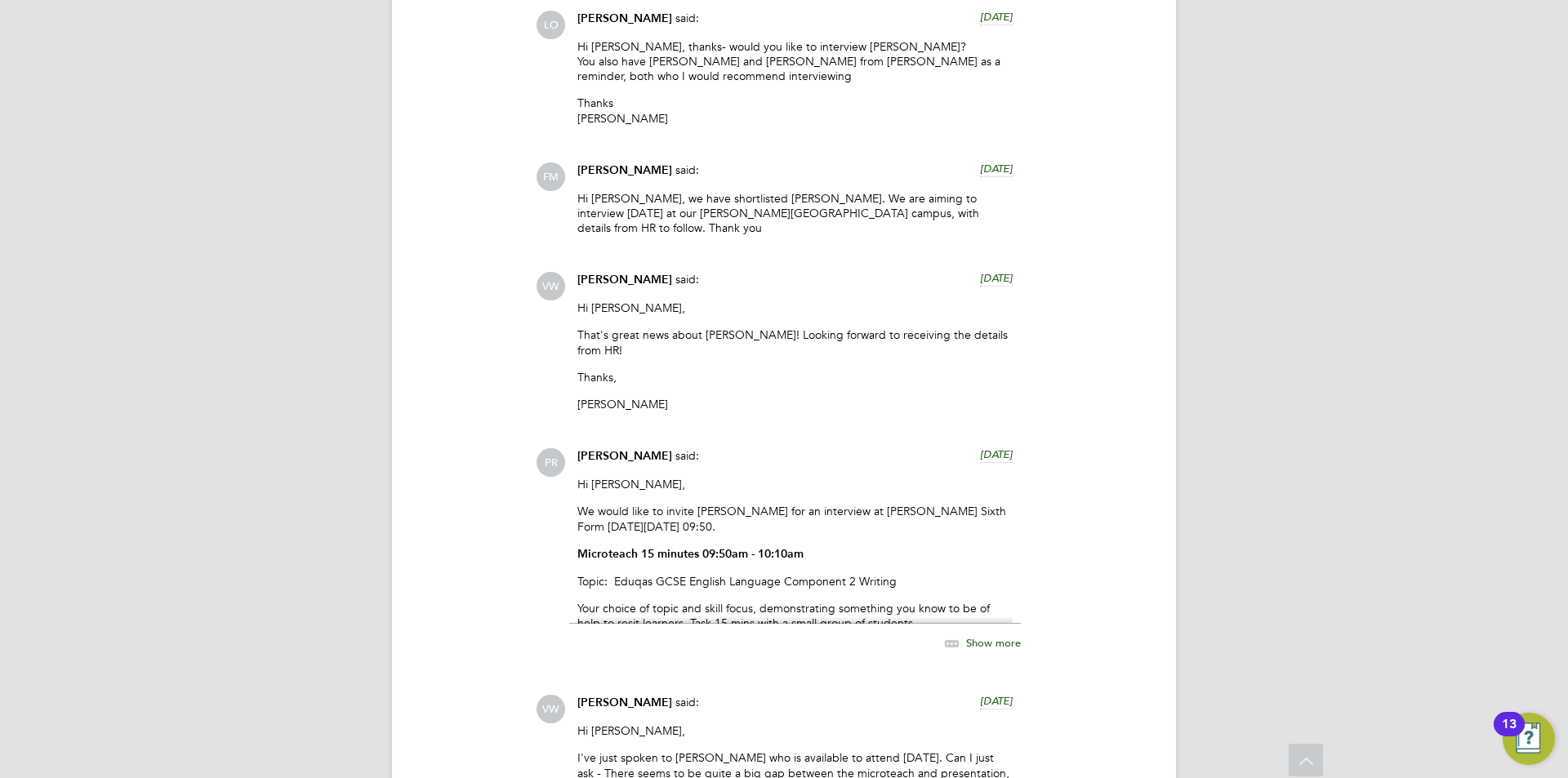
scroll to position [1889, 0]
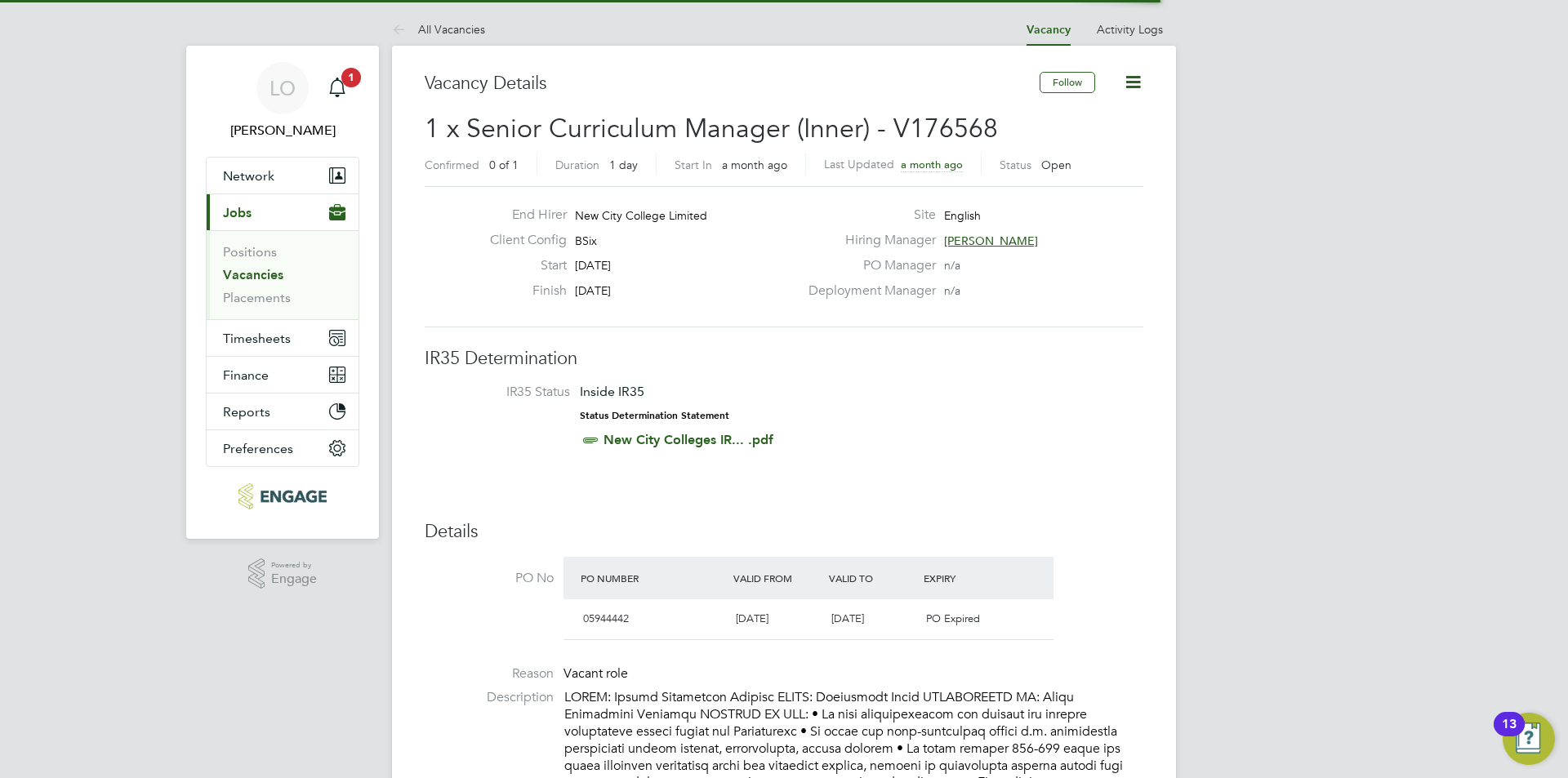
scroll to position [8, 8]
click at [743, 128] on span "1 x Senior Curriculum Manager (Inner) - V176568" at bounding box center [711, 128] width 573 height 31
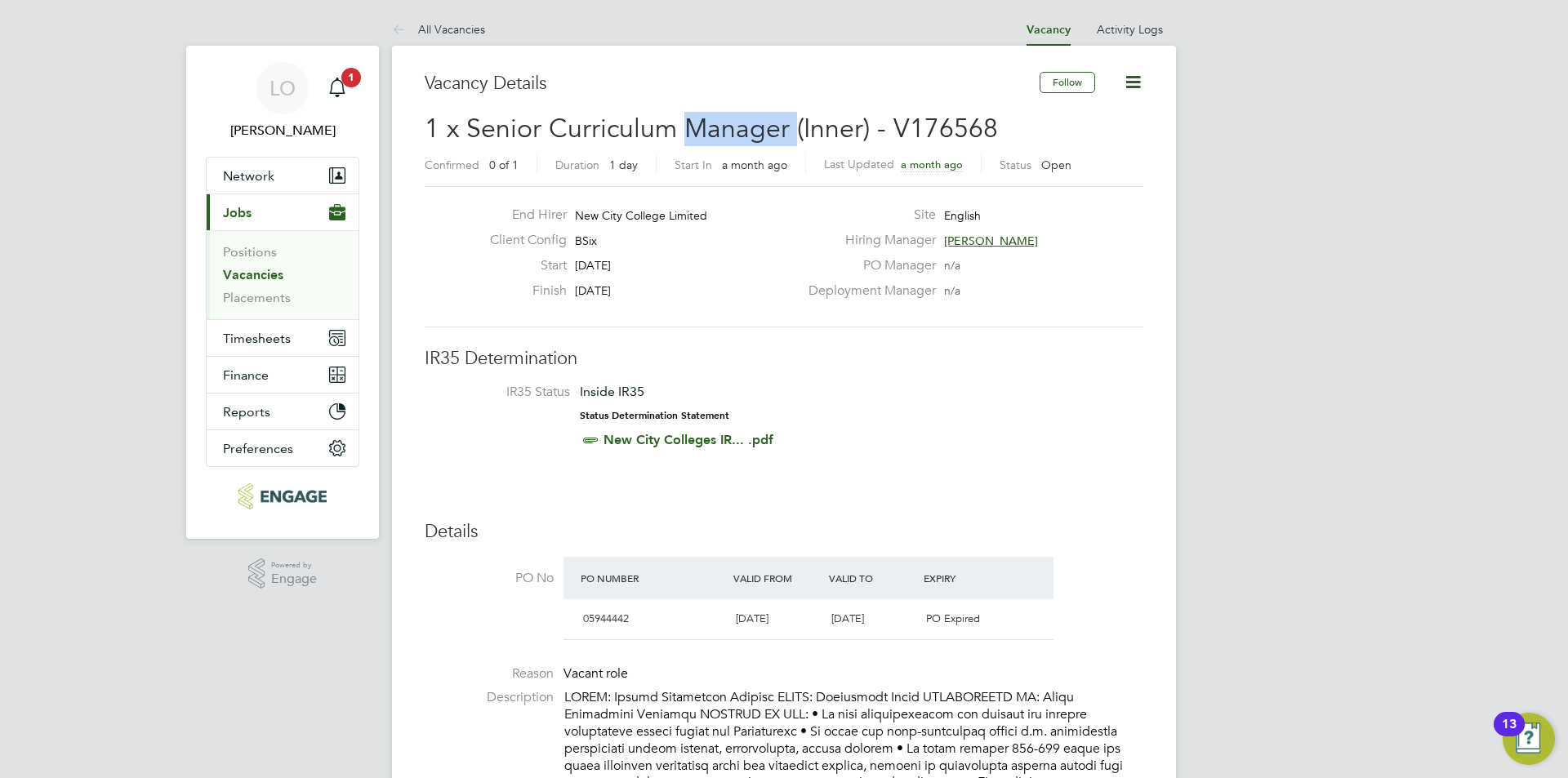
click at [743, 128] on span "1 x Senior Curriculum Manager (Inner) - V176568" at bounding box center [711, 128] width 573 height 31
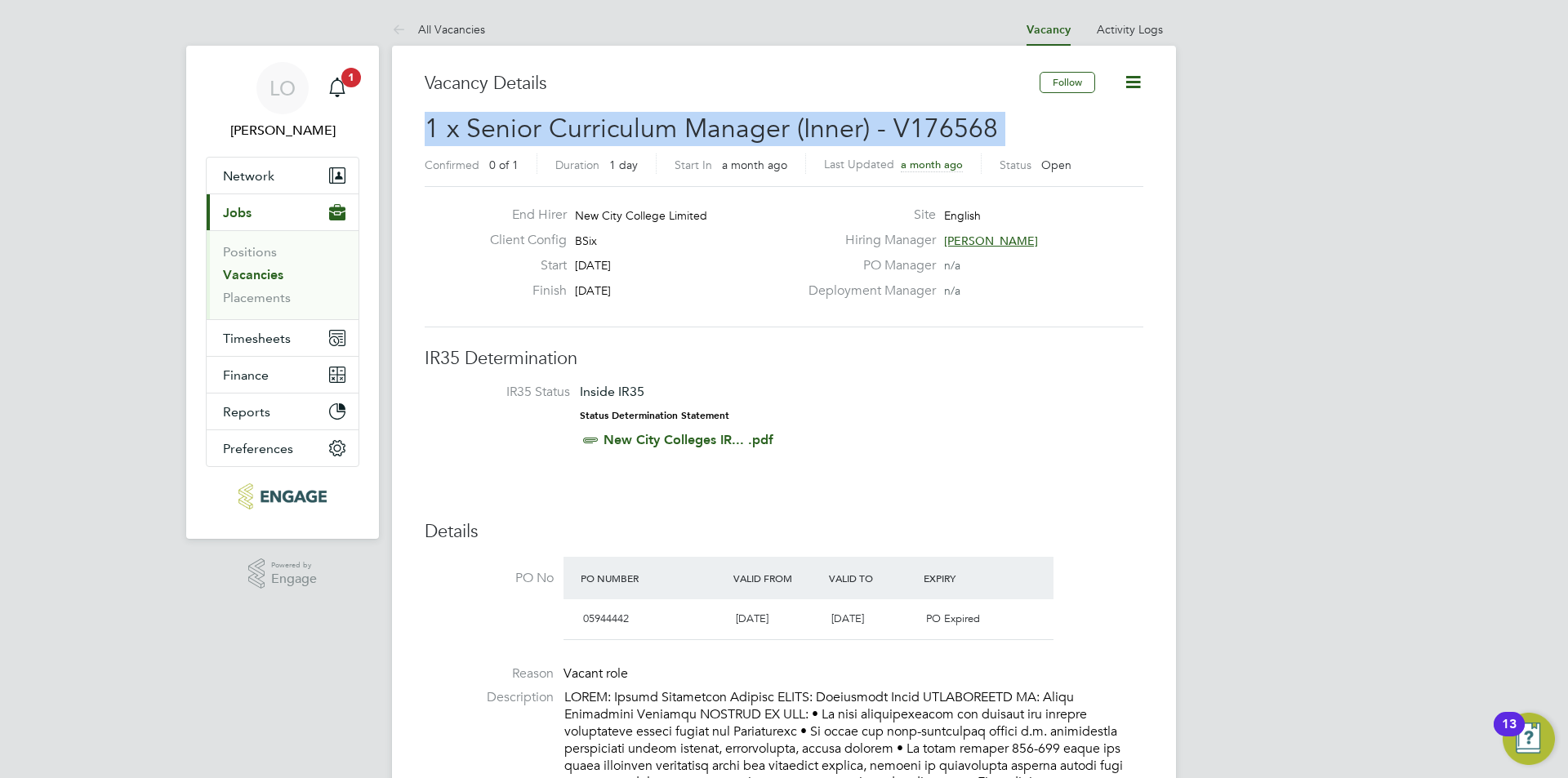
click at [743, 128] on span "1 x Senior Curriculum Manager (Inner) - V176568" at bounding box center [711, 128] width 573 height 31
click at [763, 126] on span "1 x Senior Curriculum Manager (Inner) - V176568" at bounding box center [711, 128] width 573 height 31
drag, startPoint x: 1021, startPoint y: 121, endPoint x: 405, endPoint y: 73, distance: 617.9
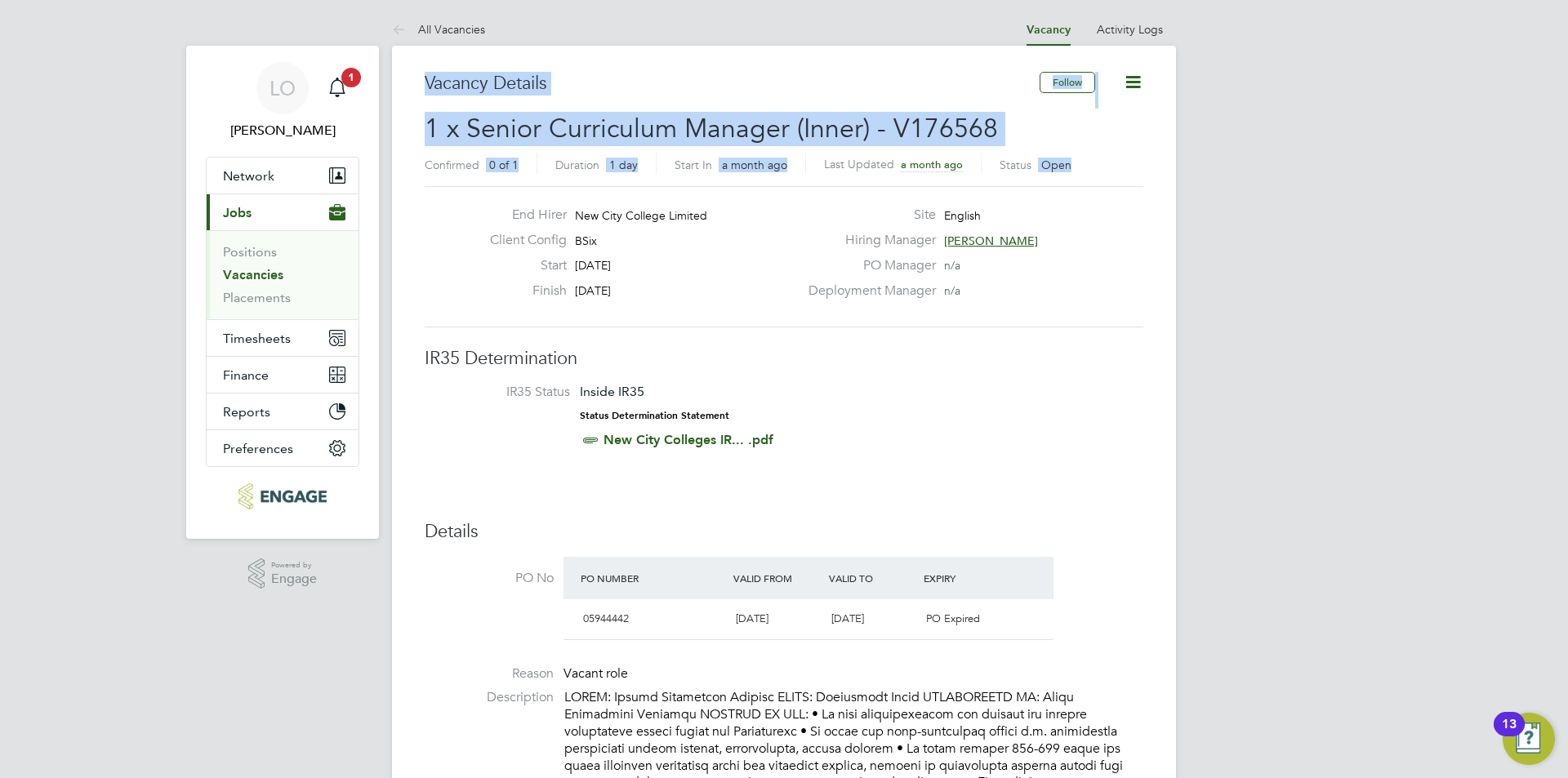
drag, startPoint x: 441, startPoint y: 78, endPoint x: 1098, endPoint y: 165, distance: 662.7
click at [1098, 165] on div "Confirmed 0 of 1 Duration 1 day Start In a month ago Last Updated a month ago S…" at bounding box center [783, 166] width 718 height 26
drag, startPoint x: 1083, startPoint y: 159, endPoint x: 389, endPoint y: 70, distance: 699.7
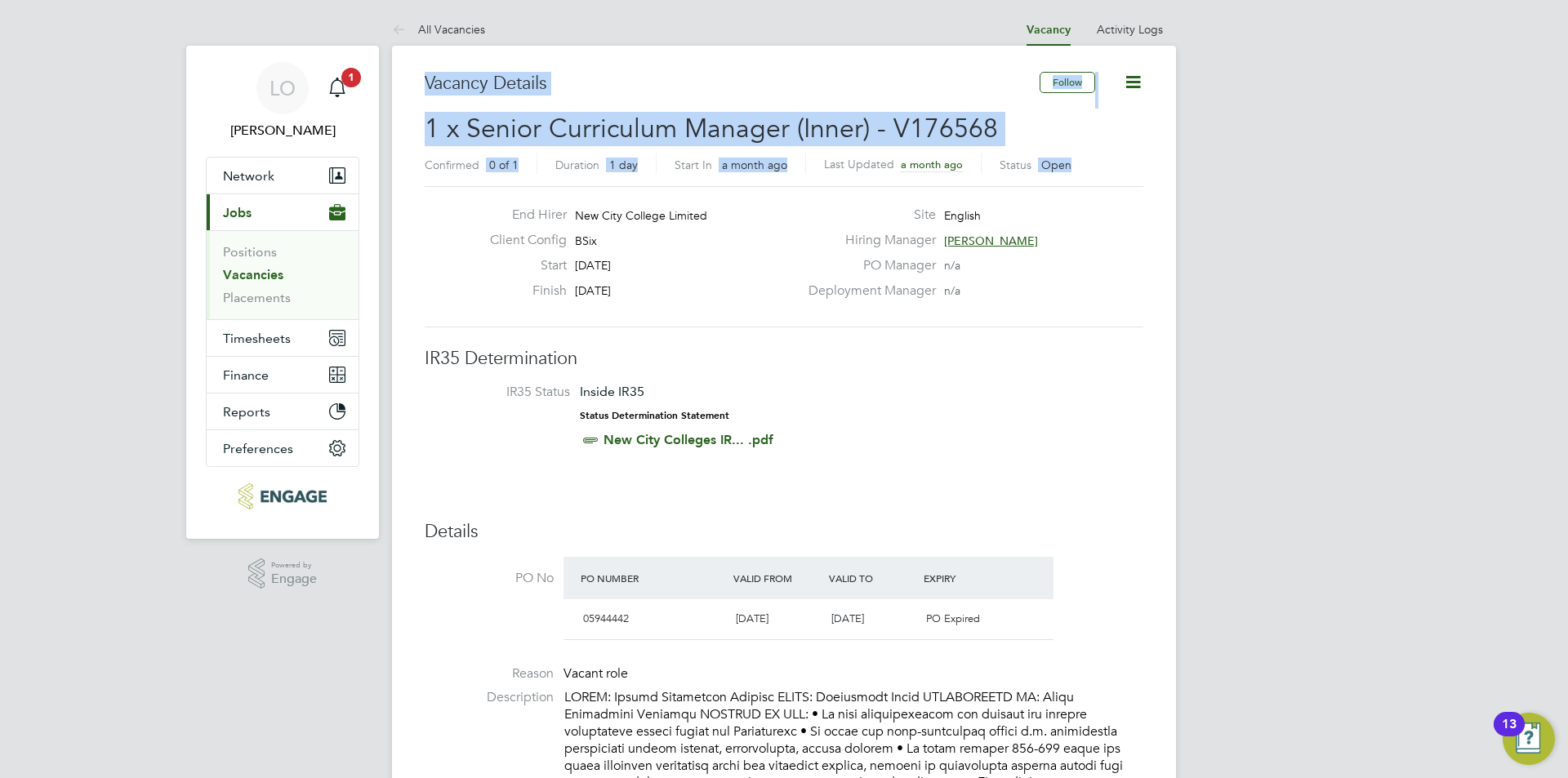
click at [615, 119] on span "1 x Senior Curriculum Manager (Inner) - V176568" at bounding box center [711, 128] width 573 height 31
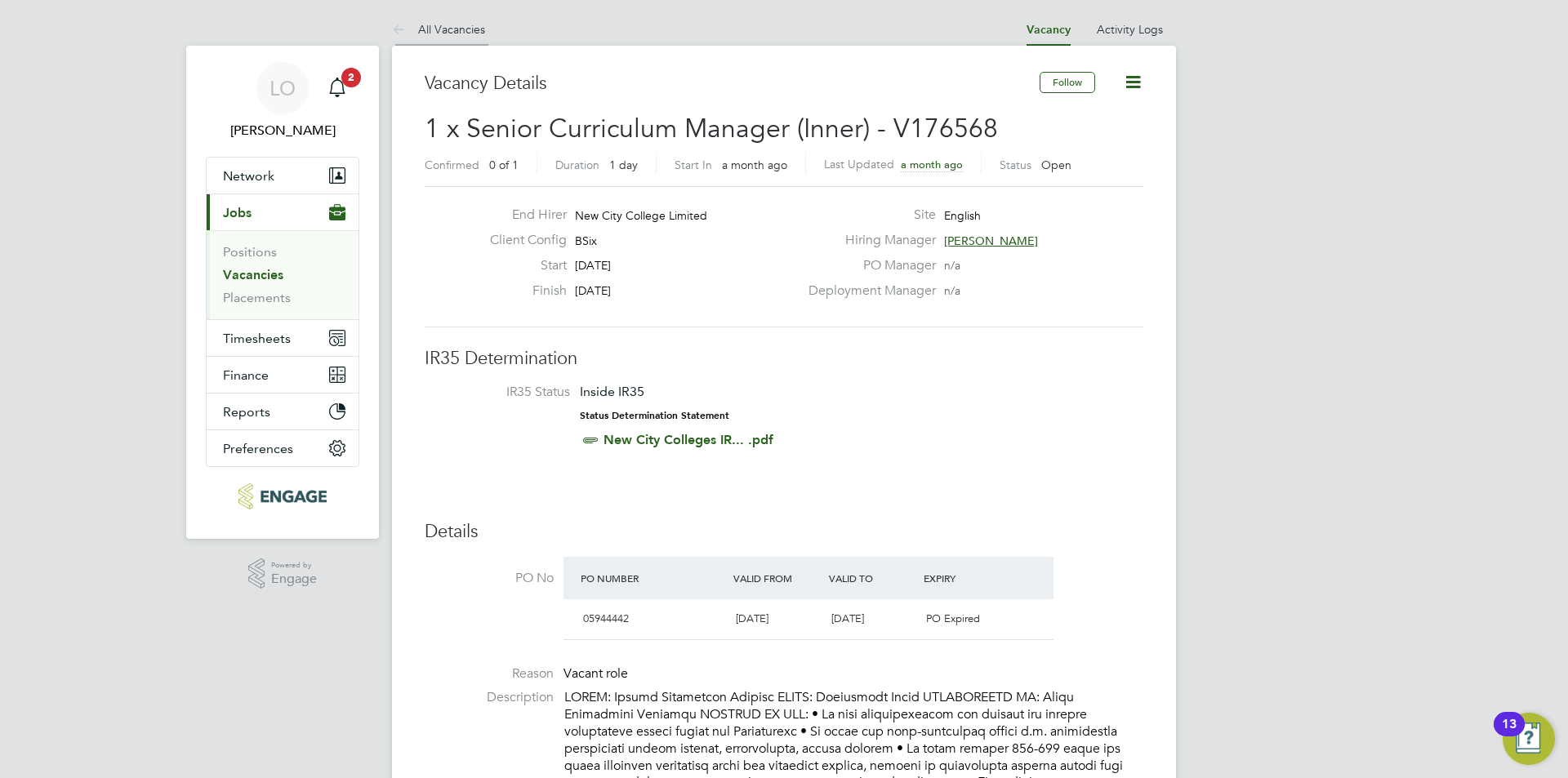
click at [402, 28] on icon at bounding box center [402, 30] width 20 height 20
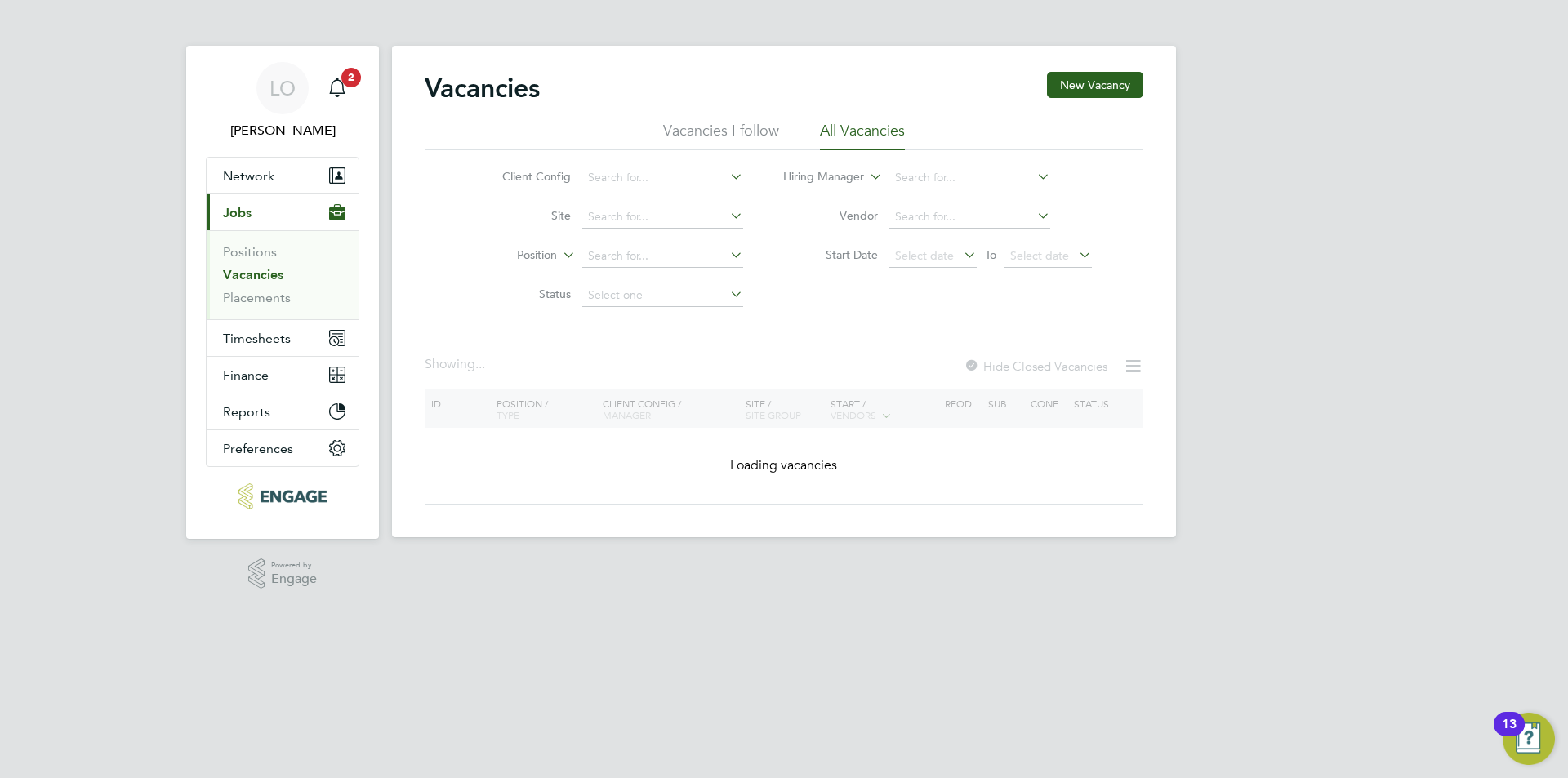
click at [467, 82] on h2 "Vacancies" at bounding box center [482, 88] width 116 height 32
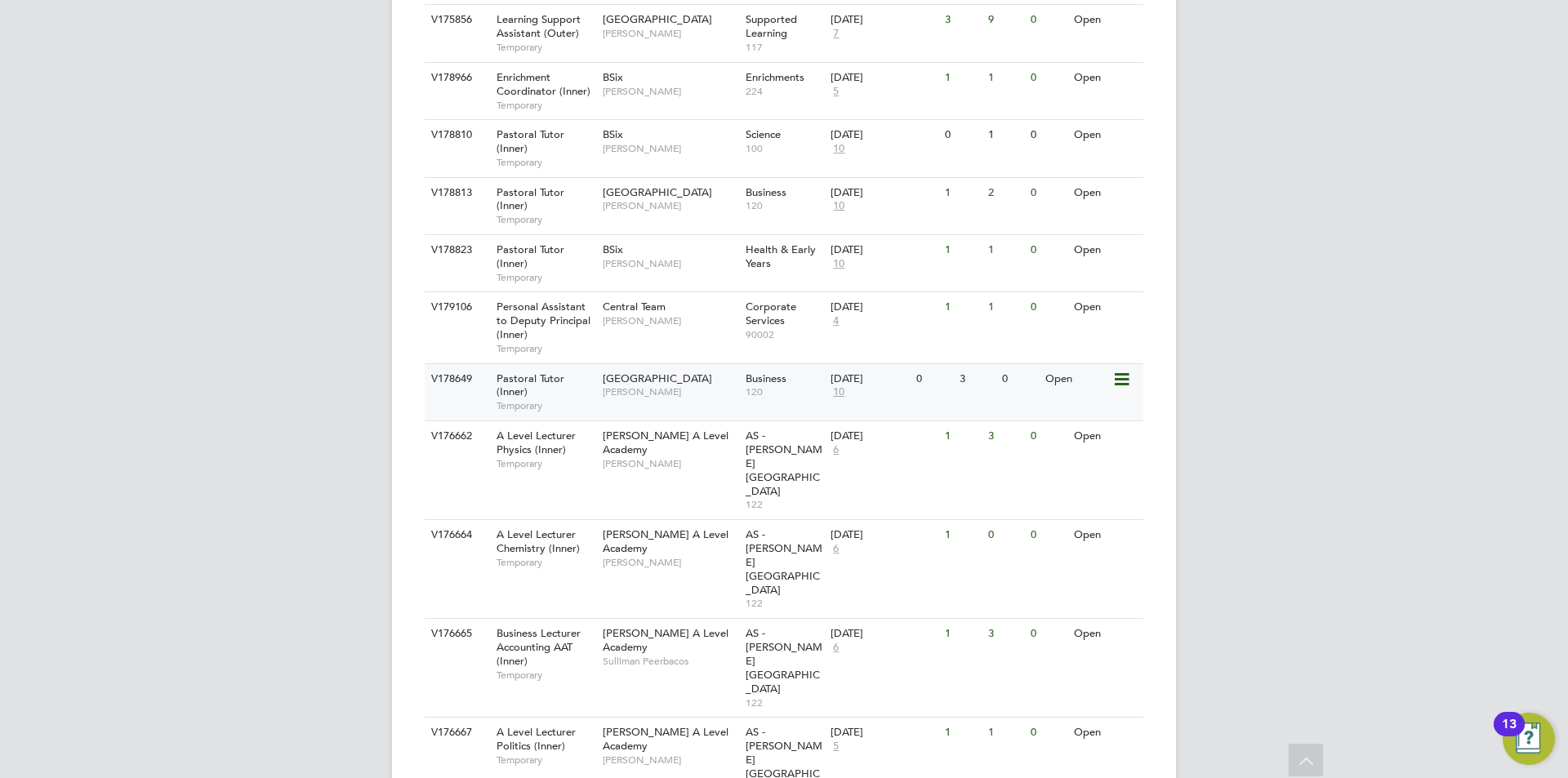
scroll to position [979, 0]
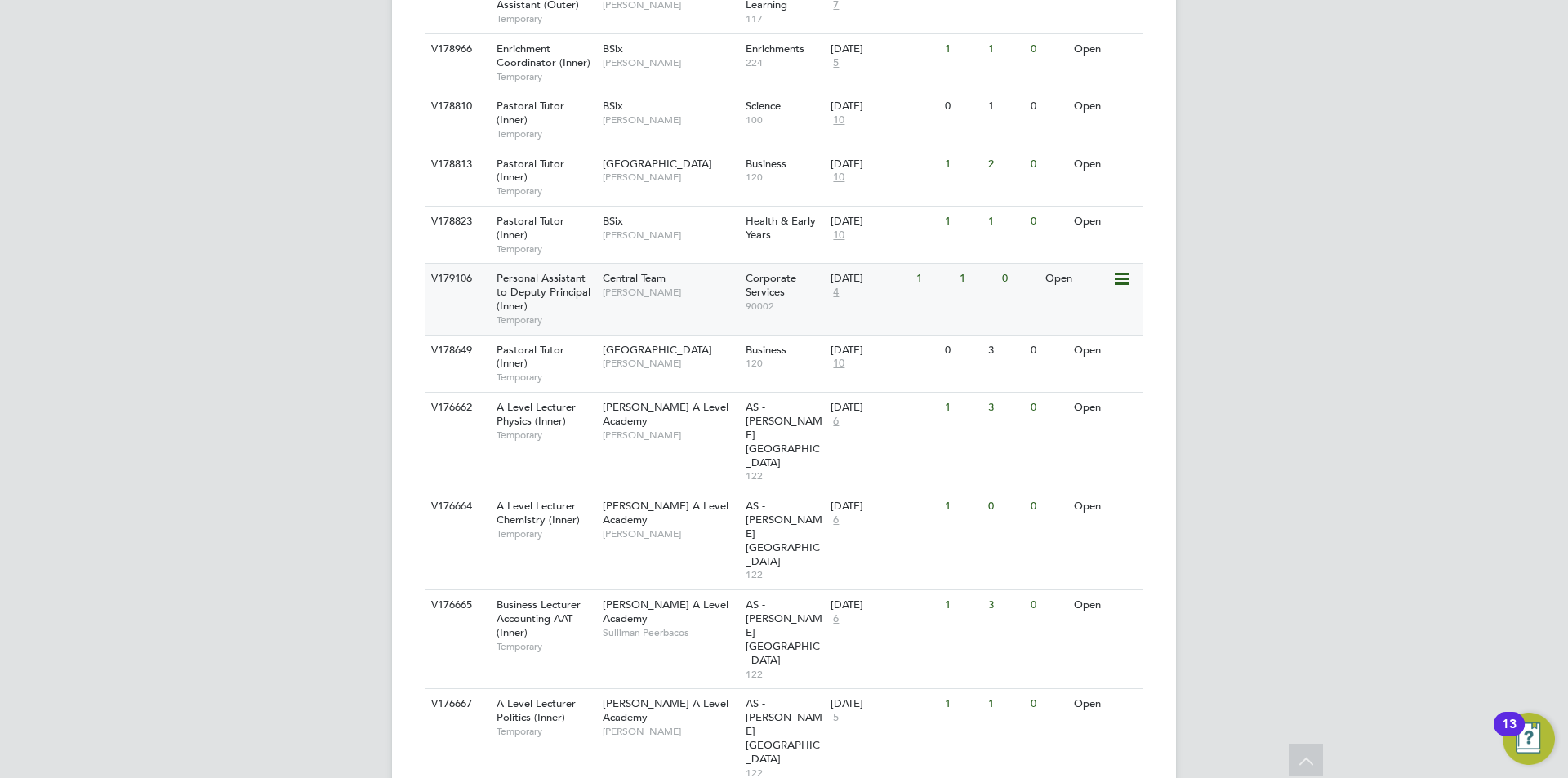
click at [962, 263] on div "1" at bounding box center [976, 278] width 43 height 30
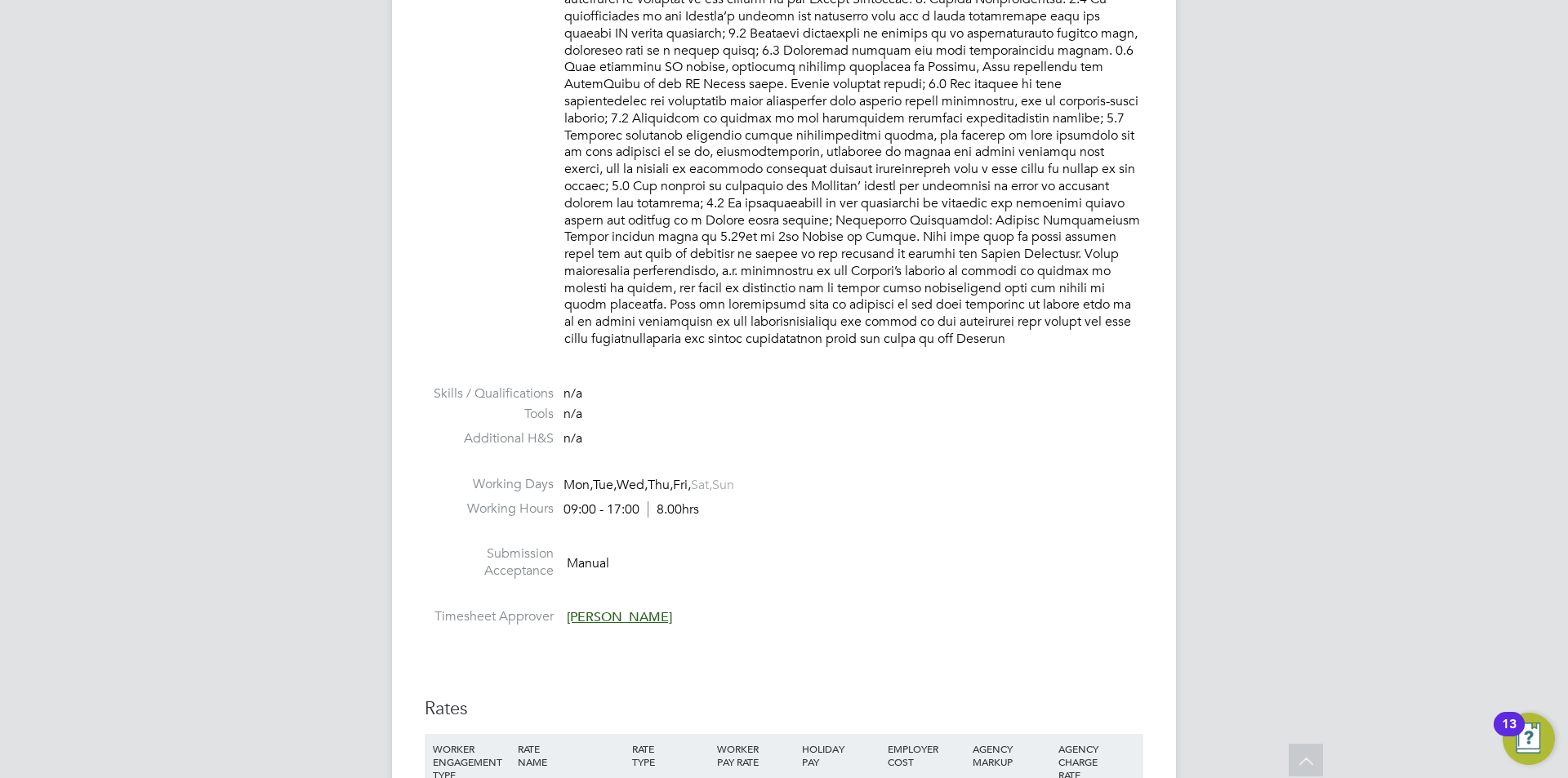
scroll to position [1714, 0]
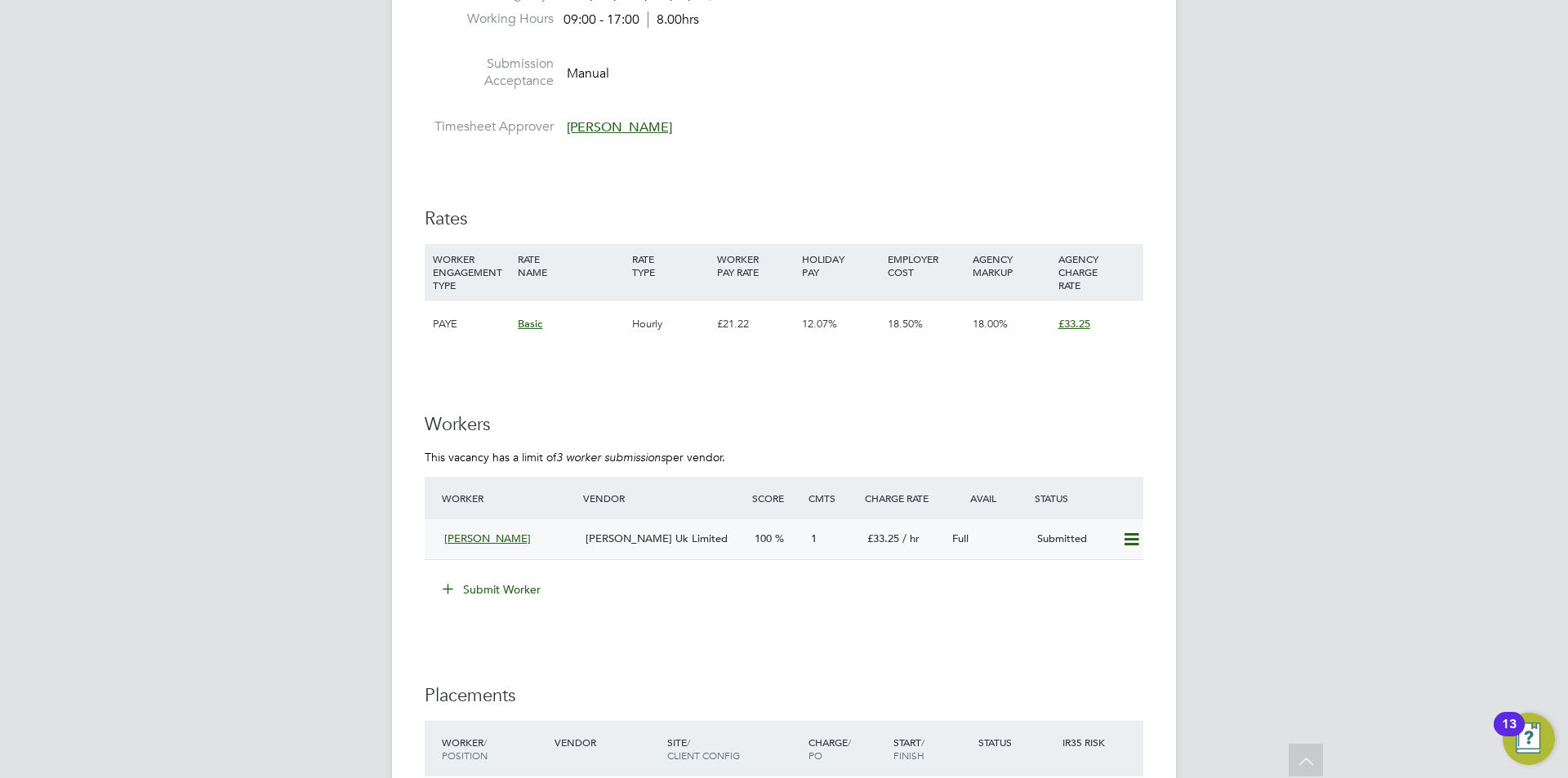
click at [608, 526] on div "[PERSON_NAME] Uk Limited" at bounding box center [663, 539] width 169 height 27
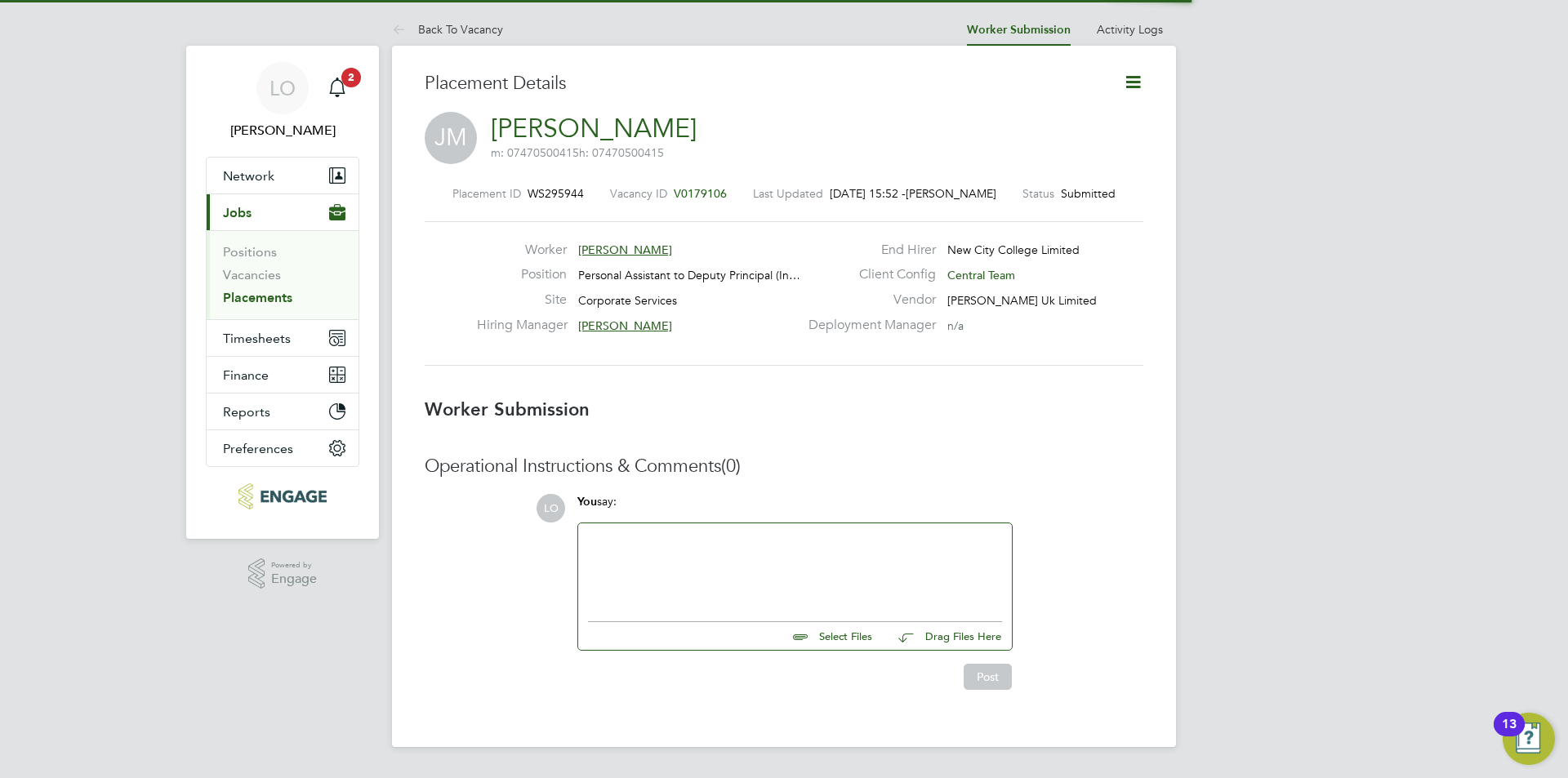
scroll to position [8, 8]
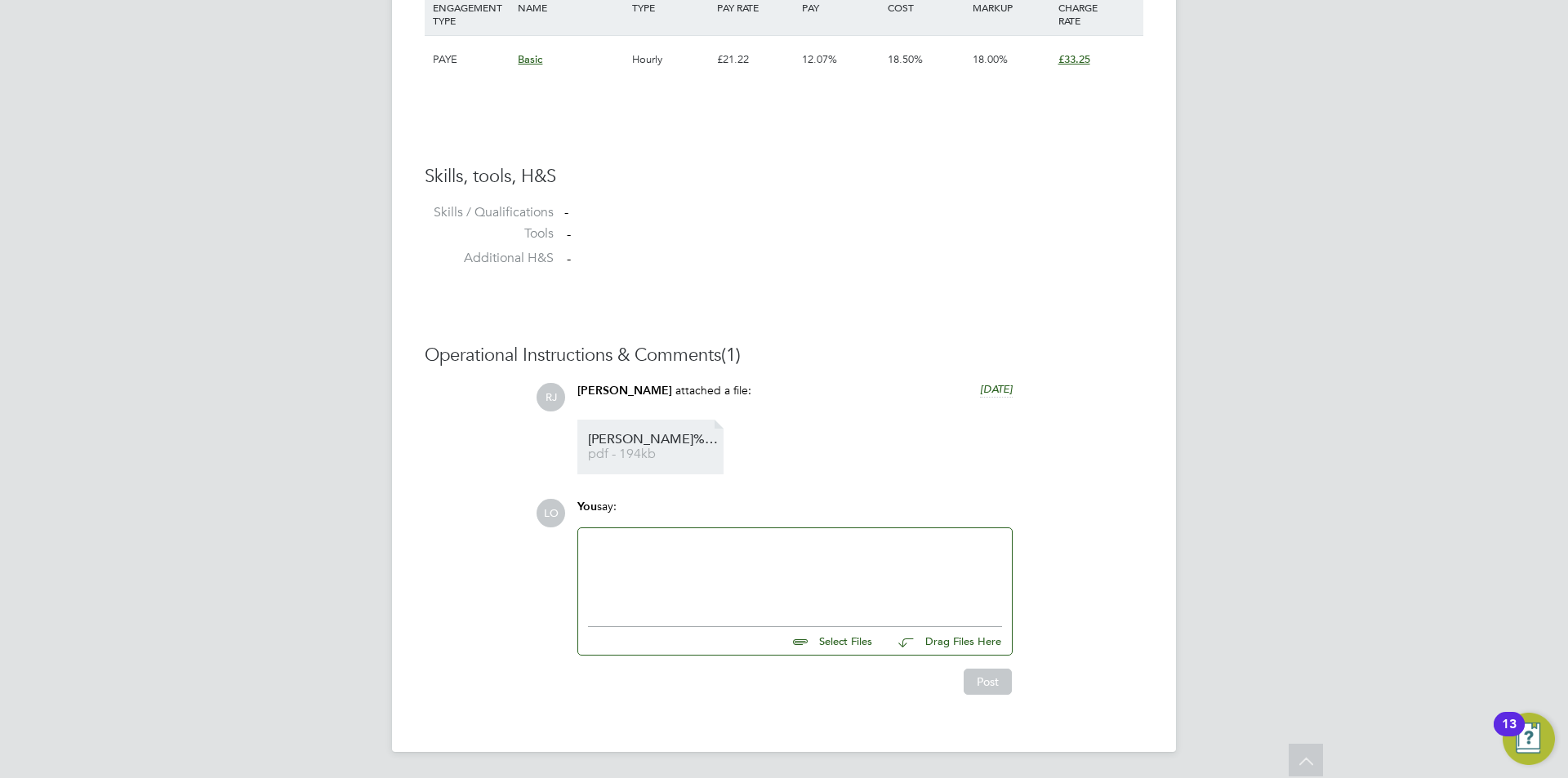
click at [618, 437] on span "Julie%20McGrath%20-%20MH%20CV" at bounding box center [653, 439] width 130 height 12
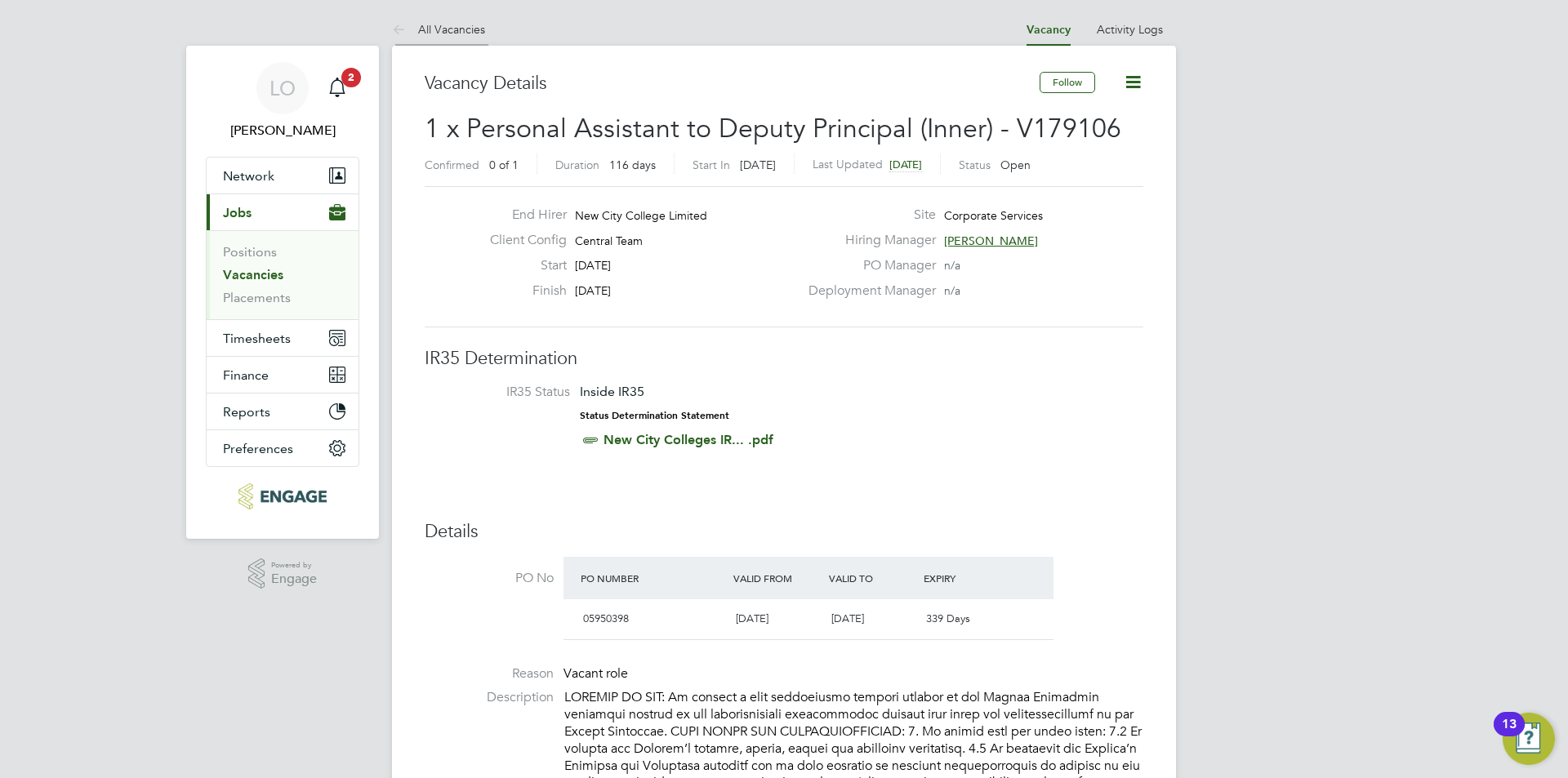
click at [410, 29] on icon at bounding box center [402, 30] width 20 height 20
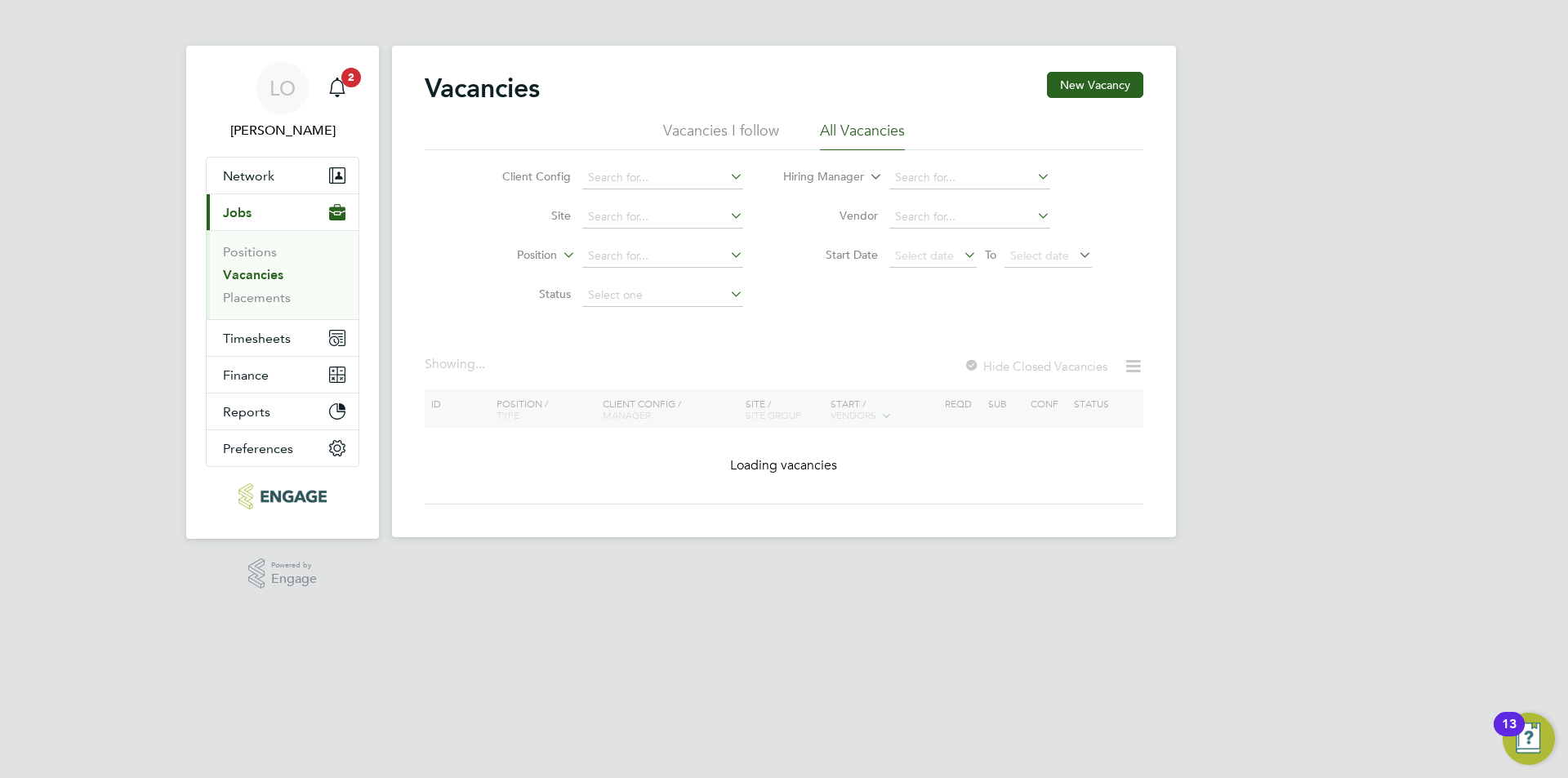
click at [492, 85] on h2 "Vacancies" at bounding box center [482, 88] width 116 height 32
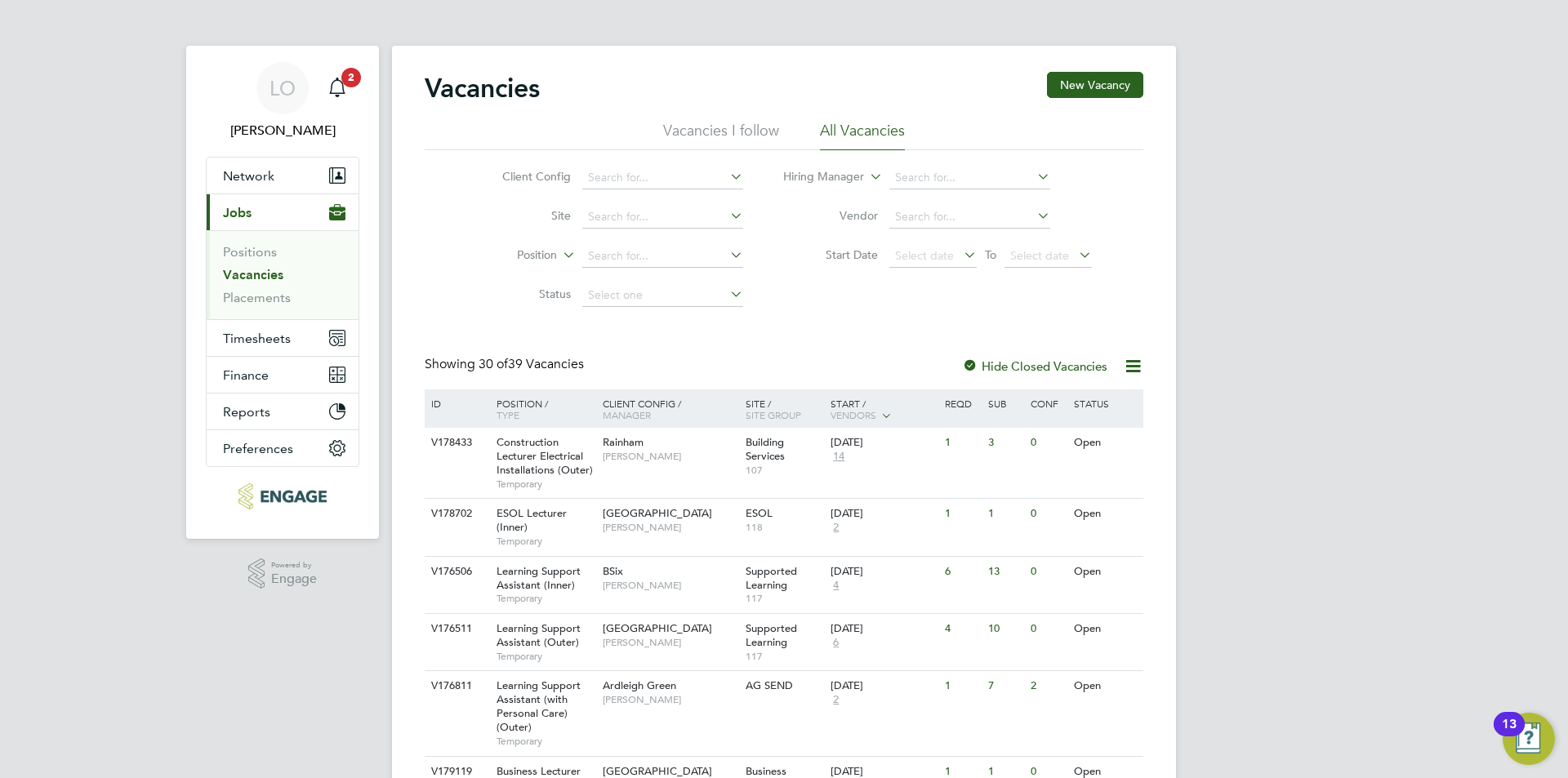
drag, startPoint x: 576, startPoint y: 349, endPoint x: 563, endPoint y: 353, distance: 13.6
click at [495, 359] on span "30 of" at bounding box center [494, 364] width 30 height 17
click at [506, 360] on span "30 of" at bounding box center [494, 364] width 30 height 17
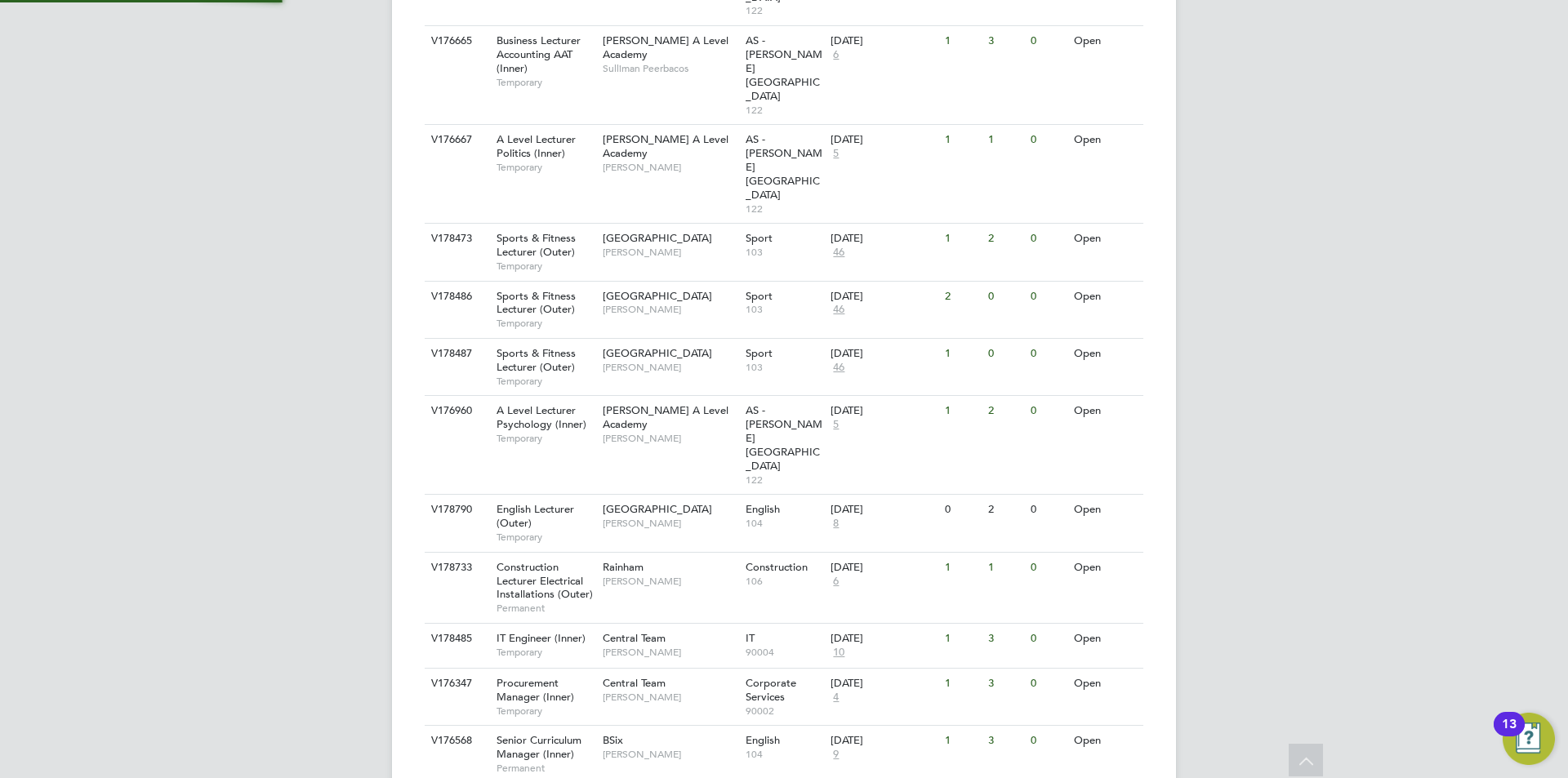
click at [278, 388] on div "LO Luke O'Neill Notifications 2 Applications: Network Team Members Businesses S…" at bounding box center [784, 28] width 1568 height 3142
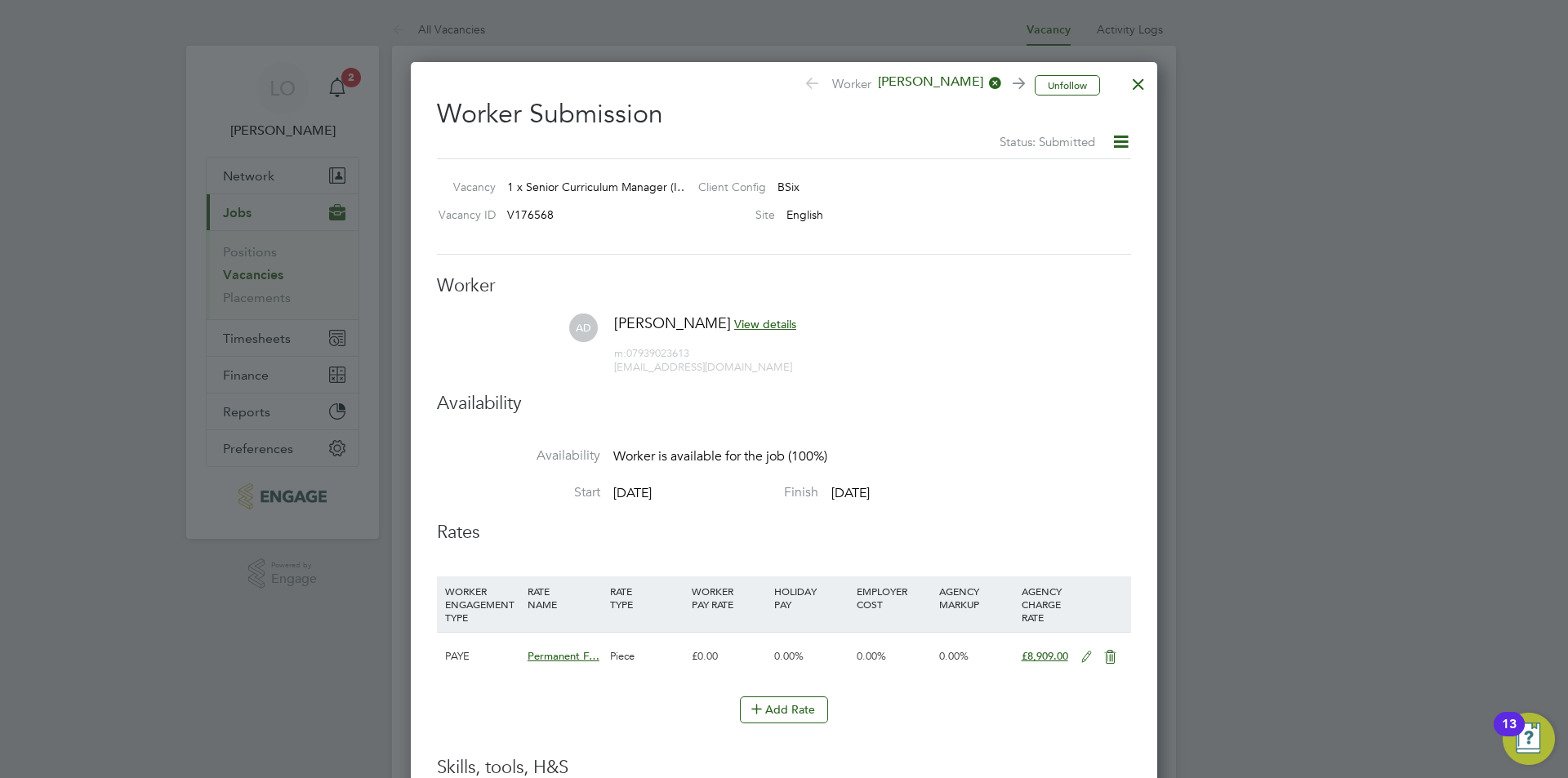
click at [1139, 79] on div at bounding box center [1138, 80] width 30 height 30
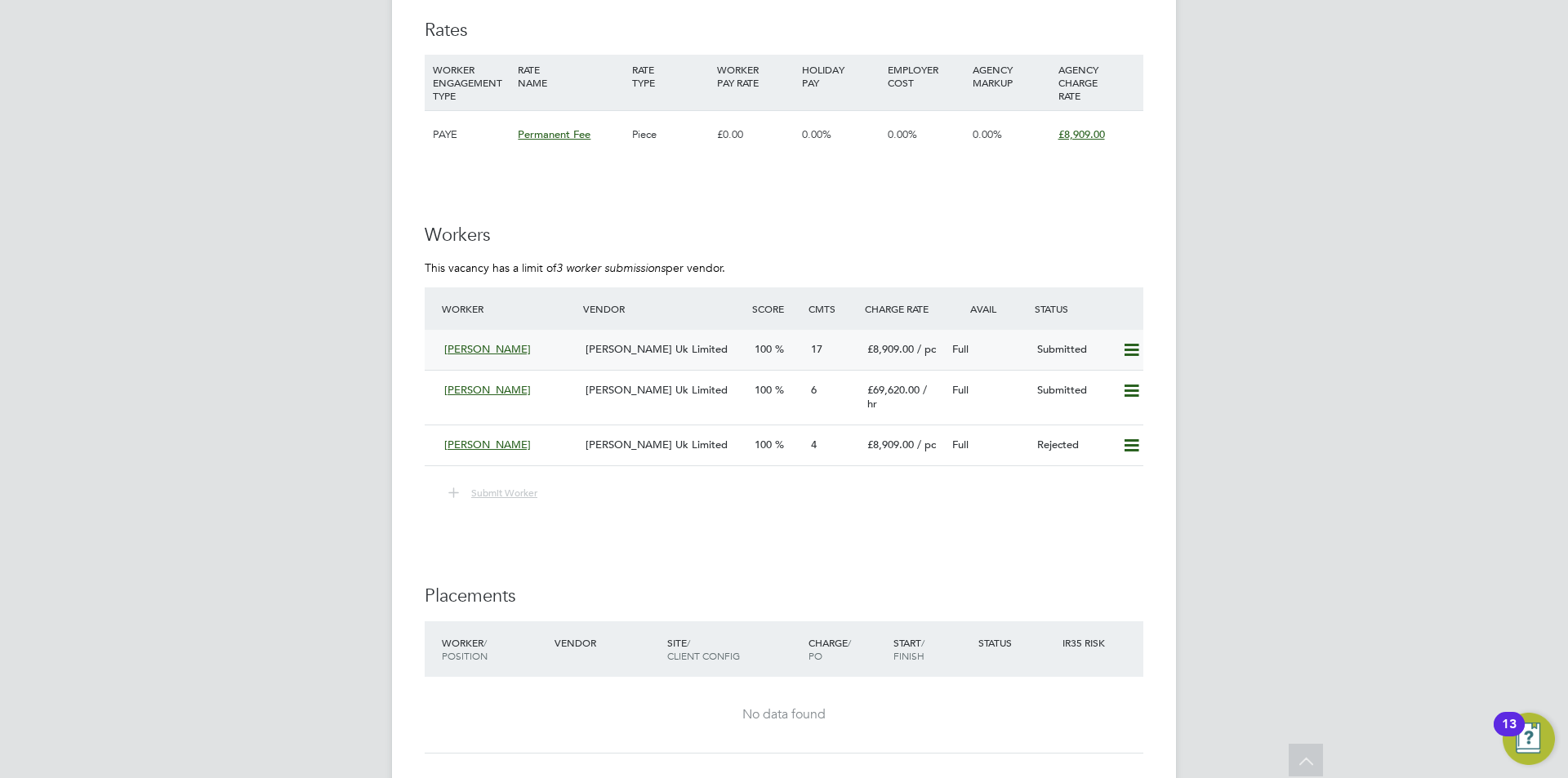
click at [610, 342] on span "[PERSON_NAME] Uk Limited" at bounding box center [656, 348] width 142 height 14
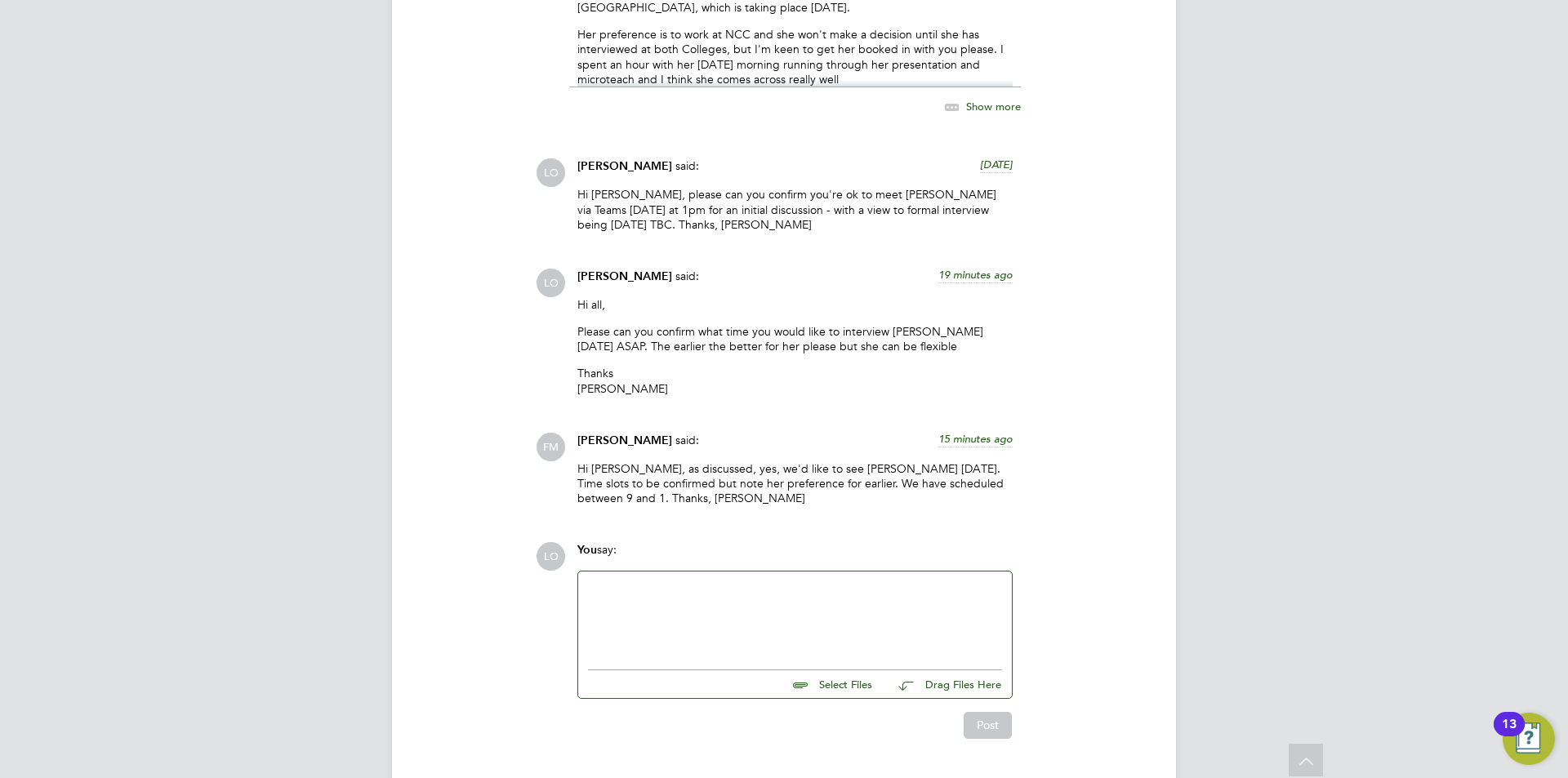
drag, startPoint x: 672, startPoint y: 569, endPoint x: 683, endPoint y: 551, distance: 21.1
click at [672, 581] on div at bounding box center [795, 616] width 414 height 70
click at [981, 711] on button "Post" at bounding box center [987, 724] width 48 height 26
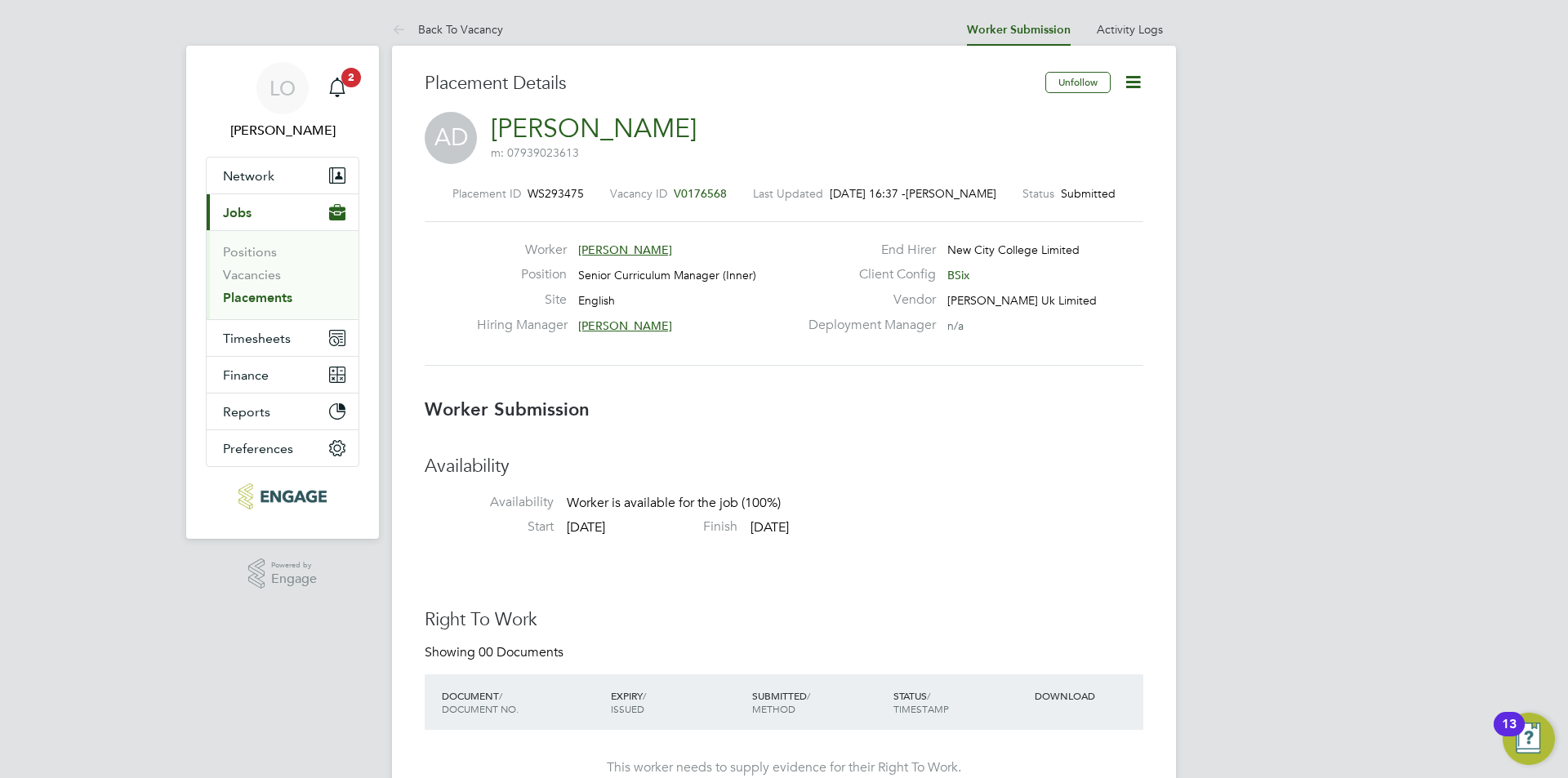
click at [706, 120] on div "AD [PERSON_NAME] m: 07939023613" at bounding box center [783, 140] width 718 height 55
click at [339, 82] on icon "Main navigation" at bounding box center [337, 87] width 19 height 19
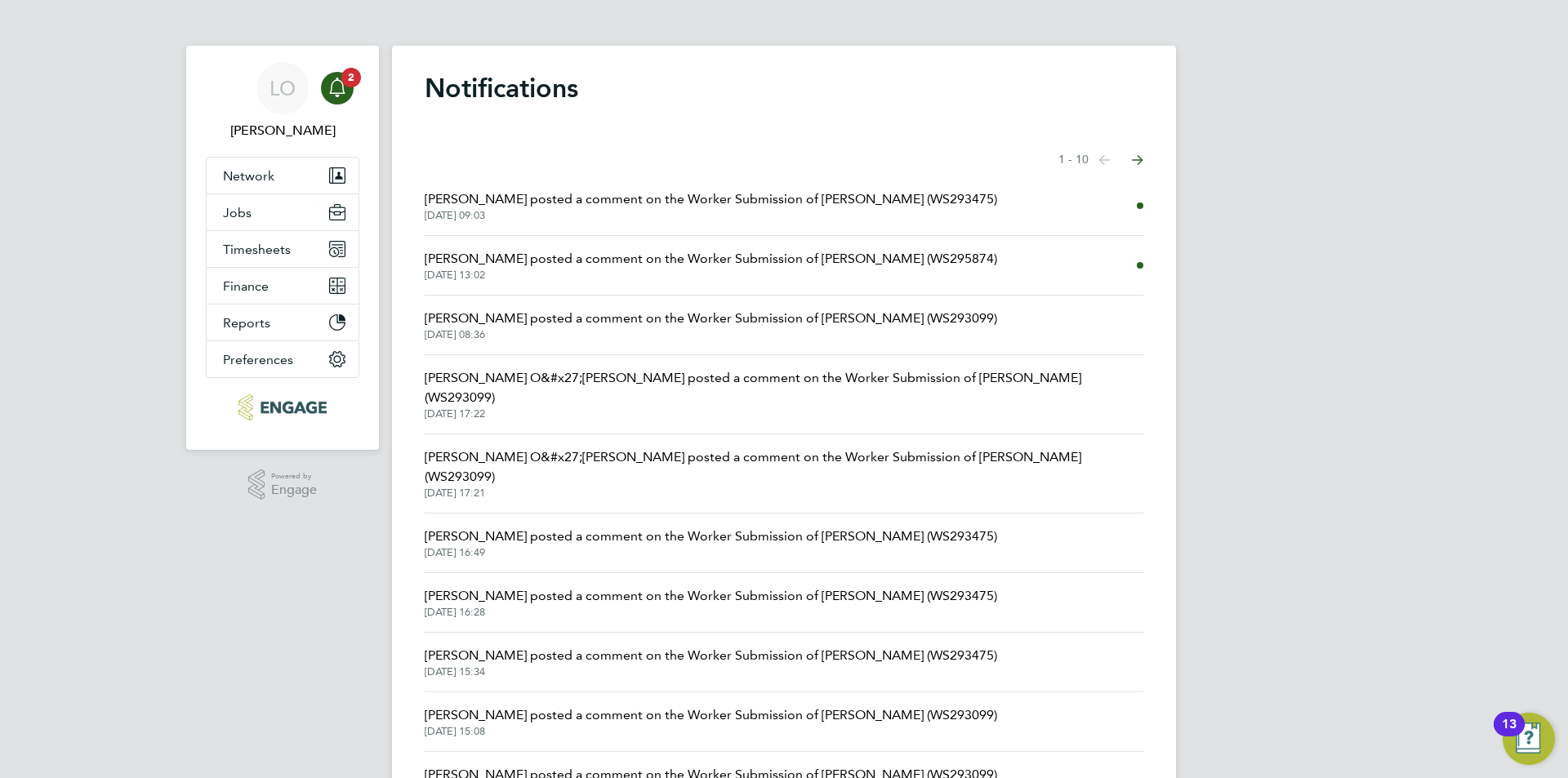
click at [757, 259] on span "[PERSON_NAME] posted a comment on the Worker Submission of [PERSON_NAME] (WS295…" at bounding box center [710, 258] width 572 height 19
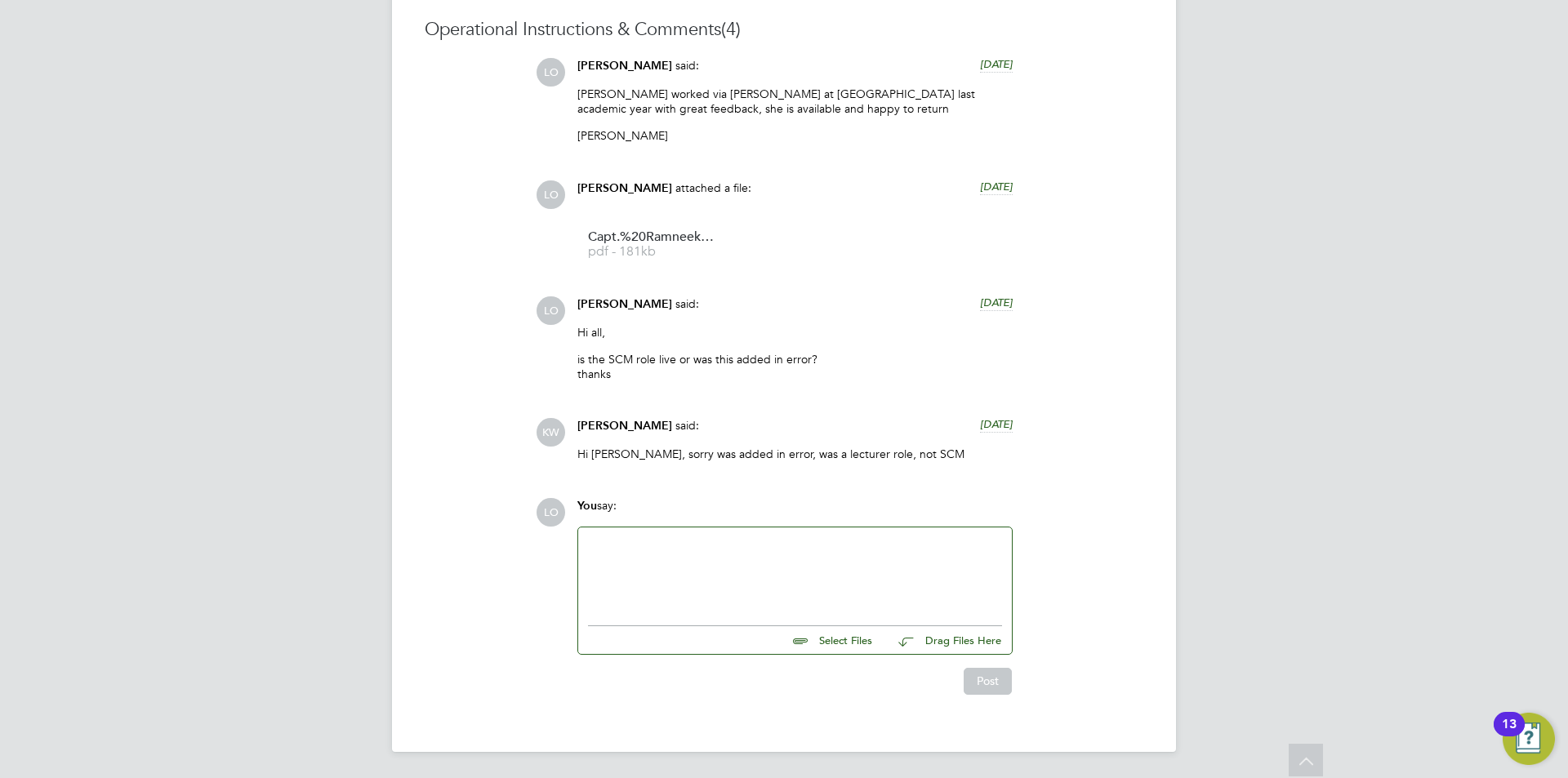
click at [670, 559] on div at bounding box center [795, 572] width 414 height 70
click at [1011, 687] on div "Post" at bounding box center [794, 674] width 451 height 39
click at [990, 687] on button "Post" at bounding box center [987, 681] width 48 height 26
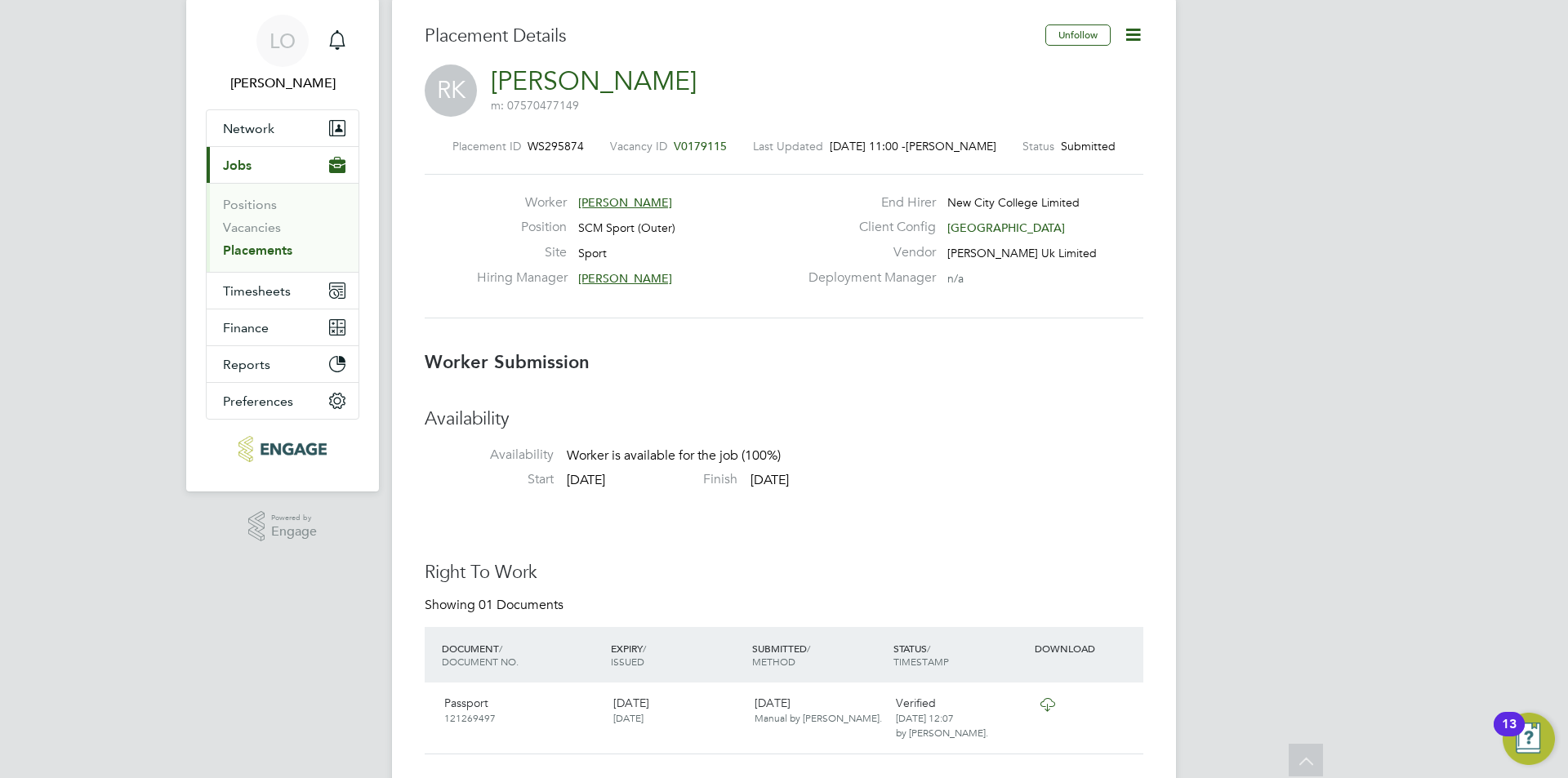
scroll to position [17, 0]
